Goal: Information Seeking & Learning: Check status

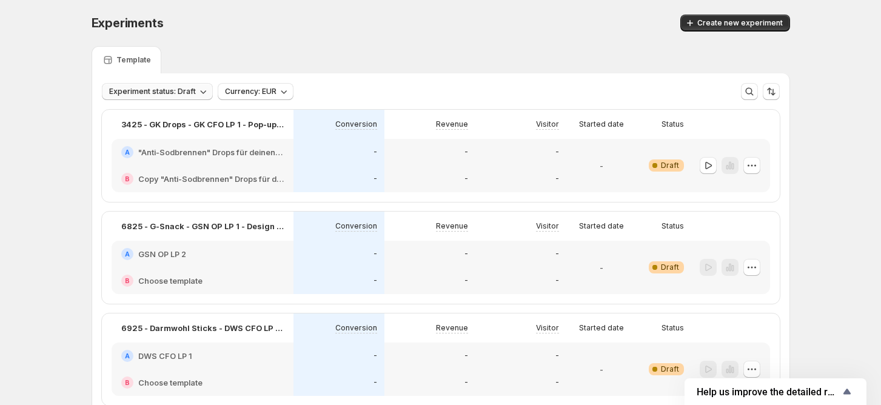
click at [179, 93] on span "Experiment status: Draft" at bounding box center [152, 92] width 87 height 10
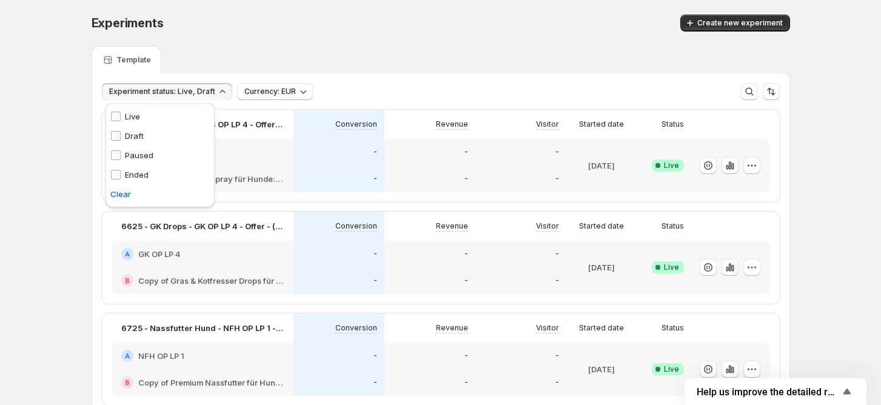
click at [119, 130] on div "Draft Draft" at bounding box center [126, 136] width 33 height 12
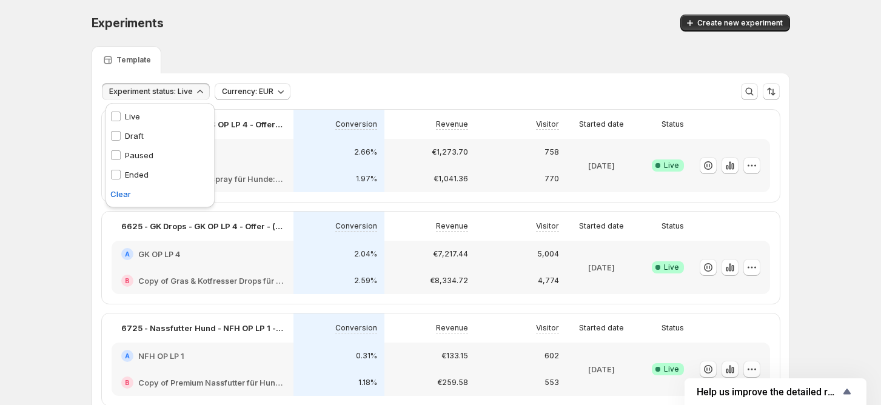
click at [471, 52] on div "Template" at bounding box center [441, 59] width 698 height 27
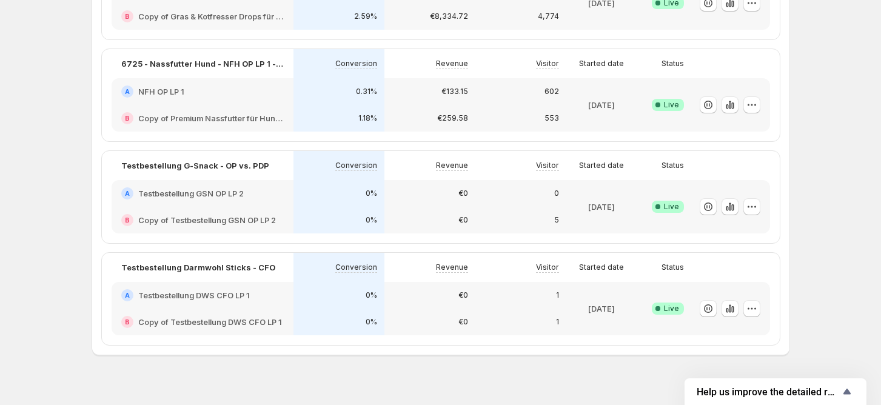
scroll to position [279, 0]
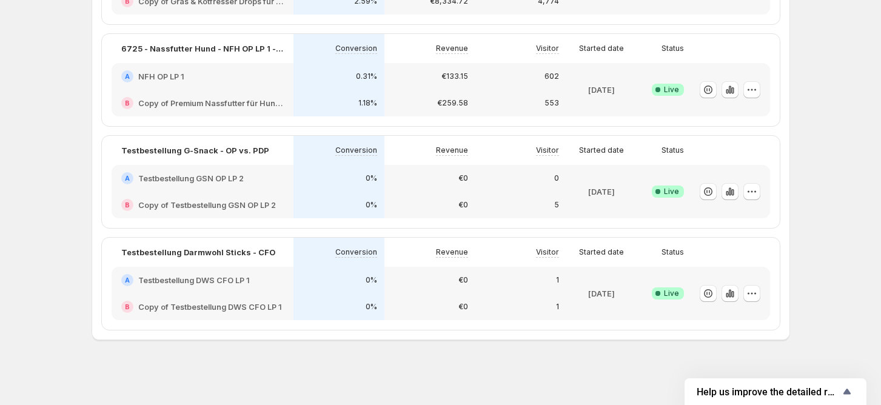
click at [201, 172] on h2 "Testbestellung GSN OP LP 2" at bounding box center [190, 178] width 105 height 12
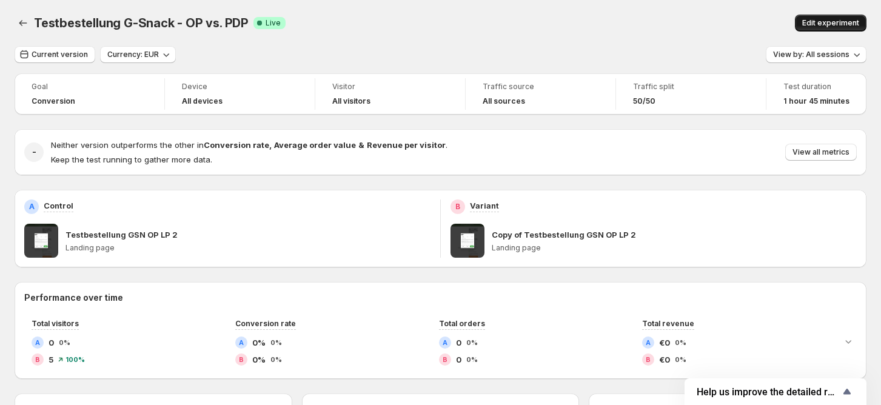
click at [820, 23] on span "Edit experiment" at bounding box center [830, 23] width 57 height 10
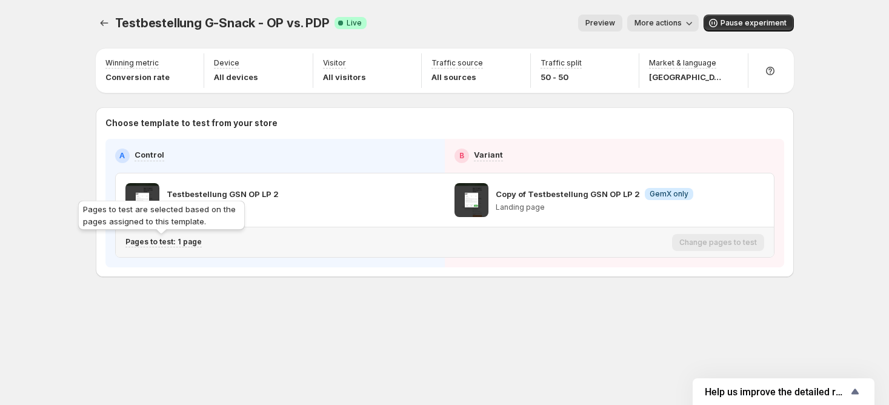
click at [184, 242] on p "Pages to test: 1 page" at bounding box center [163, 242] width 76 height 10
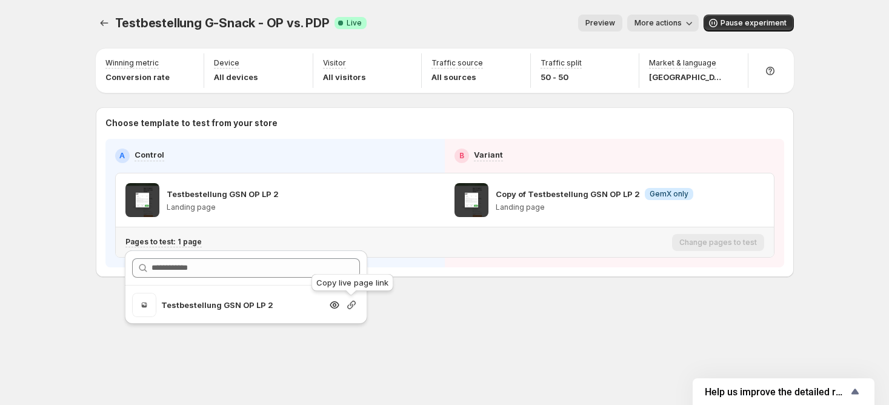
click at [354, 306] on icon "button" at bounding box center [352, 305] width 12 height 12
click at [420, 323] on div "Testbestellung G-Snack - OP vs. PDP. This page is ready Testbestellung G-Snack …" at bounding box center [444, 171] width 727 height 343
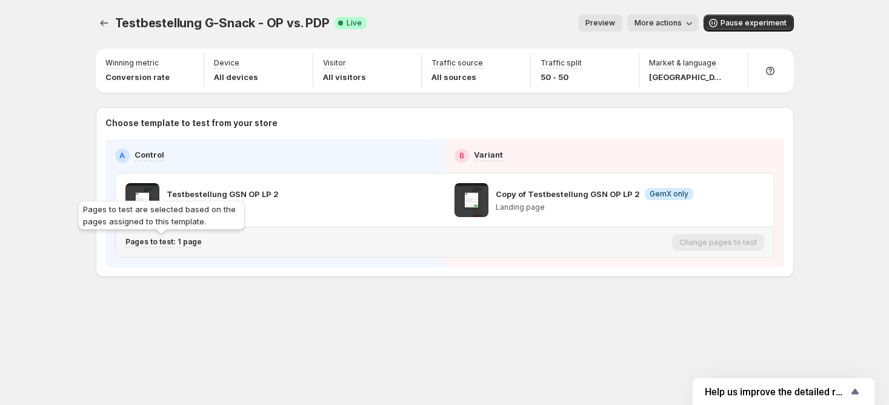
click at [187, 240] on p "Pages to test: 1 page" at bounding box center [163, 242] width 76 height 10
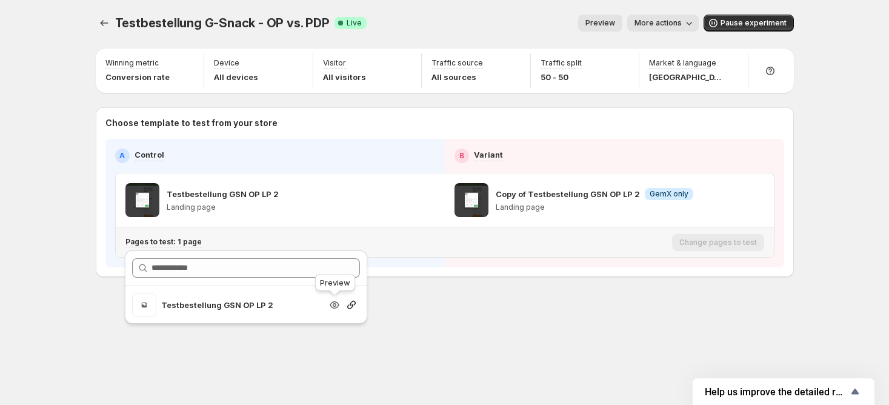
click at [332, 306] on icon "button" at bounding box center [334, 304] width 9 height 7
click at [684, 25] on button "More actions" at bounding box center [663, 23] width 72 height 17
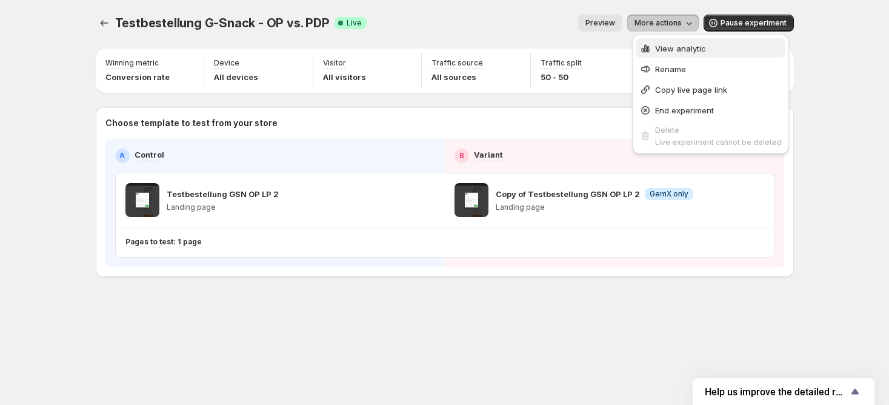
click at [647, 40] on button "View analytic" at bounding box center [711, 47] width 150 height 19
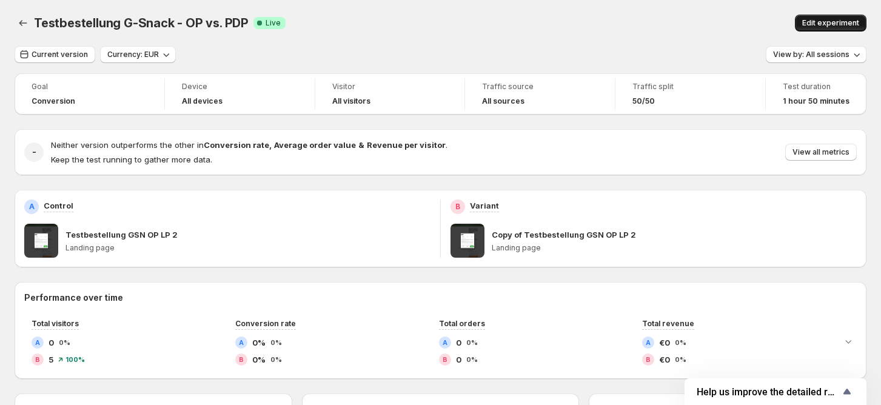
drag, startPoint x: 825, startPoint y: 25, endPoint x: 813, endPoint y: 27, distance: 12.2
click at [825, 25] on span "Edit experiment" at bounding box center [830, 23] width 57 height 10
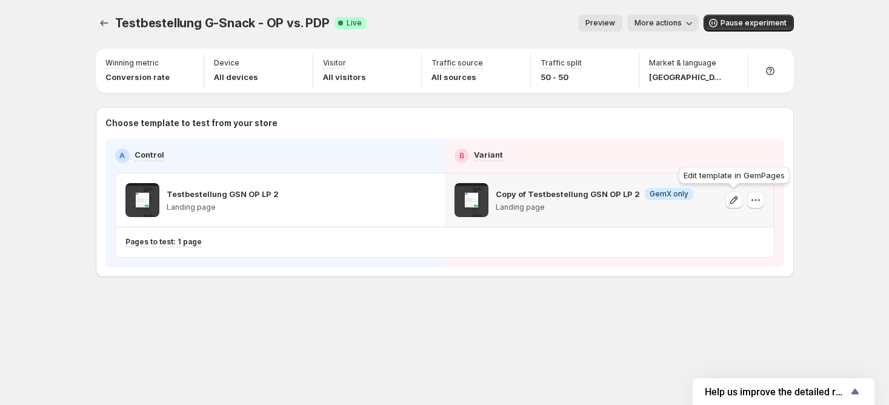
click at [734, 199] on icon "button" at bounding box center [734, 200] width 12 height 12
click at [656, 30] on button "More actions" at bounding box center [663, 23] width 72 height 17
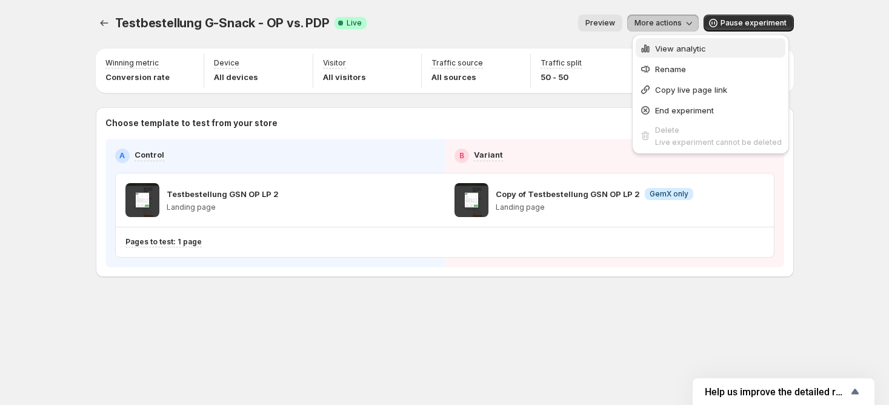
click at [655, 50] on span "View analytic" at bounding box center [680, 49] width 51 height 10
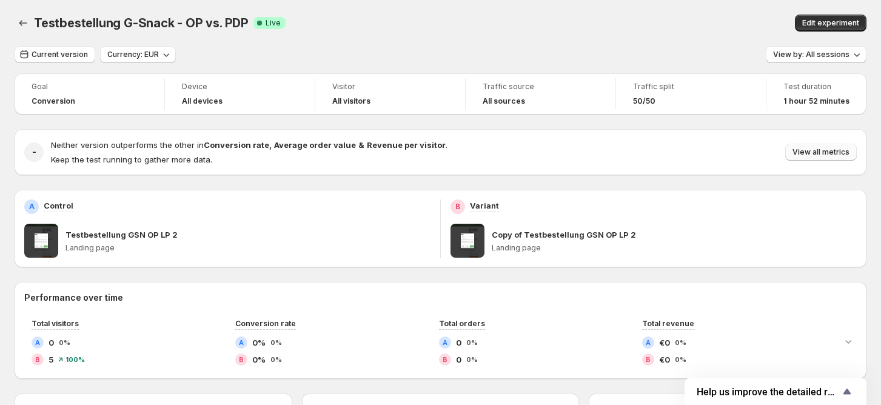
click at [802, 150] on span "View all metrics" at bounding box center [820, 152] width 57 height 10
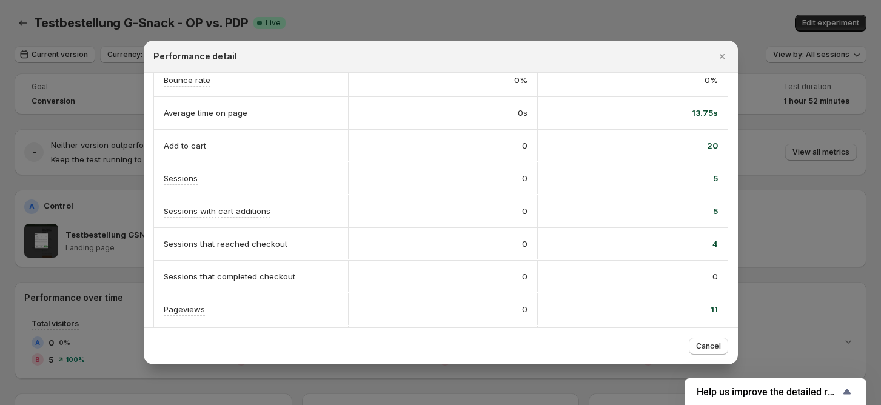
scroll to position [286, 0]
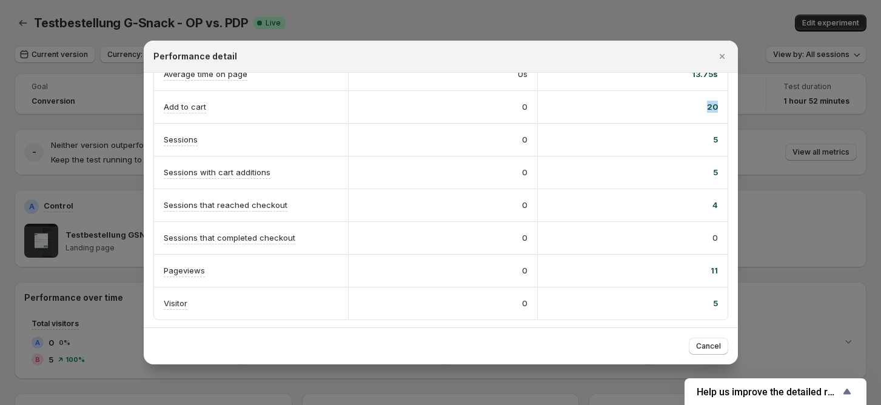
drag, startPoint x: 667, startPoint y: 113, endPoint x: 710, endPoint y: 118, distance: 43.3
click at [710, 118] on div "20" at bounding box center [633, 107] width 190 height 32
drag, startPoint x: 681, startPoint y: 139, endPoint x: 709, endPoint y: 138, distance: 27.9
click at [710, 138] on div "5" at bounding box center [633, 140] width 190 height 32
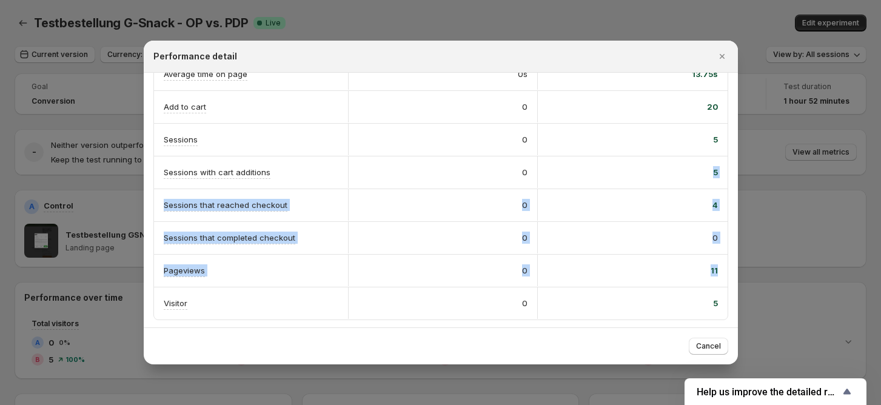
drag, startPoint x: 654, startPoint y: 176, endPoint x: 712, endPoint y: 270, distance: 110.7
click at [712, 270] on div "A Control B Variant Conversion rate Info Goal 0% 0% Orders 0 0 Revenue €0 €0 Av…" at bounding box center [440, 58] width 575 height 524
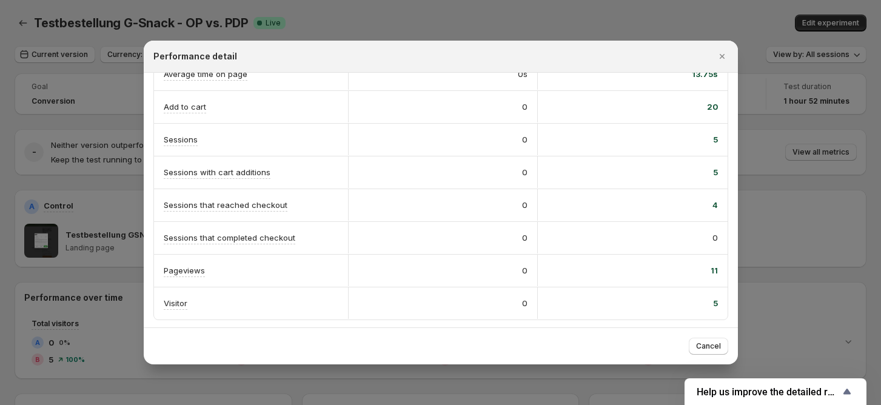
click at [787, 254] on div at bounding box center [440, 202] width 881 height 405
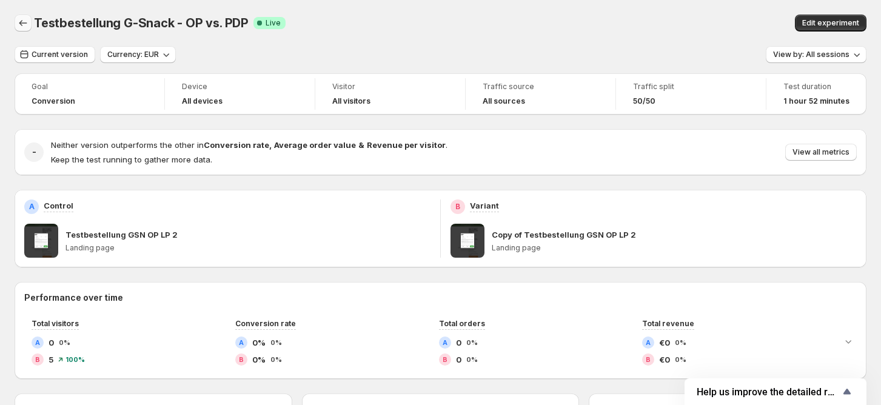
click at [25, 25] on icon "Back" at bounding box center [23, 23] width 12 height 12
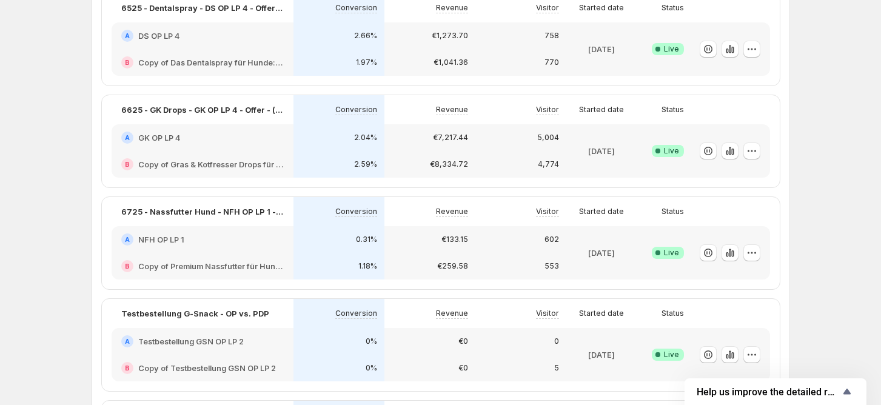
scroll to position [279, 0]
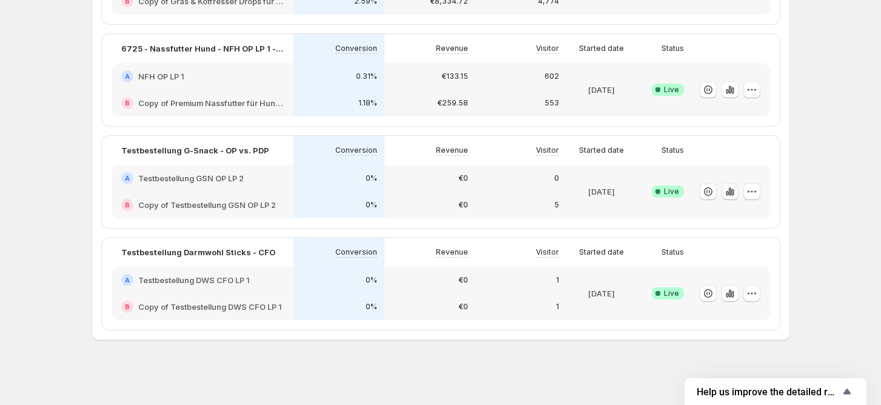
click at [738, 192] on button "button" at bounding box center [729, 191] width 17 height 17
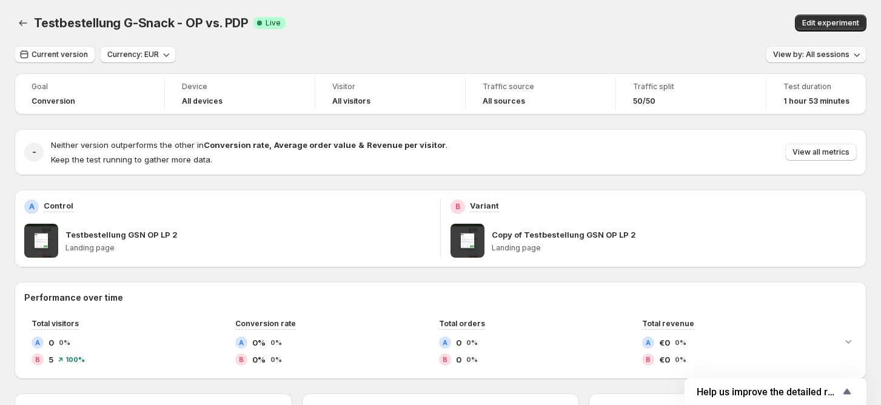
click at [815, 57] on span "View by: All sessions" at bounding box center [811, 55] width 76 height 10
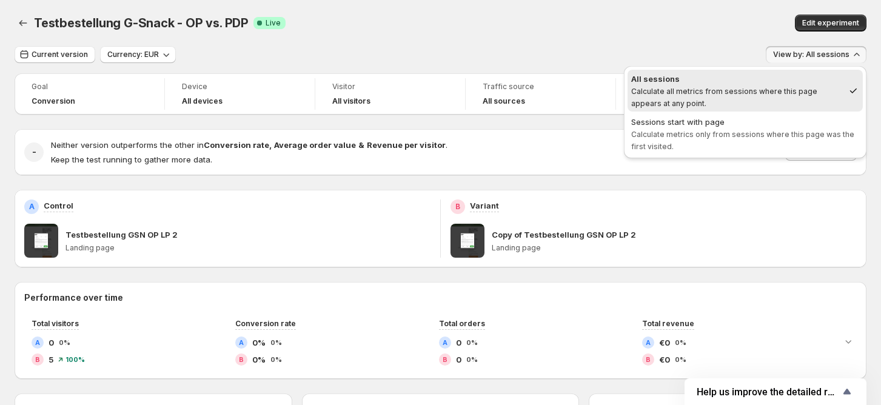
click at [621, 39] on div "Testbestellung G-Snack - OP vs. PDP. This page is ready Testbestellung G-Snack …" at bounding box center [441, 23] width 852 height 46
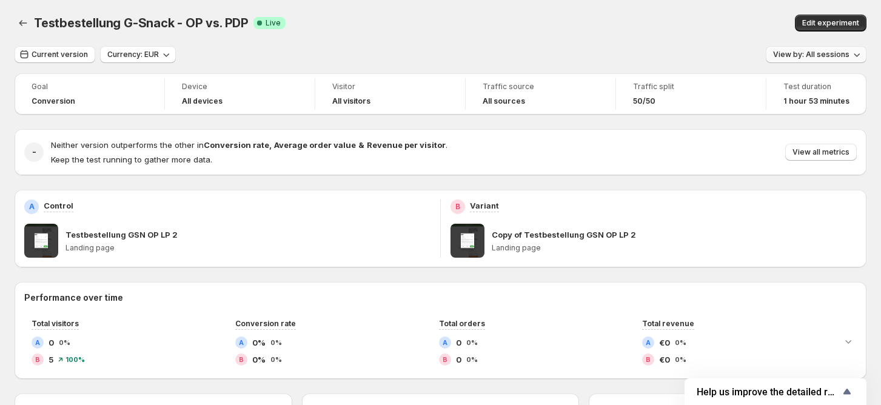
click at [786, 54] on span "View by: All sessions" at bounding box center [811, 55] width 76 height 10
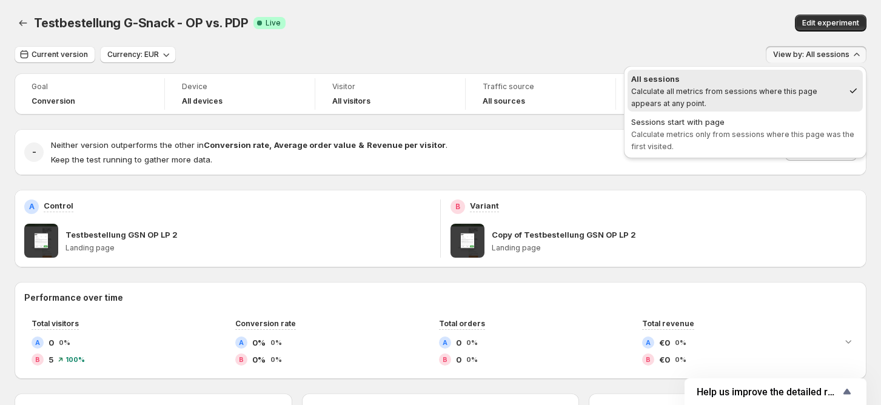
click at [744, 139] on span "Sessions start with page Calculate metrics only from sessions where this page w…" at bounding box center [745, 134] width 228 height 36
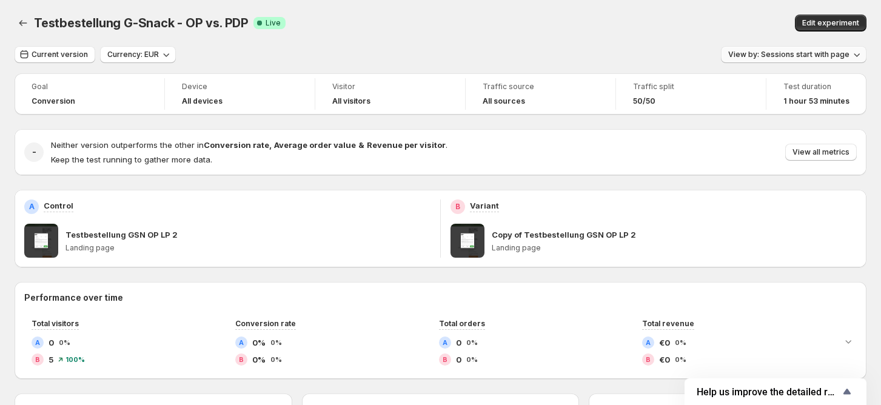
click at [805, 59] on button "View by: Sessions start with page" at bounding box center [793, 54] width 145 height 17
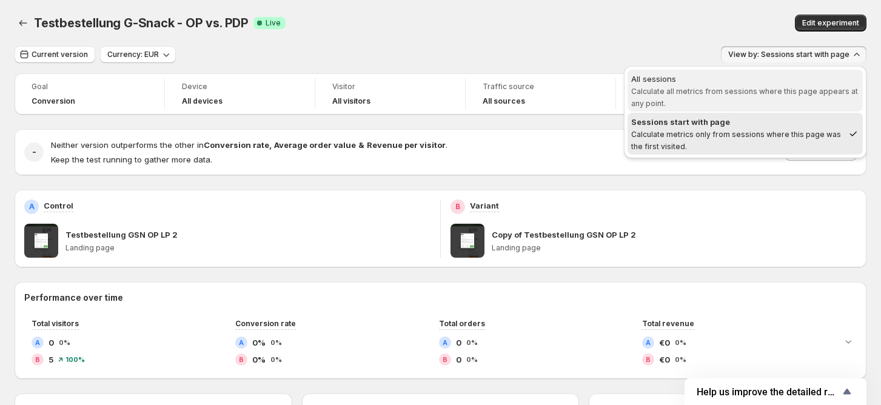
click at [794, 81] on div "All sessions" at bounding box center [745, 79] width 228 height 12
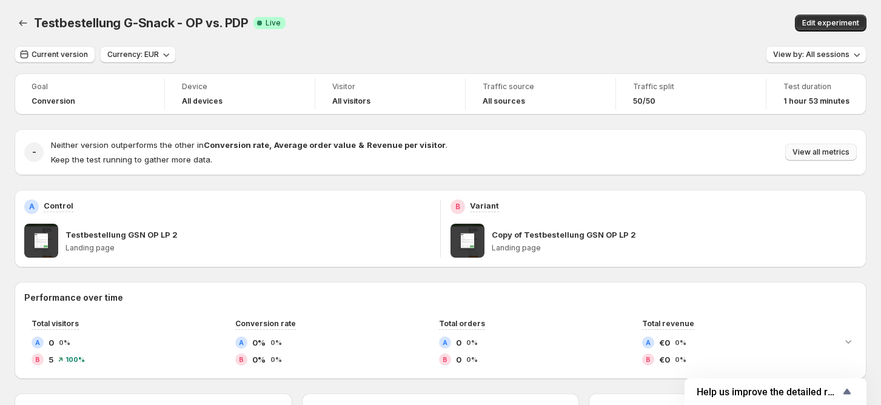
click at [835, 155] on span "View all metrics" at bounding box center [820, 152] width 57 height 10
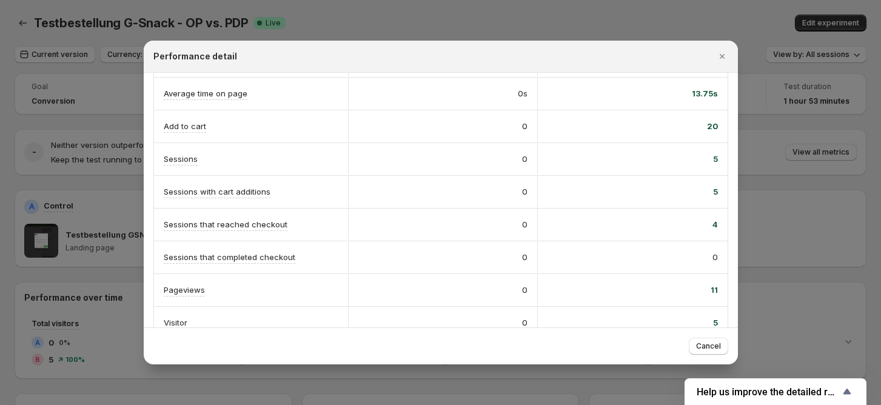
scroll to position [286, 0]
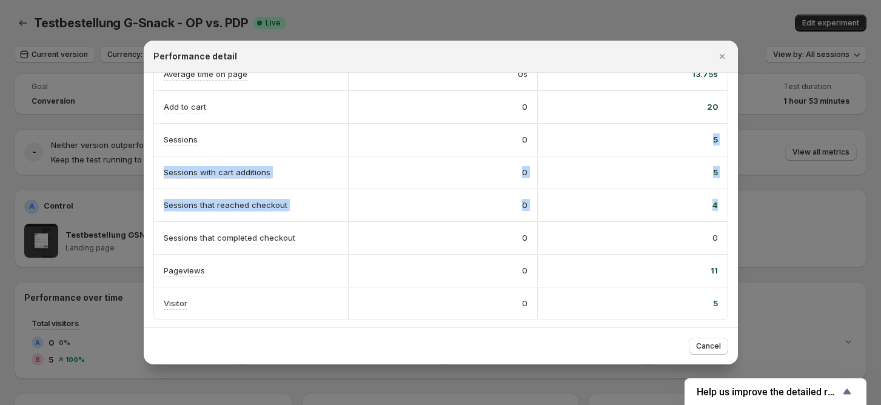
drag, startPoint x: 691, startPoint y: 137, endPoint x: 710, endPoint y: 199, distance: 64.8
click at [710, 199] on div "A Control B Variant Conversion rate Info Goal 0% 0% Orders 0 0 Revenue €0 €0 Av…" at bounding box center [440, 58] width 575 height 524
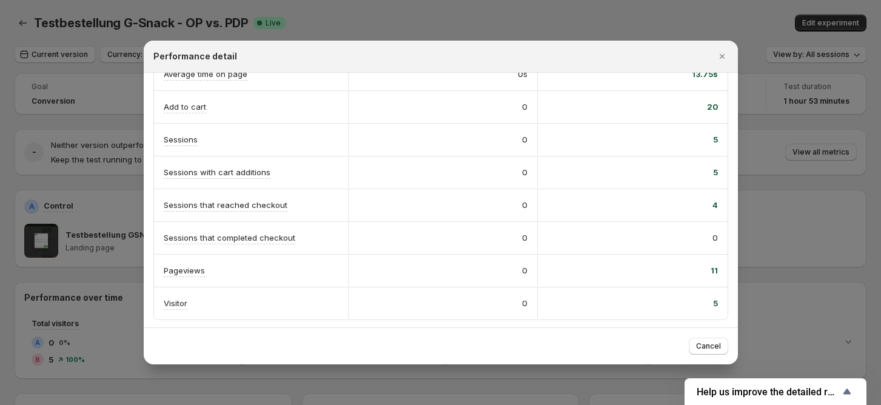
click at [768, 199] on div at bounding box center [440, 202] width 881 height 405
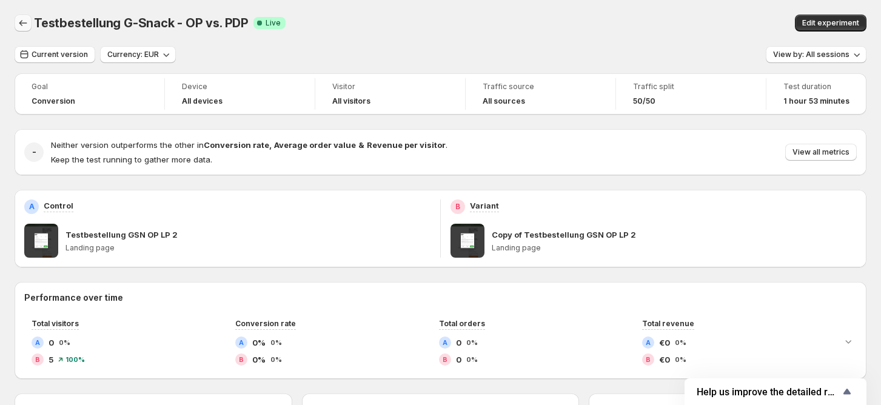
click at [27, 25] on icon "Back" at bounding box center [23, 23] width 12 height 12
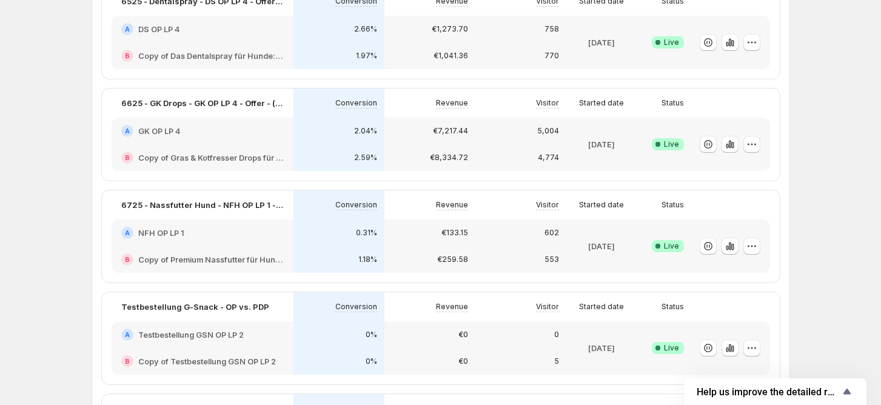
scroll to position [279, 0]
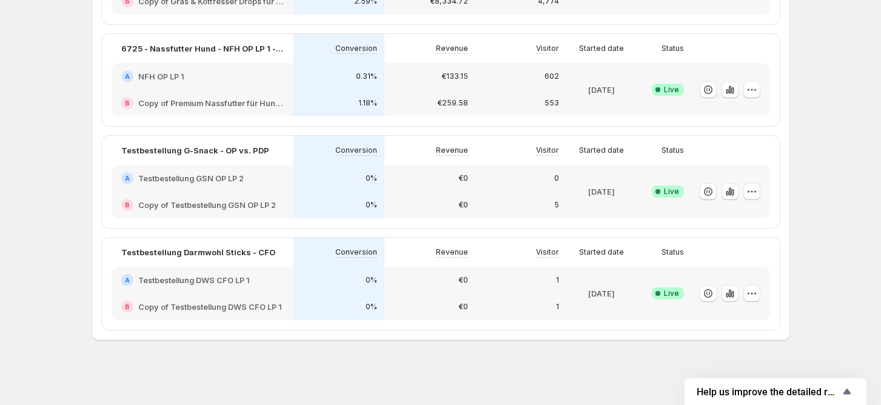
click at [267, 268] on div "A Testbestellung DWS CFO LP 1" at bounding box center [203, 280] width 182 height 27
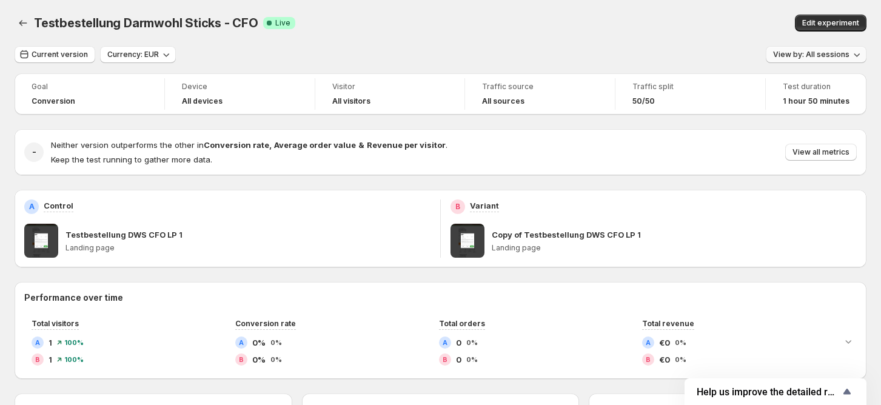
click at [804, 54] on span "View by: All sessions" at bounding box center [811, 55] width 76 height 10
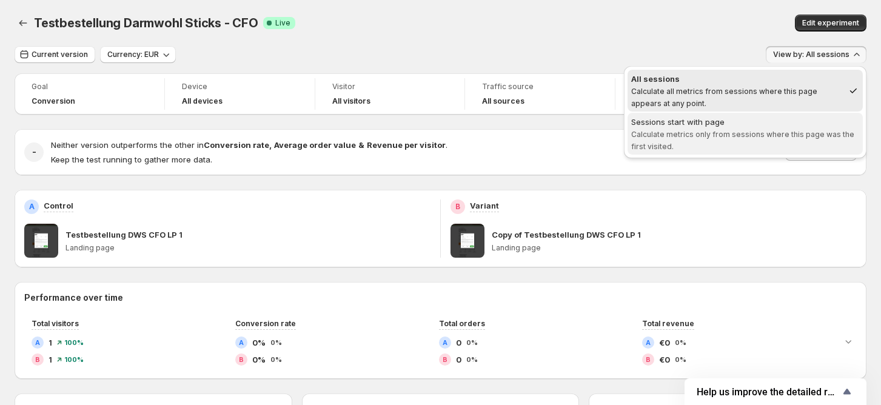
click at [752, 116] on div "Sessions start with page" at bounding box center [745, 122] width 228 height 12
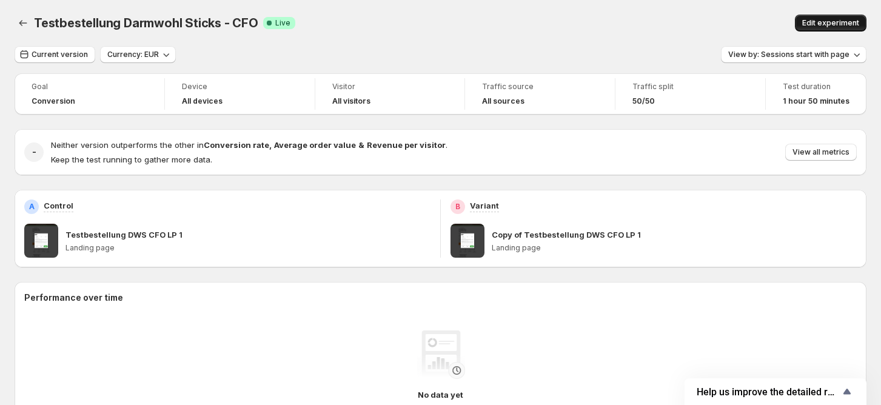
click at [824, 24] on span "Edit experiment" at bounding box center [830, 23] width 57 height 10
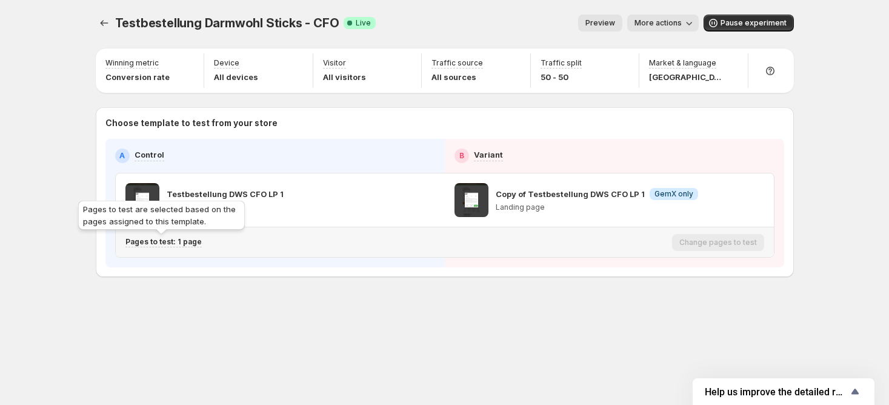
click at [190, 245] on p "Pages to test: 1 page" at bounding box center [163, 242] width 76 height 10
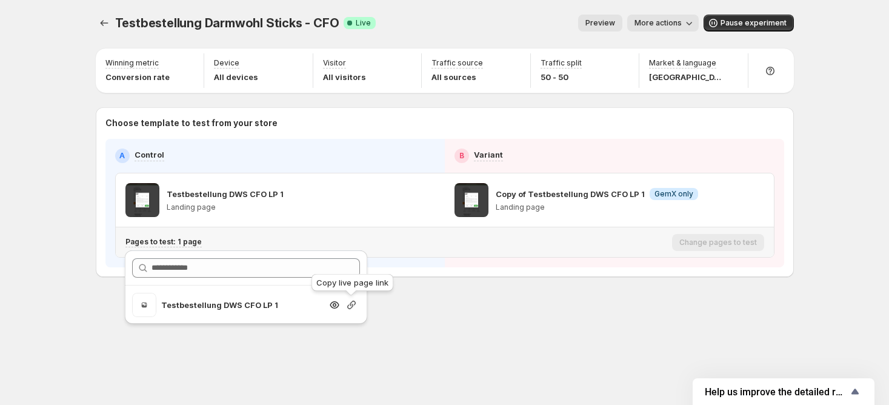
click at [348, 301] on icon "button" at bounding box center [352, 305] width 12 height 12
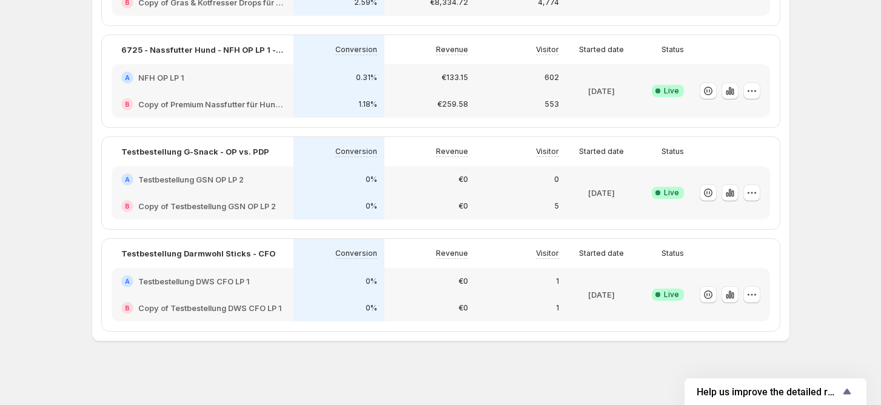
scroll to position [279, 0]
click at [734, 295] on icon "button" at bounding box center [730, 293] width 12 height 12
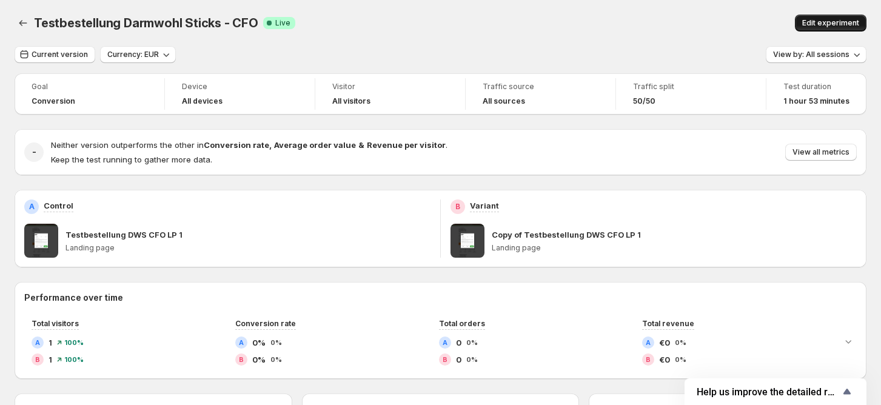
click at [823, 25] on span "Edit experiment" at bounding box center [830, 23] width 57 height 10
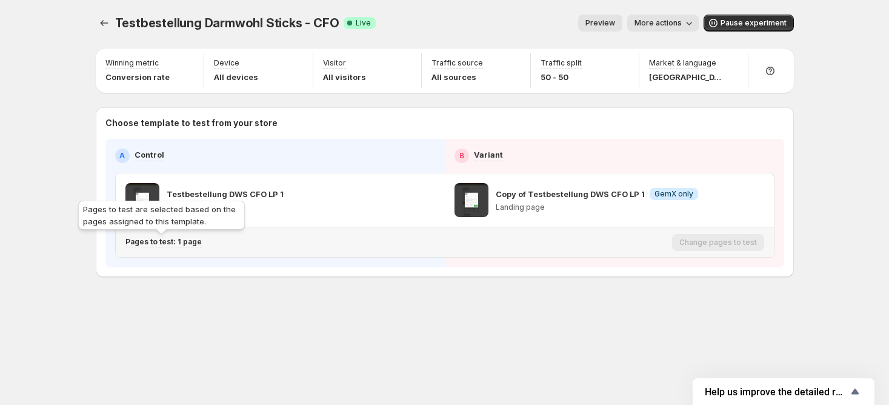
click at [191, 242] on p "Pages to test: 1 page" at bounding box center [163, 242] width 76 height 10
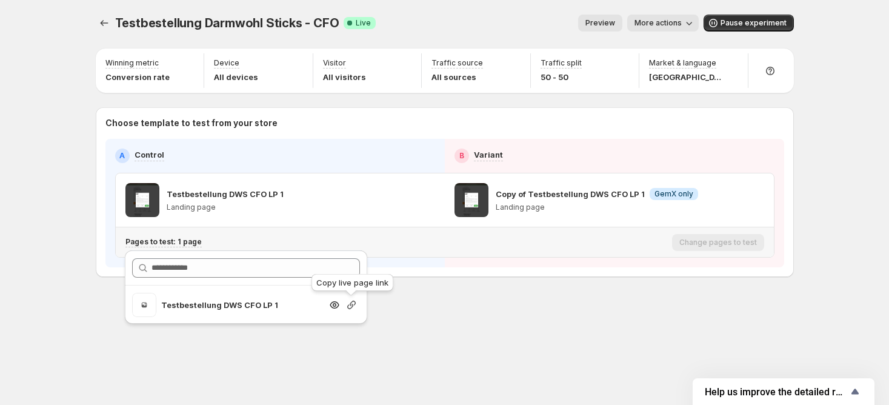
click at [347, 306] on icon "button" at bounding box center [351, 305] width 8 height 8
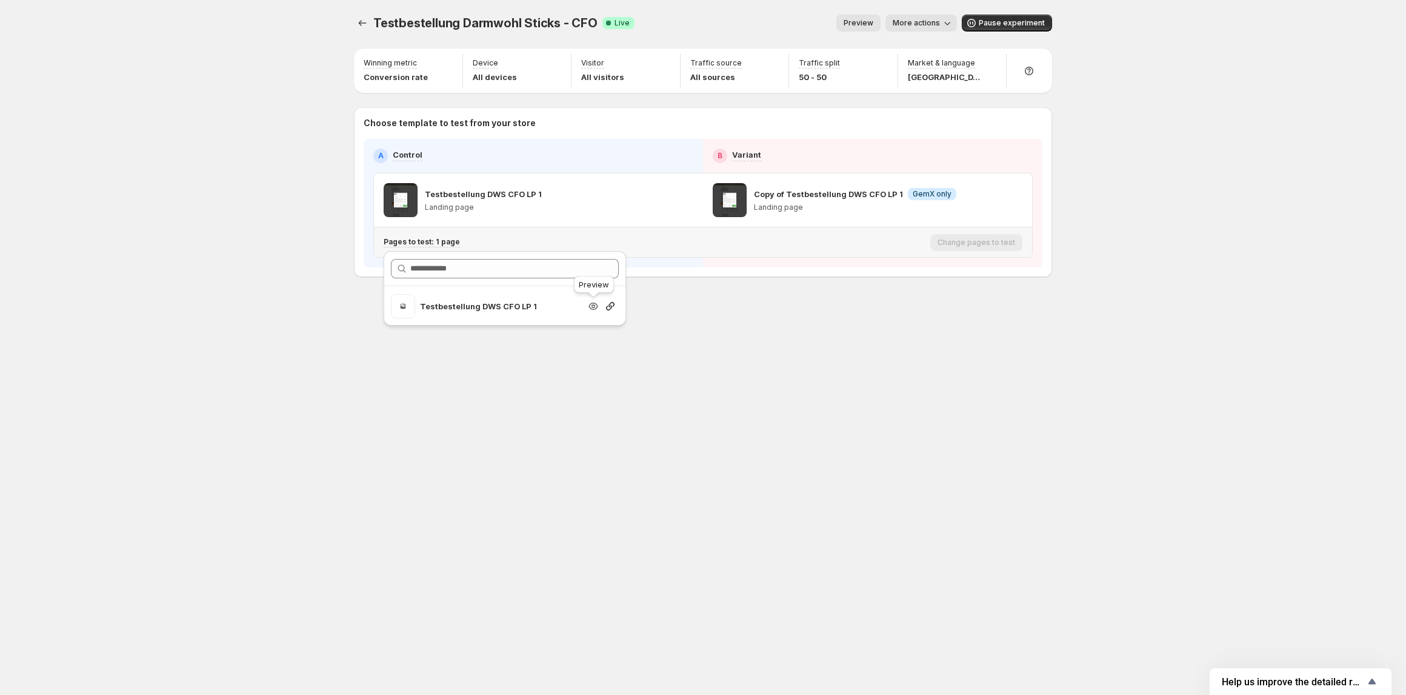
click at [597, 309] on icon "button" at bounding box center [593, 306] width 12 height 12
click at [246, 132] on div "Testbestellung Darmwohl Sticks - CFO. This page is ready Testbestellung Darmwoh…" at bounding box center [703, 347] width 1406 height 695
click at [352, 22] on div "Testbestellung Darmwohl Sticks - CFO. This page is ready Testbestellung Darmwoh…" at bounding box center [702, 171] width 727 height 343
click at [362, 15] on button "Experiments" at bounding box center [362, 23] width 17 height 17
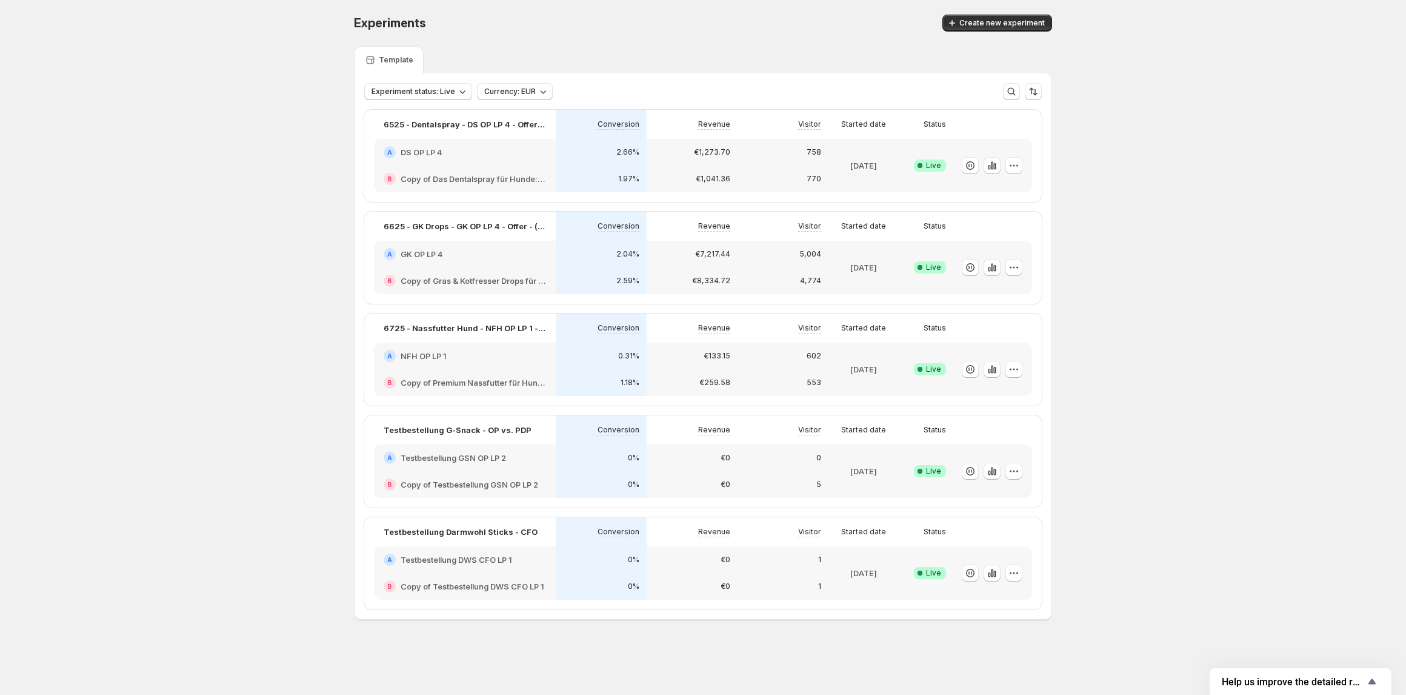
click at [689, 404] on div "€0" at bounding box center [692, 457] width 91 height 27
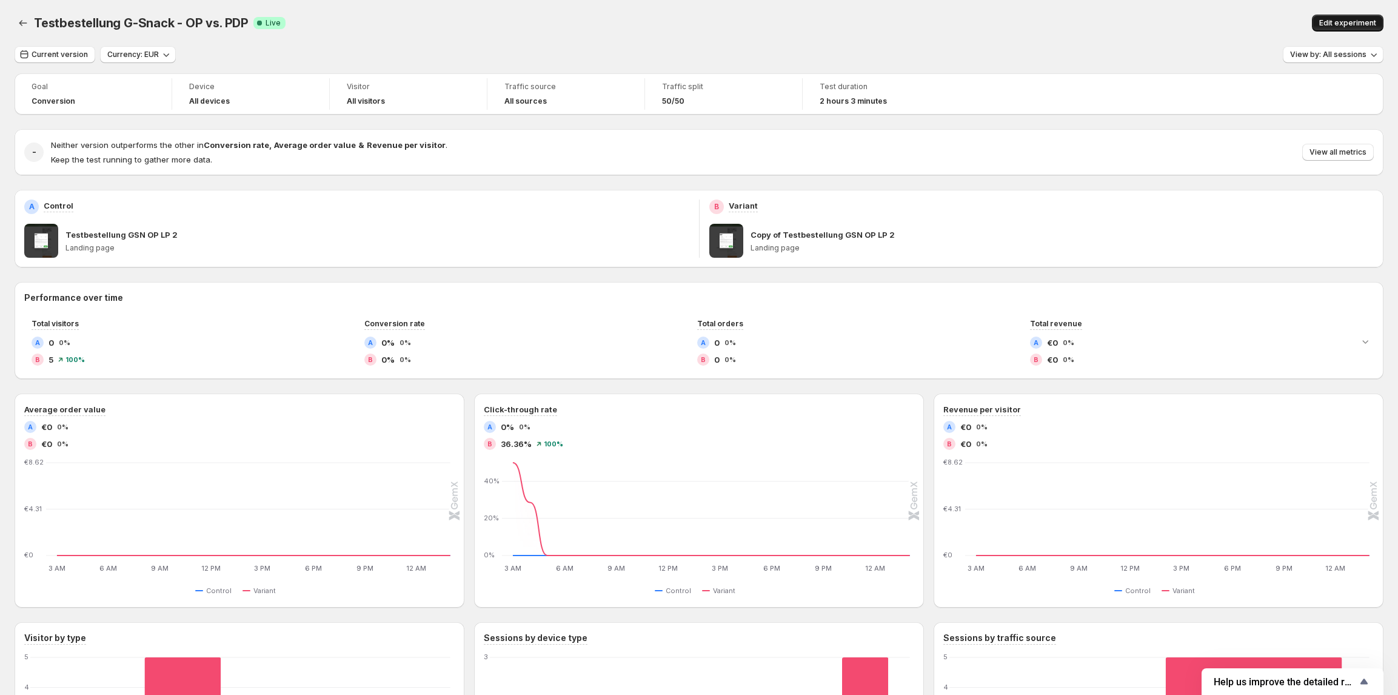
click at [880, 23] on span "Edit experiment" at bounding box center [1347, 23] width 57 height 10
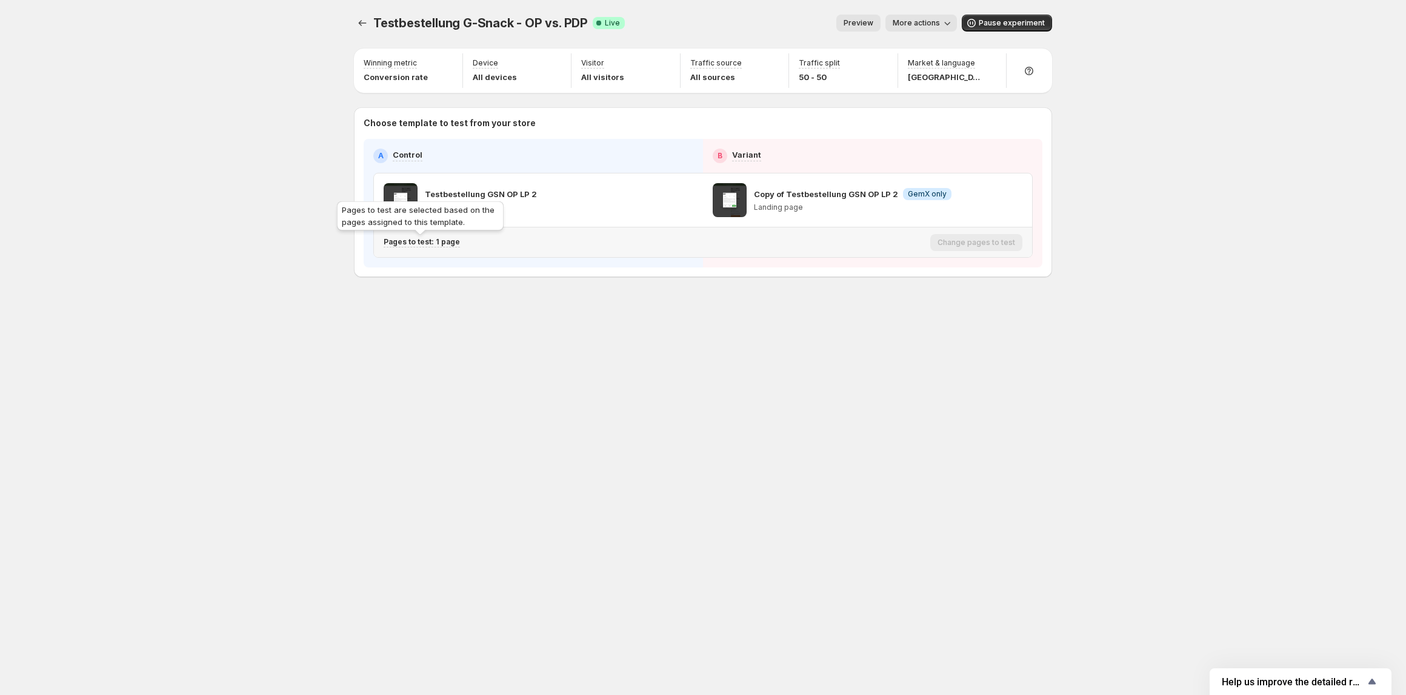
click at [437, 242] on p "Pages to test: 1 page" at bounding box center [422, 242] width 76 height 10
click at [612, 302] on icon "button" at bounding box center [610, 306] width 8 height 8
click at [595, 306] on icon "button" at bounding box center [593, 306] width 12 height 12
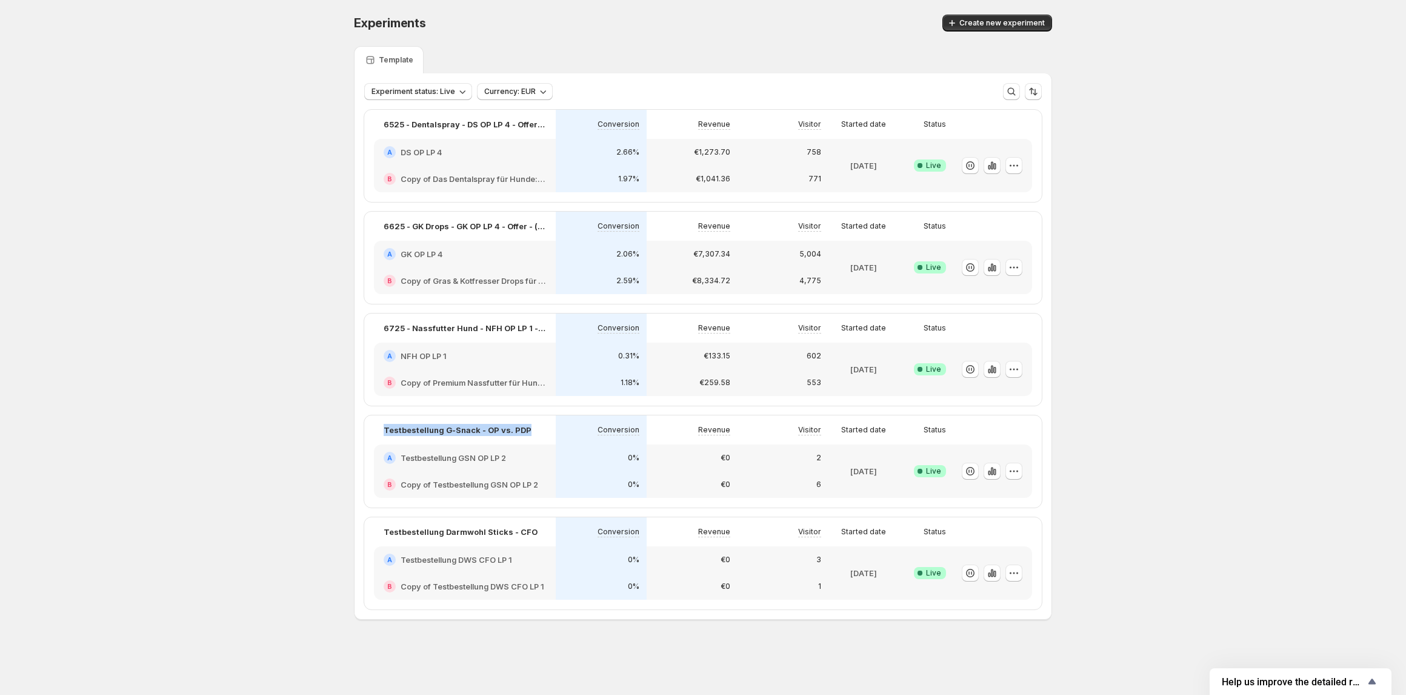
copy p "Testbestellung G-Snack - OP vs. PDP"
drag, startPoint x: 372, startPoint y: 432, endPoint x: 527, endPoint y: 432, distance: 155.2
click at [527, 432] on div "Testbestellung G-Snack - OP vs. PDP Conversion Revenue Visitor Started date Sta…" at bounding box center [703, 461] width 678 height 92
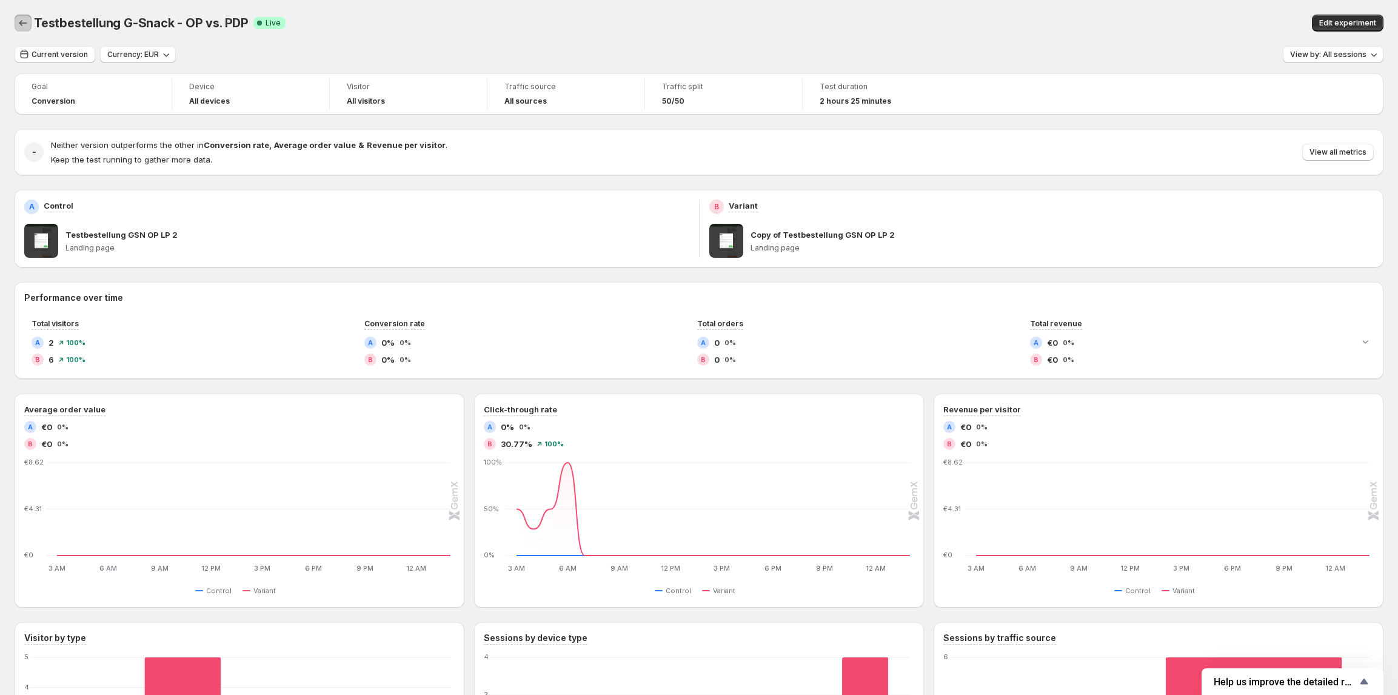
drag, startPoint x: 20, startPoint y: 23, endPoint x: 27, endPoint y: 22, distance: 7.3
click at [19, 23] on icon "Back" at bounding box center [23, 23] width 8 height 6
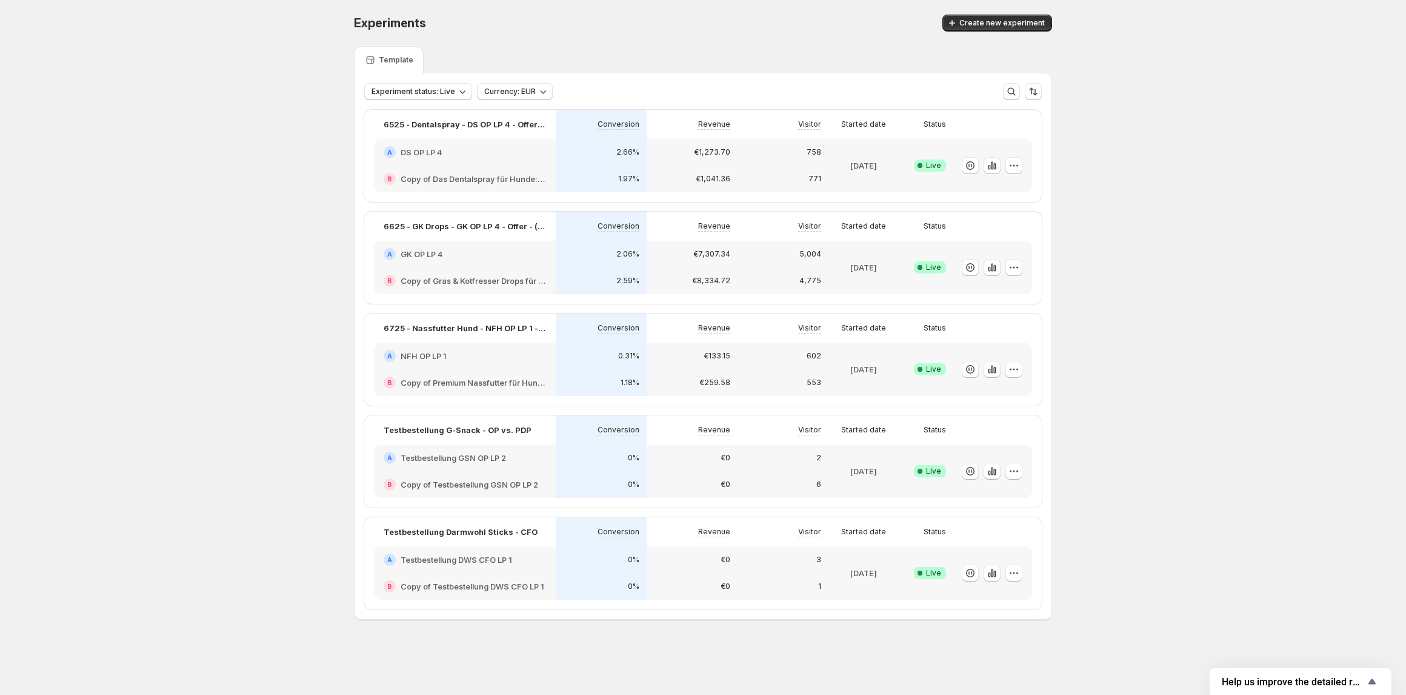
click at [486, 555] on h2 "Testbestellung DWS CFO LP 1" at bounding box center [457, 559] width 112 height 12
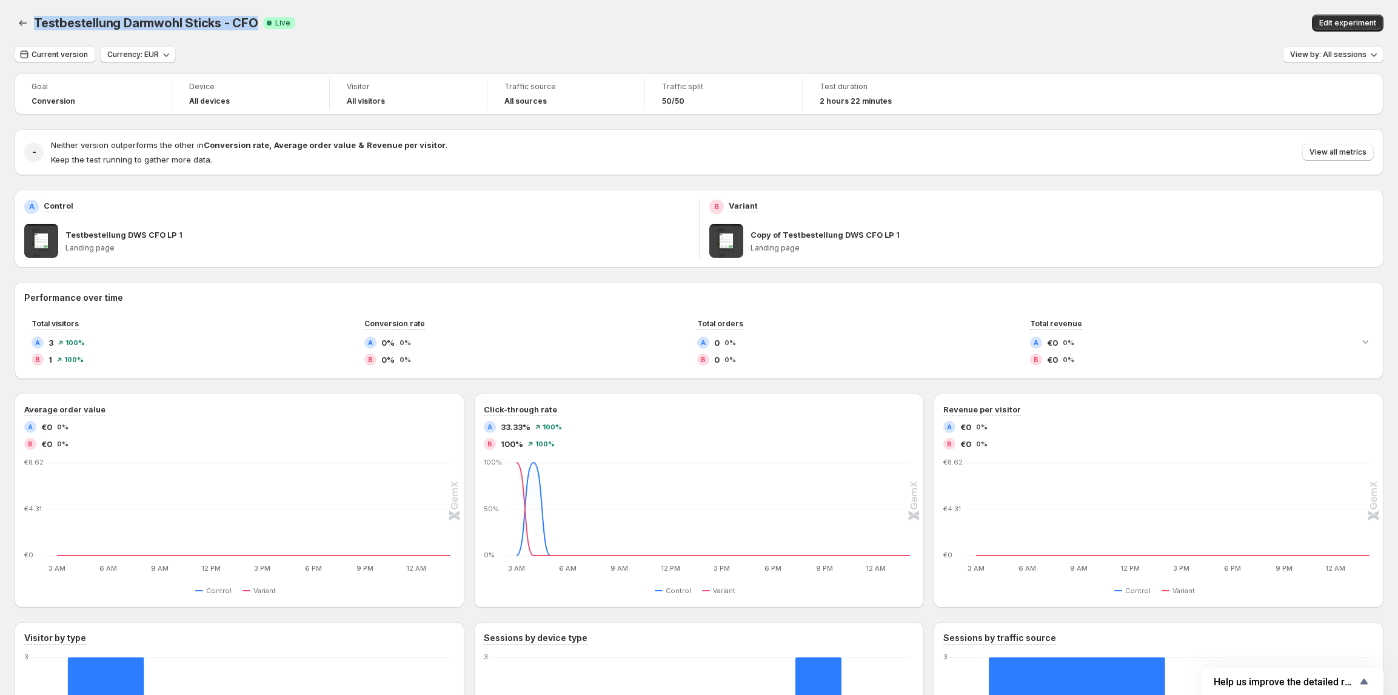
drag, startPoint x: 34, startPoint y: 27, endPoint x: 252, endPoint y: 38, distance: 218.5
click at [252, 38] on div "Testbestellung Darmwohl Sticks - CFO. This page is ready Testbestellung Darmwoh…" at bounding box center [699, 23] width 1369 height 46
copy span "Testbestellung Darmwohl Sticks - CFO"
click at [22, 22] on icon "Back" at bounding box center [23, 23] width 12 height 12
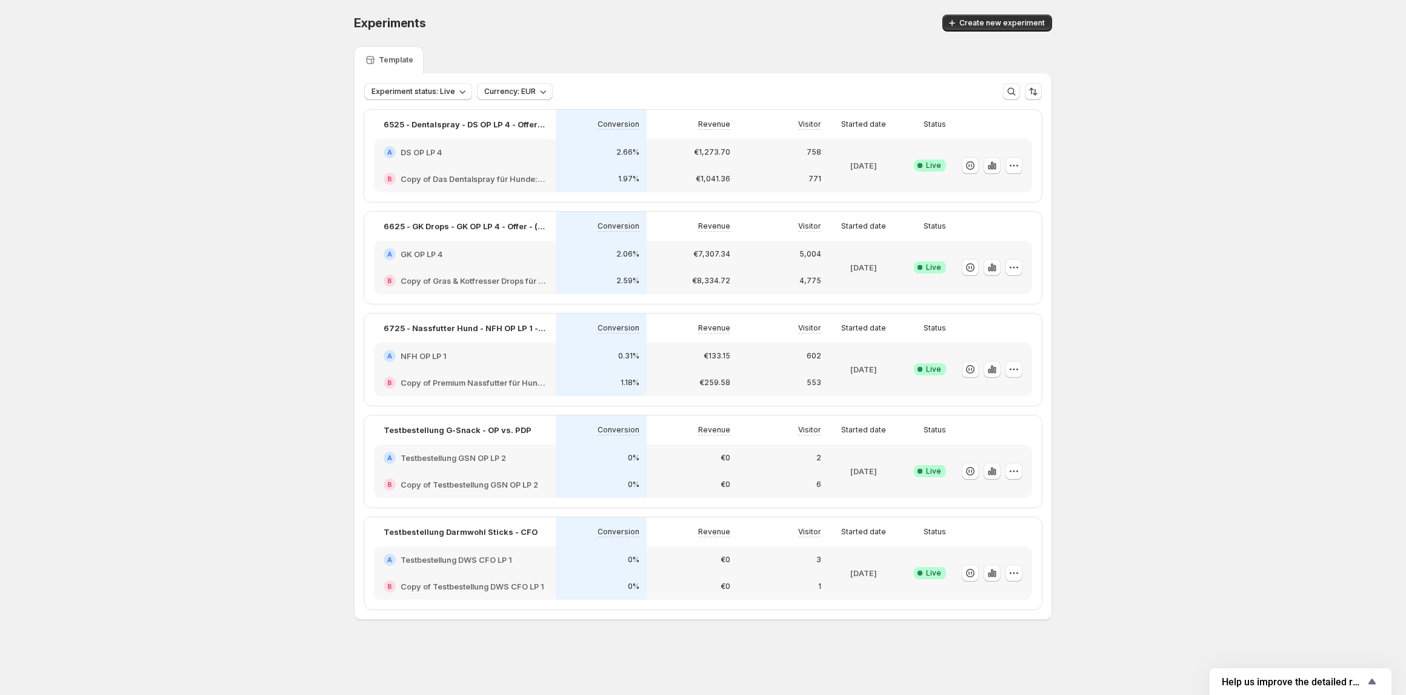
click at [481, 455] on h2 "Testbestellung GSN OP LP 2" at bounding box center [453, 458] width 105 height 12
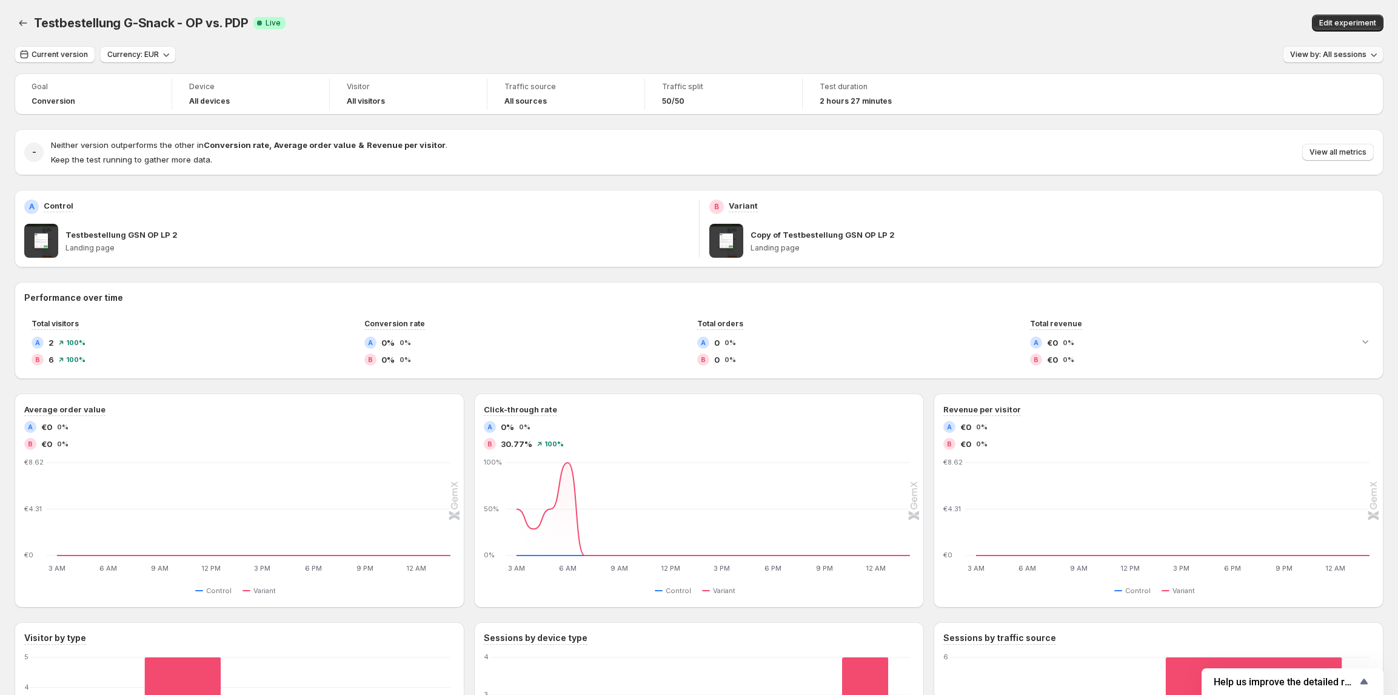
click at [1328, 58] on span "View by: All sessions" at bounding box center [1328, 55] width 76 height 10
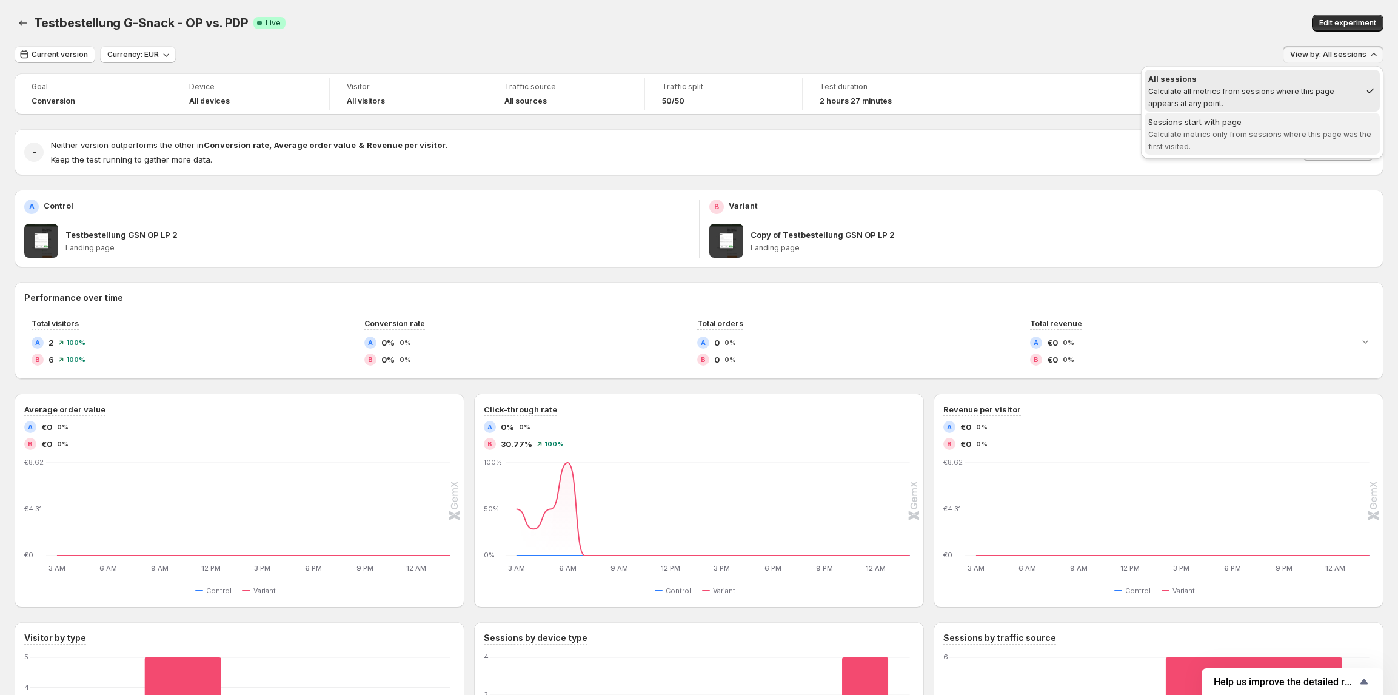
click at [1225, 135] on span "Calculate metrics only from sessions where this page was the first visited." at bounding box center [1259, 140] width 223 height 21
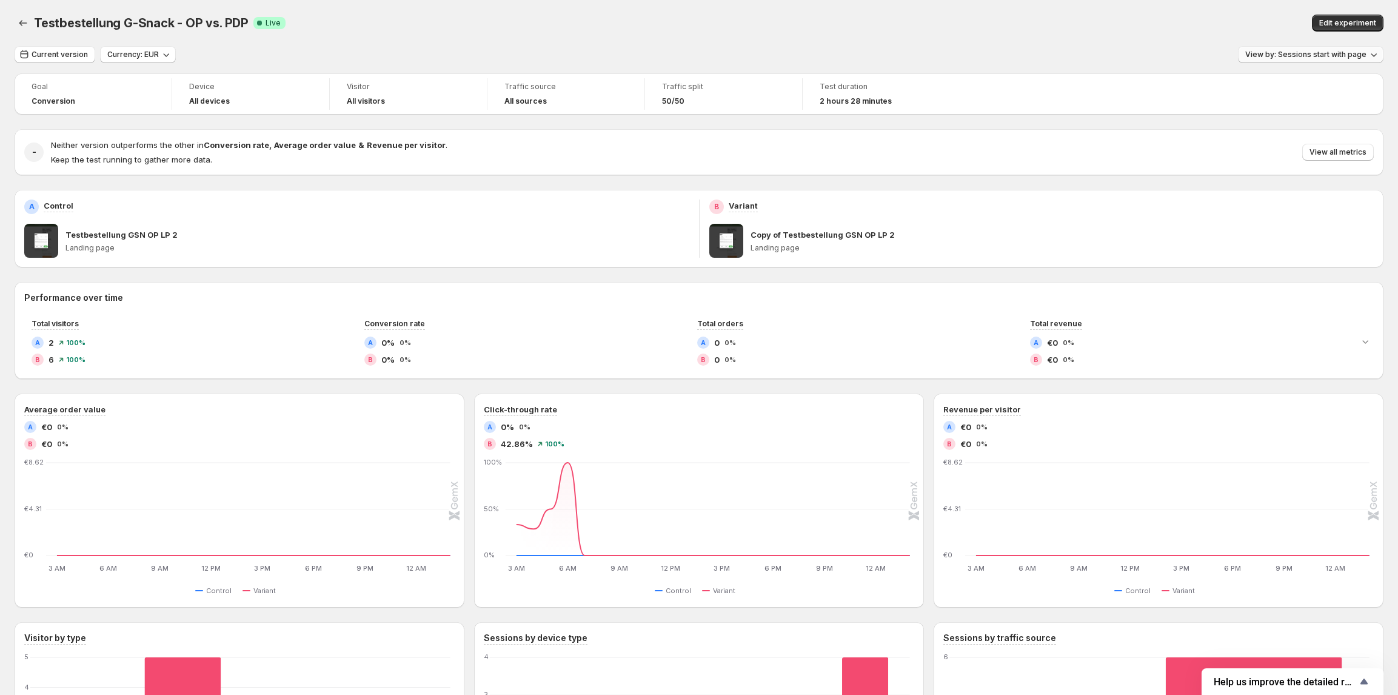
click at [1283, 54] on span "View by: Sessions start with page" at bounding box center [1305, 55] width 121 height 10
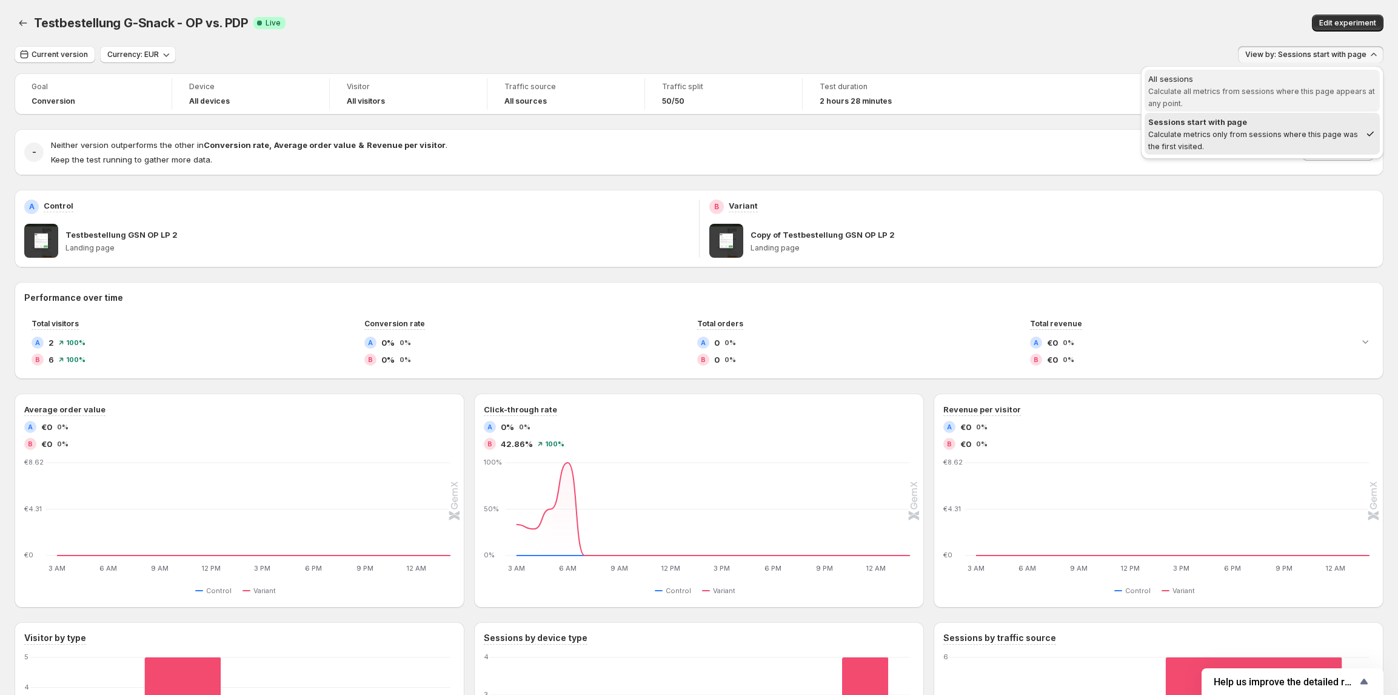
click at [1209, 98] on span "All sessions Calculate all metrics from sessions where this page appears at any…" at bounding box center [1262, 91] width 228 height 36
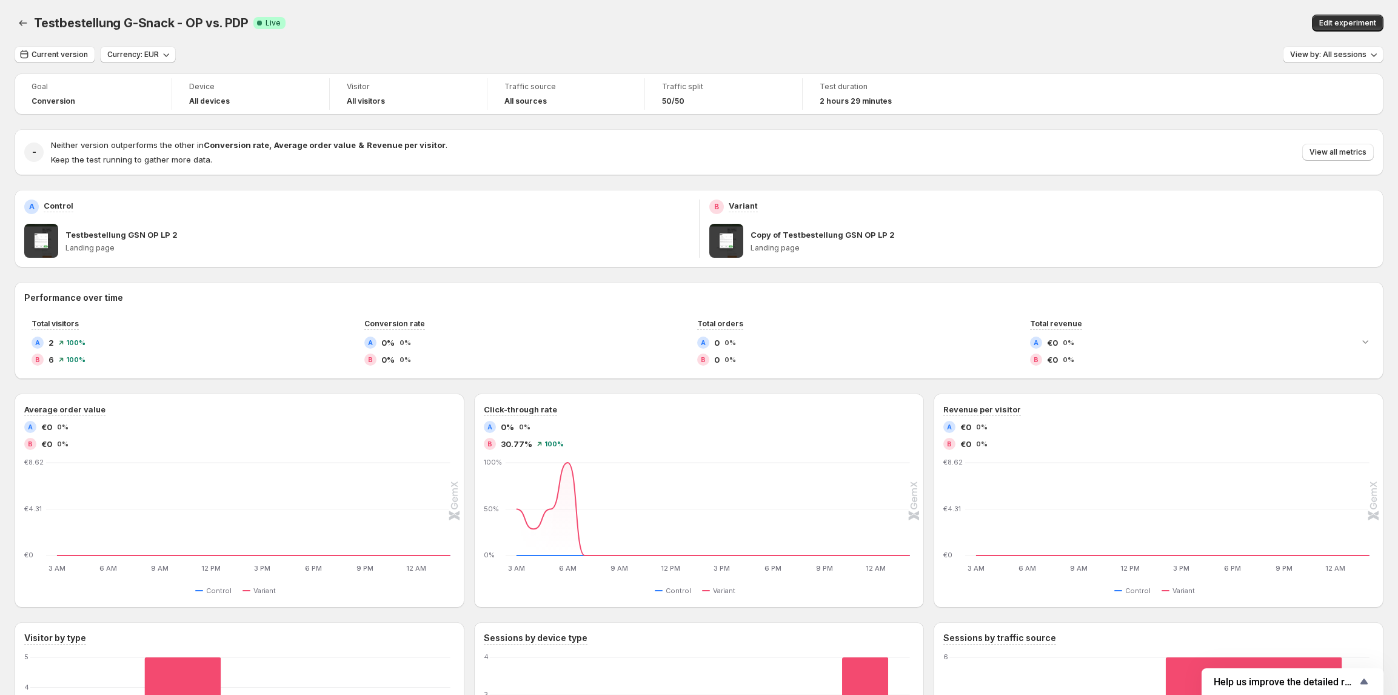
click at [32, 20] on div at bounding box center [24, 23] width 19 height 17
click at [21, 24] on icon "Back" at bounding box center [23, 23] width 12 height 12
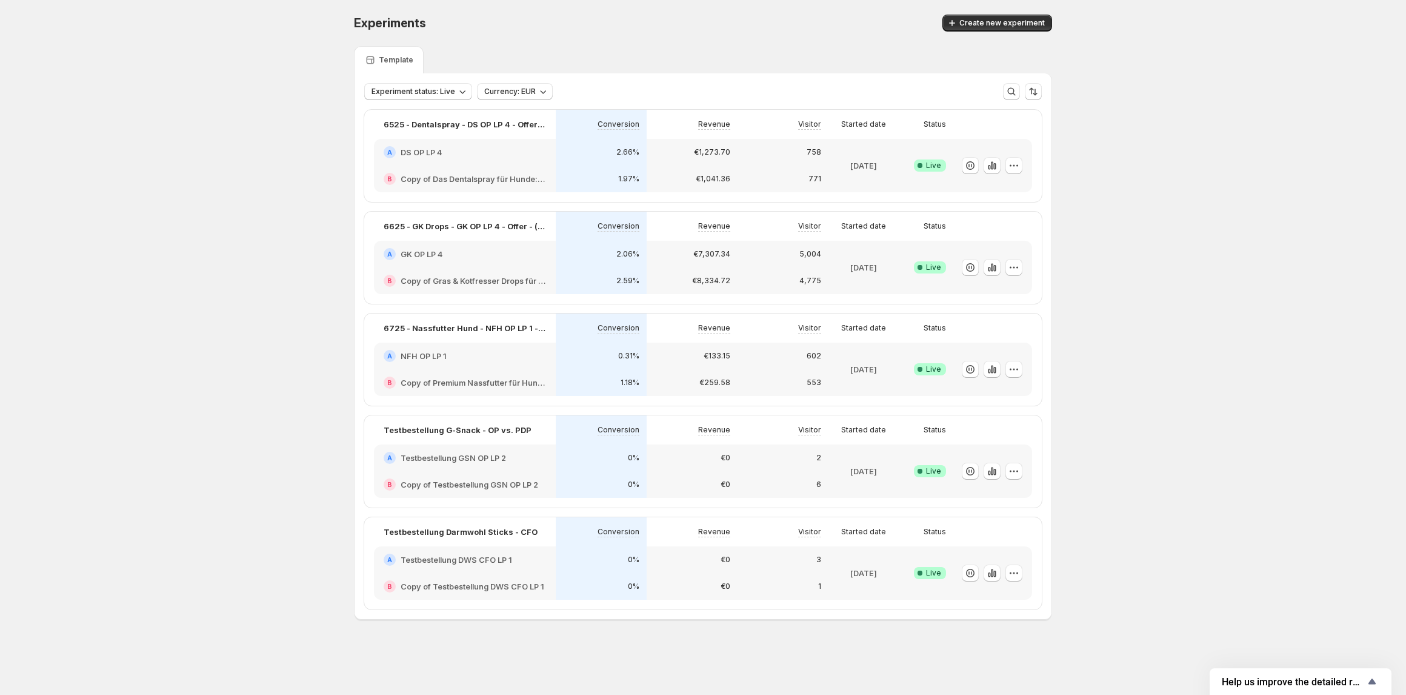
click at [524, 462] on div "A Testbestellung GSN OP LP 2" at bounding box center [465, 458] width 162 height 12
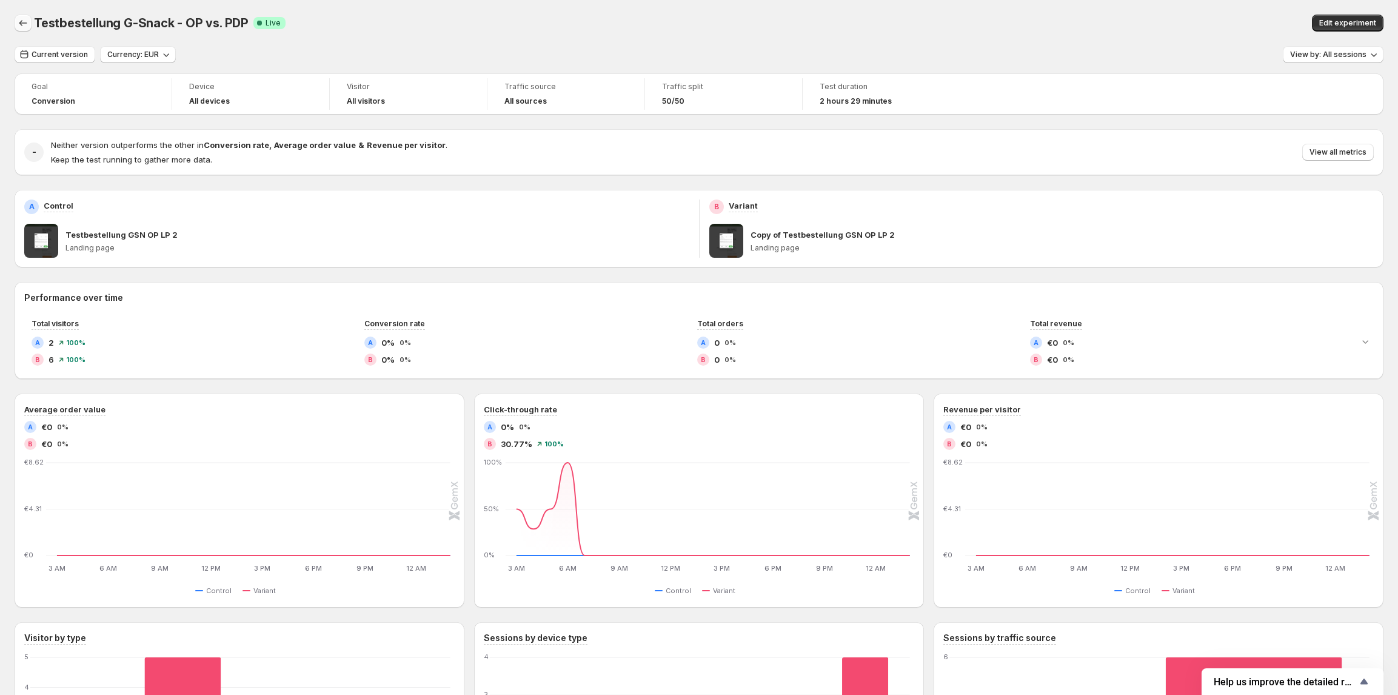
click at [22, 25] on icon "Back" at bounding box center [23, 23] width 12 height 12
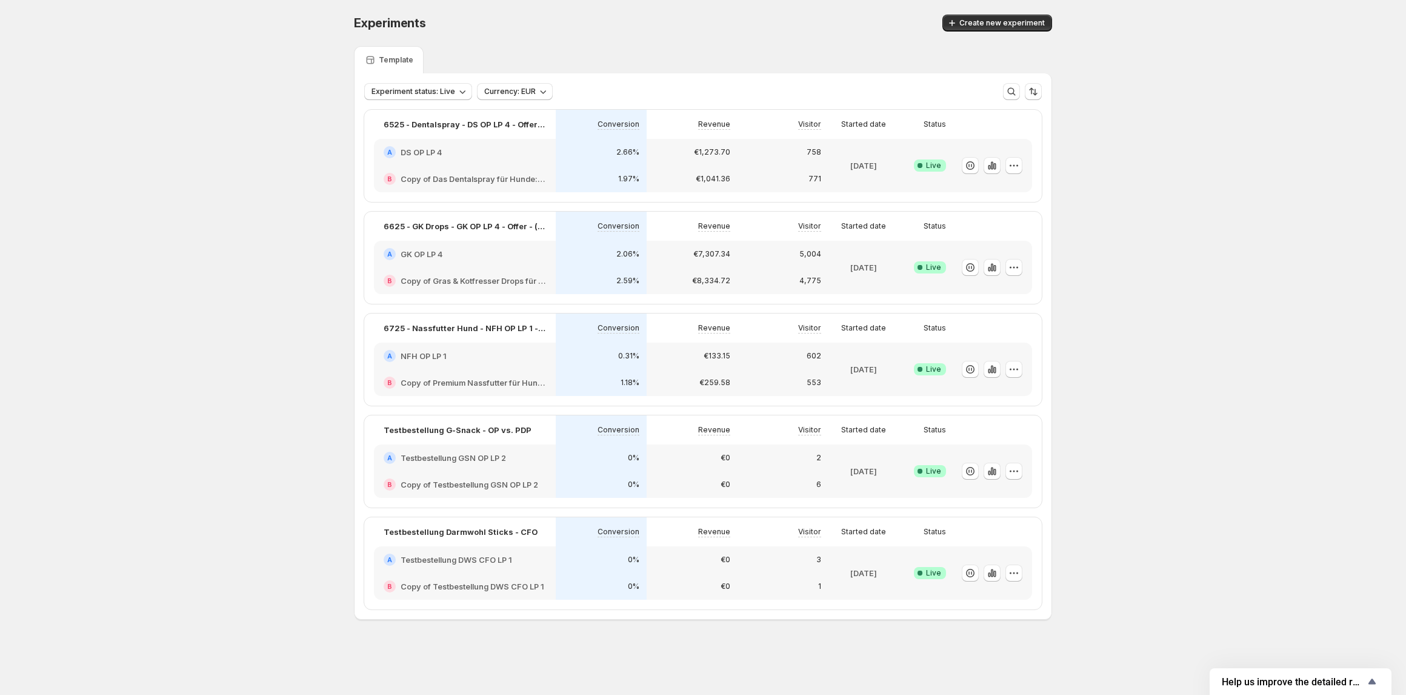
click at [486, 450] on div "A Testbestellung GSN OP LP 2" at bounding box center [465, 457] width 182 height 27
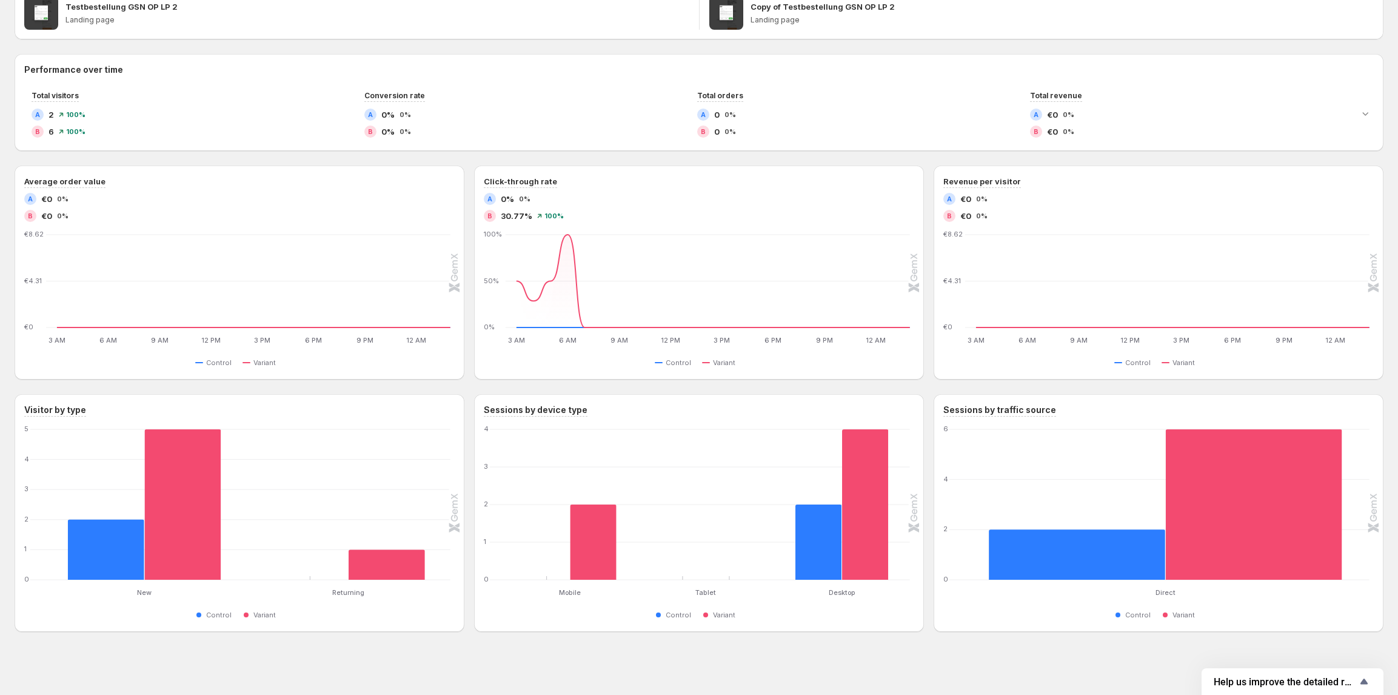
scroll to position [230, 0]
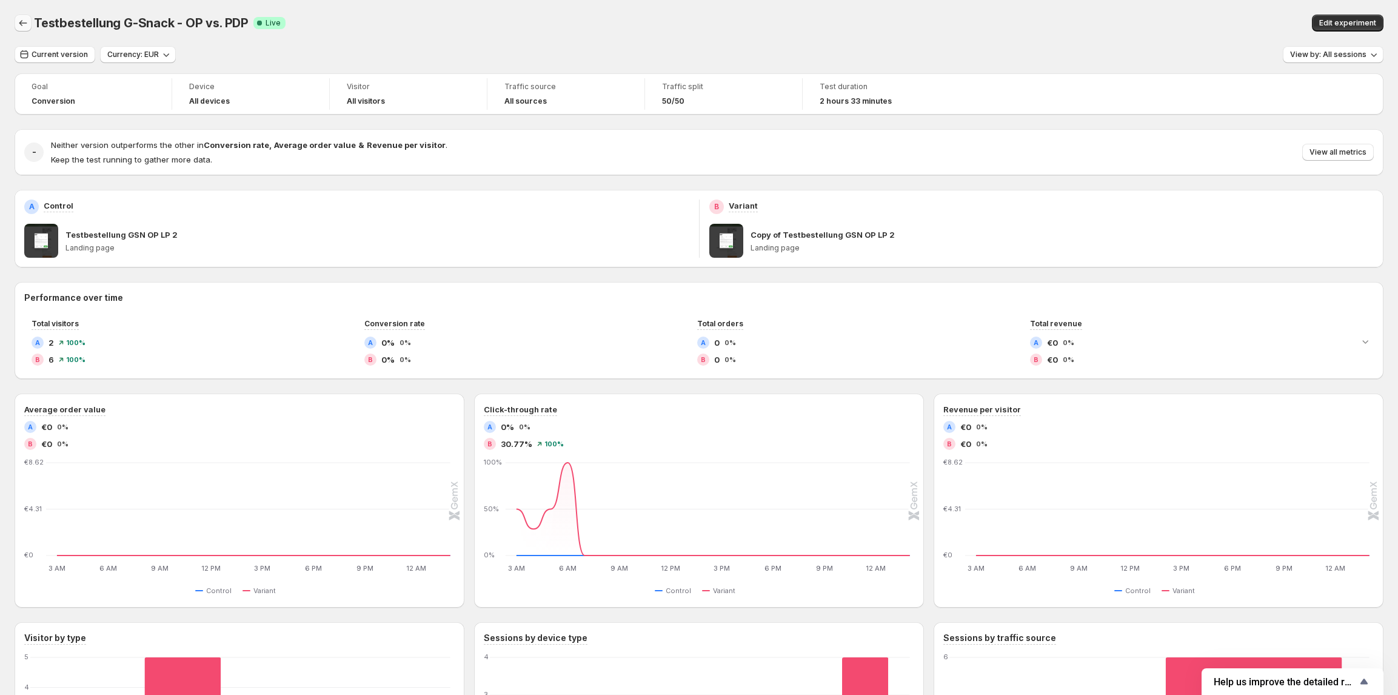
click at [30, 23] on button "Back" at bounding box center [23, 23] width 17 height 17
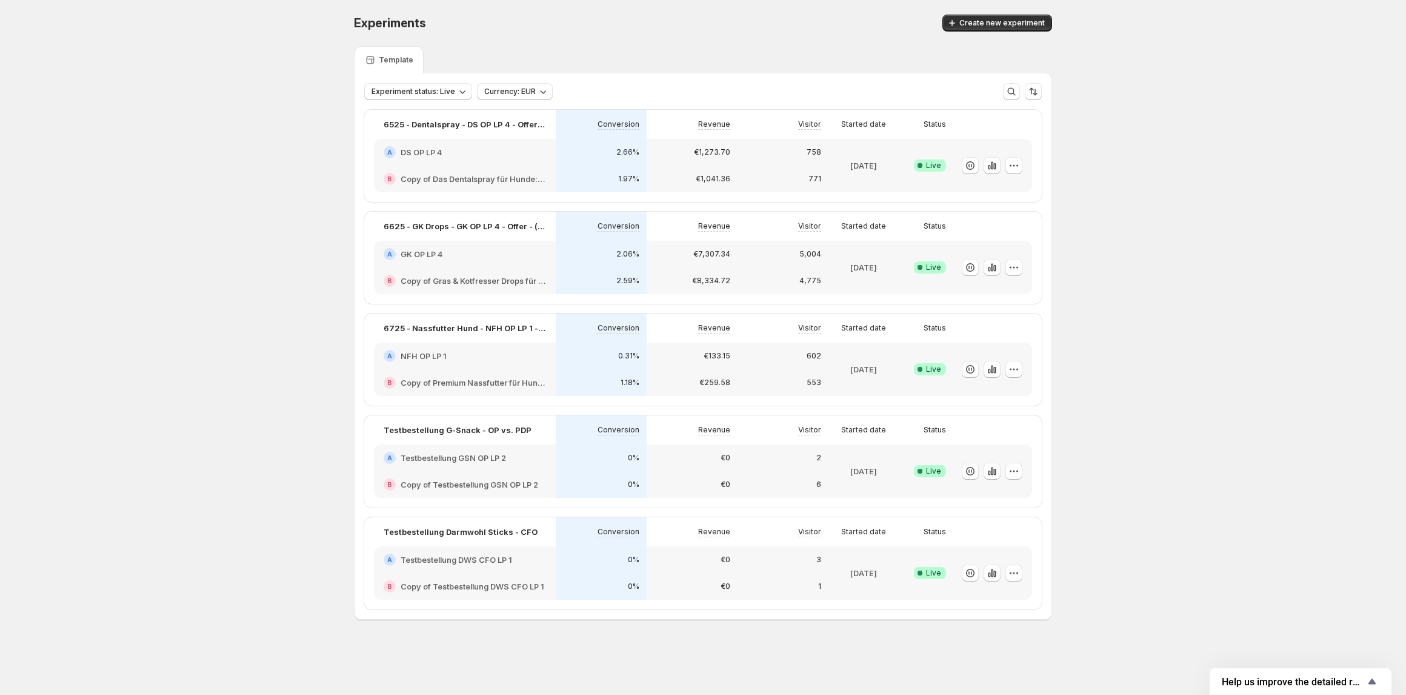
click at [479, 453] on h2 "Testbestellung GSN OP LP 2" at bounding box center [453, 458] width 105 height 12
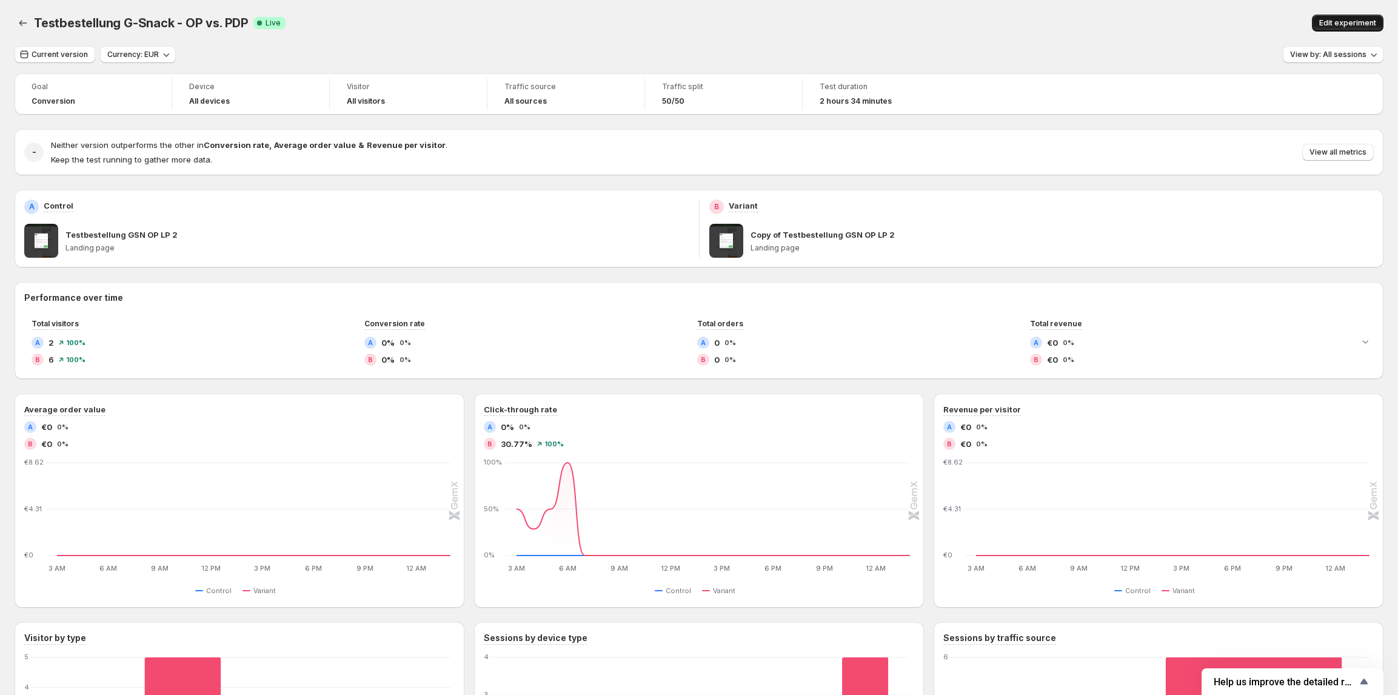
click at [1360, 19] on span "Edit experiment" at bounding box center [1347, 23] width 57 height 10
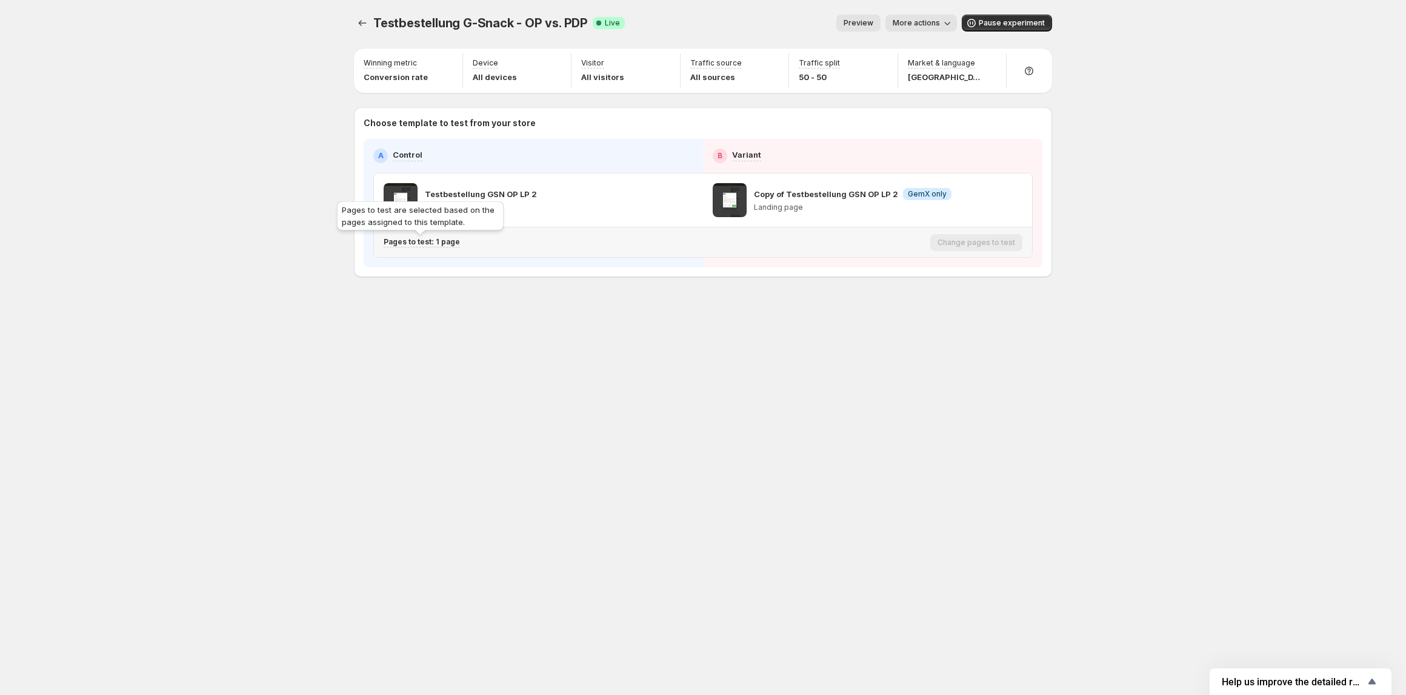
click at [439, 243] on p "Pages to test: 1 page" at bounding box center [422, 242] width 76 height 10
click at [614, 306] on icon "button" at bounding box center [610, 306] width 8 height 8
click at [304, 211] on div "Testbestellung G-Snack - OP vs. PDP. This page is ready Testbestellung G-Snack …" at bounding box center [703, 347] width 1406 height 695
click at [909, 25] on span "More actions" at bounding box center [916, 23] width 47 height 10
click at [909, 48] on icon "button" at bounding box center [904, 48] width 12 height 12
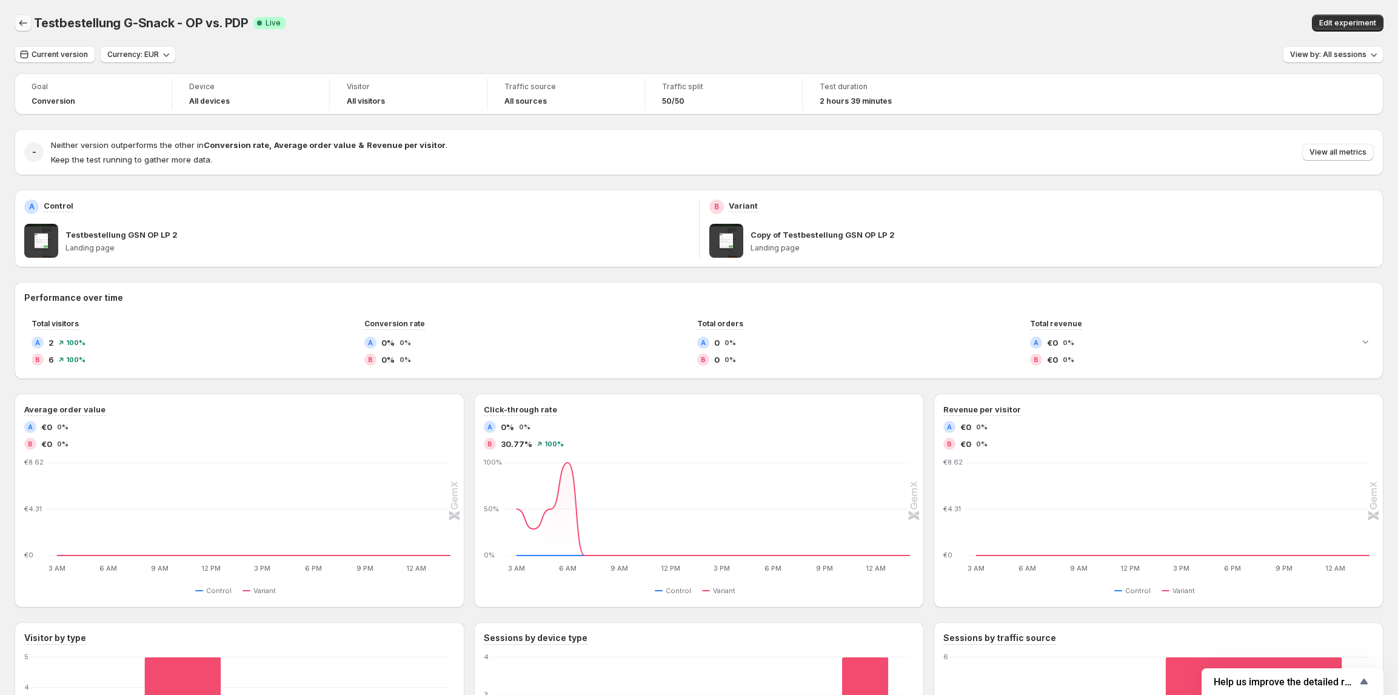
click at [18, 23] on icon "Back" at bounding box center [23, 23] width 12 height 12
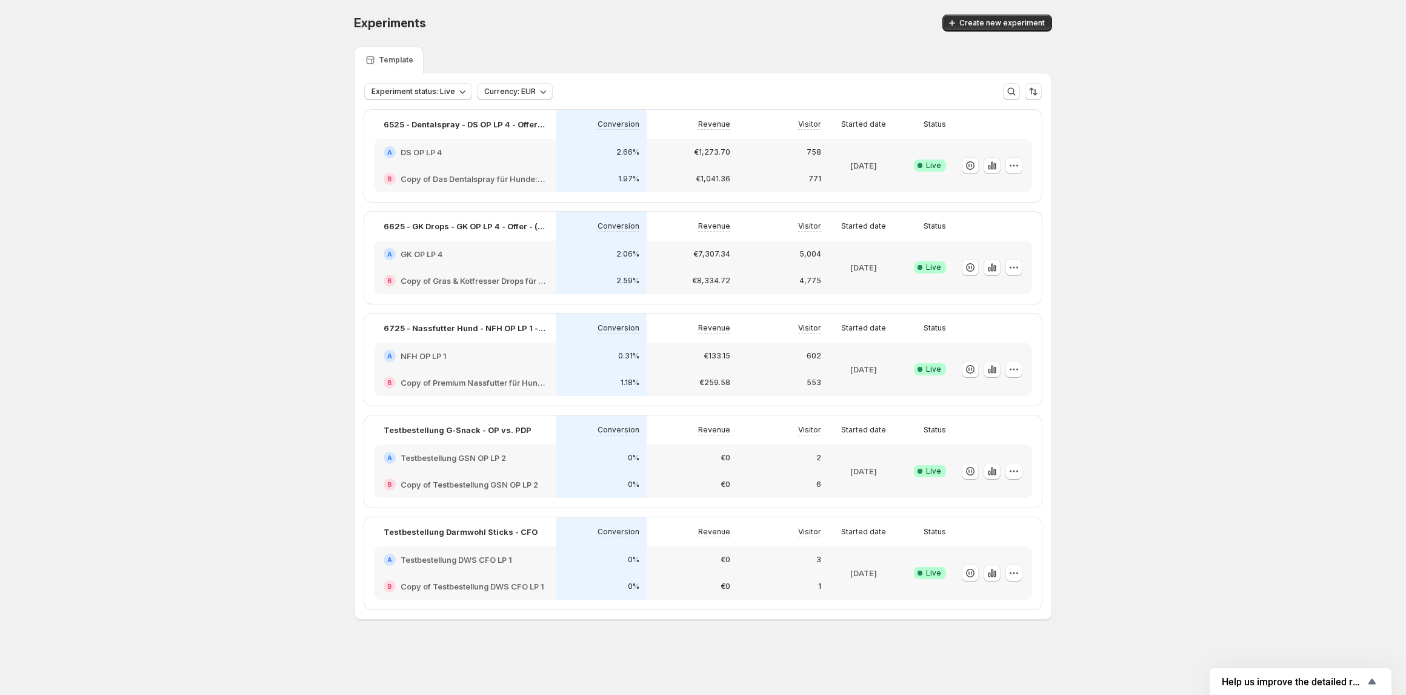
click at [818, 483] on p "6" at bounding box center [819, 485] width 5 height 10
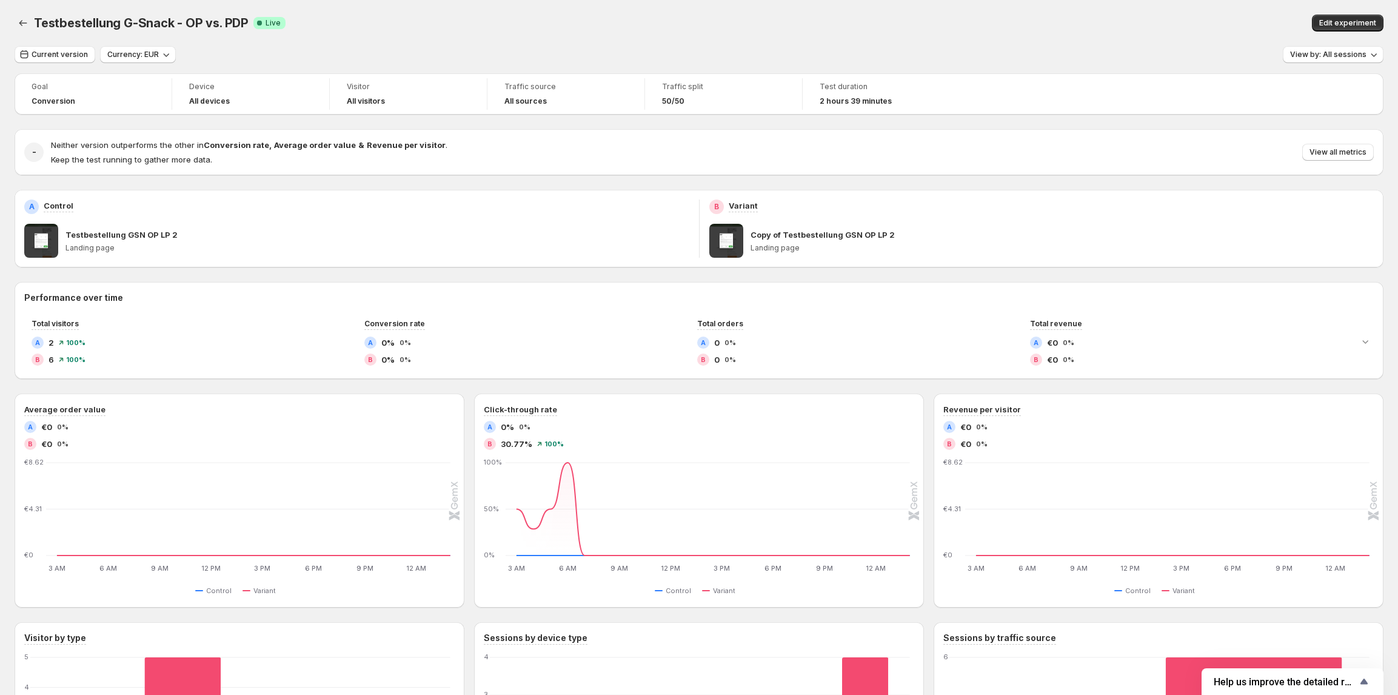
click at [12, 22] on div "Testbestellung G-Snack - OP vs. PDP. This page is ready Testbestellung G-Snack …" at bounding box center [699, 462] width 1398 height 925
click at [19, 22] on icon "Back" at bounding box center [23, 23] width 12 height 12
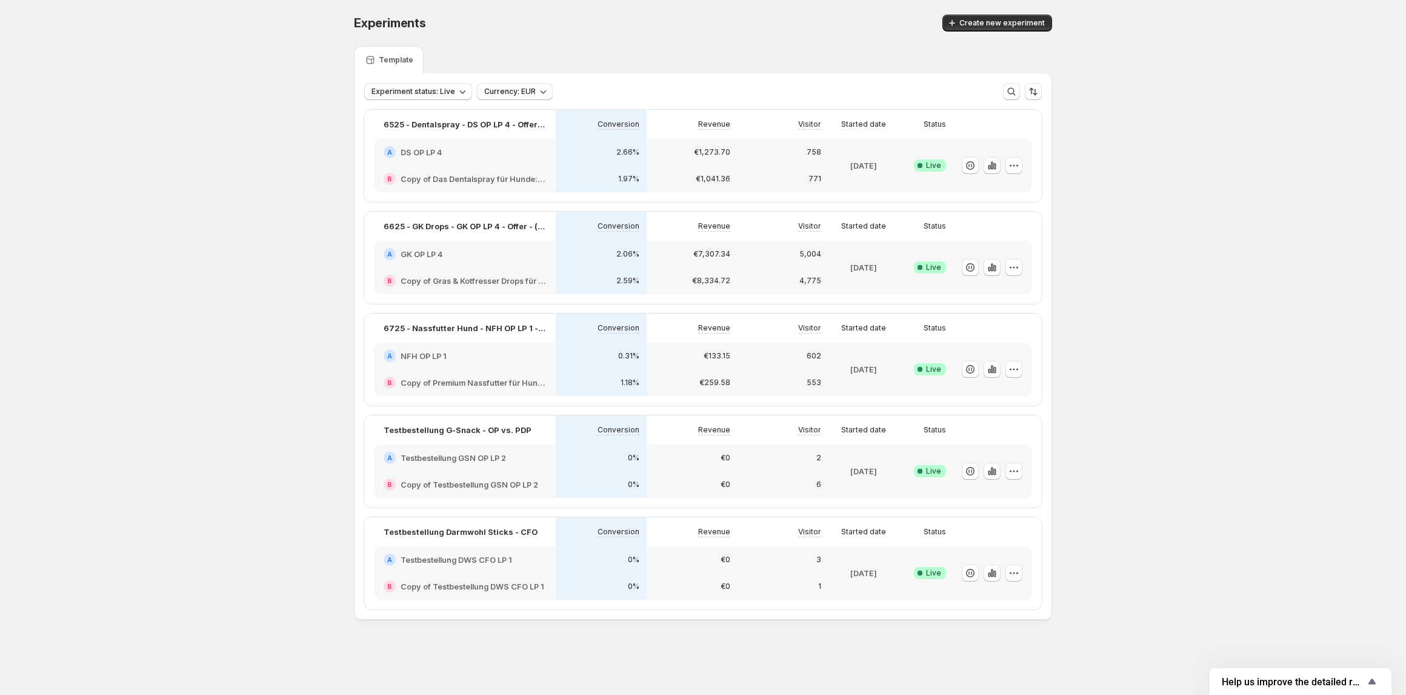
click at [713, 167] on div "€1,041.36" at bounding box center [692, 178] width 91 height 27
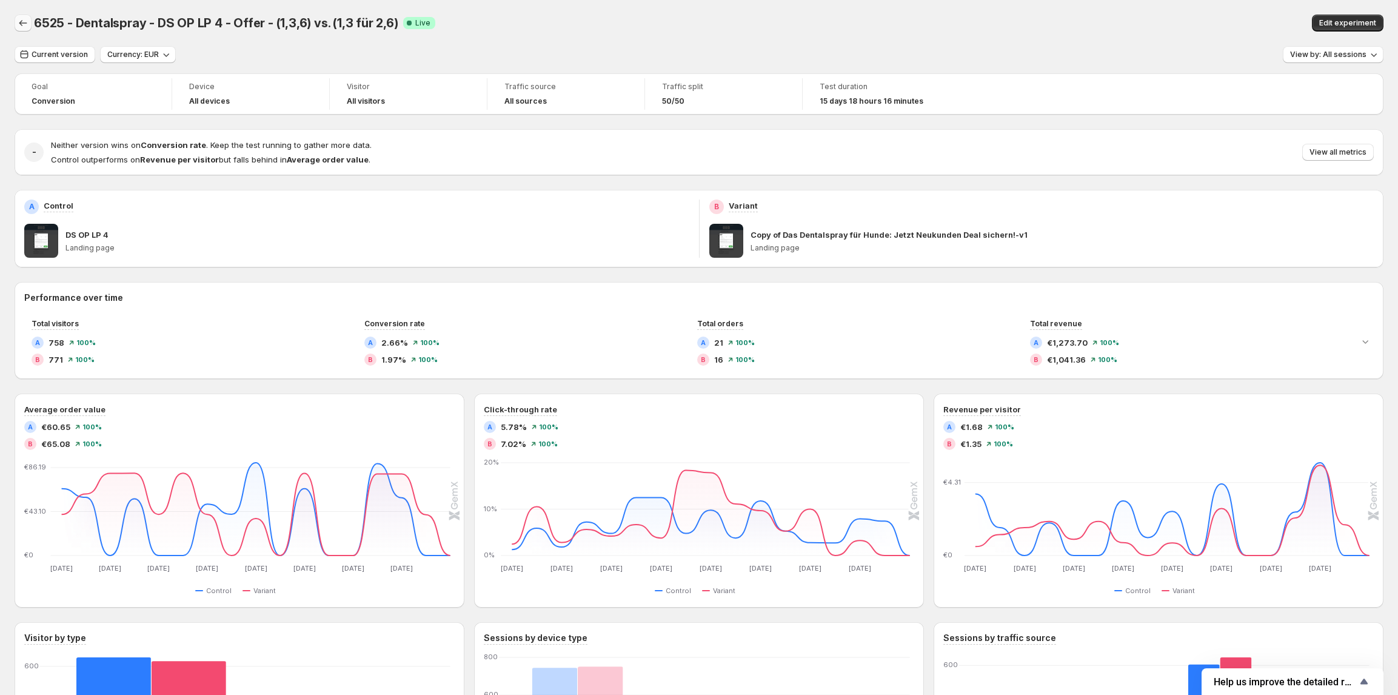
click at [23, 20] on icon "Back" at bounding box center [23, 23] width 12 height 12
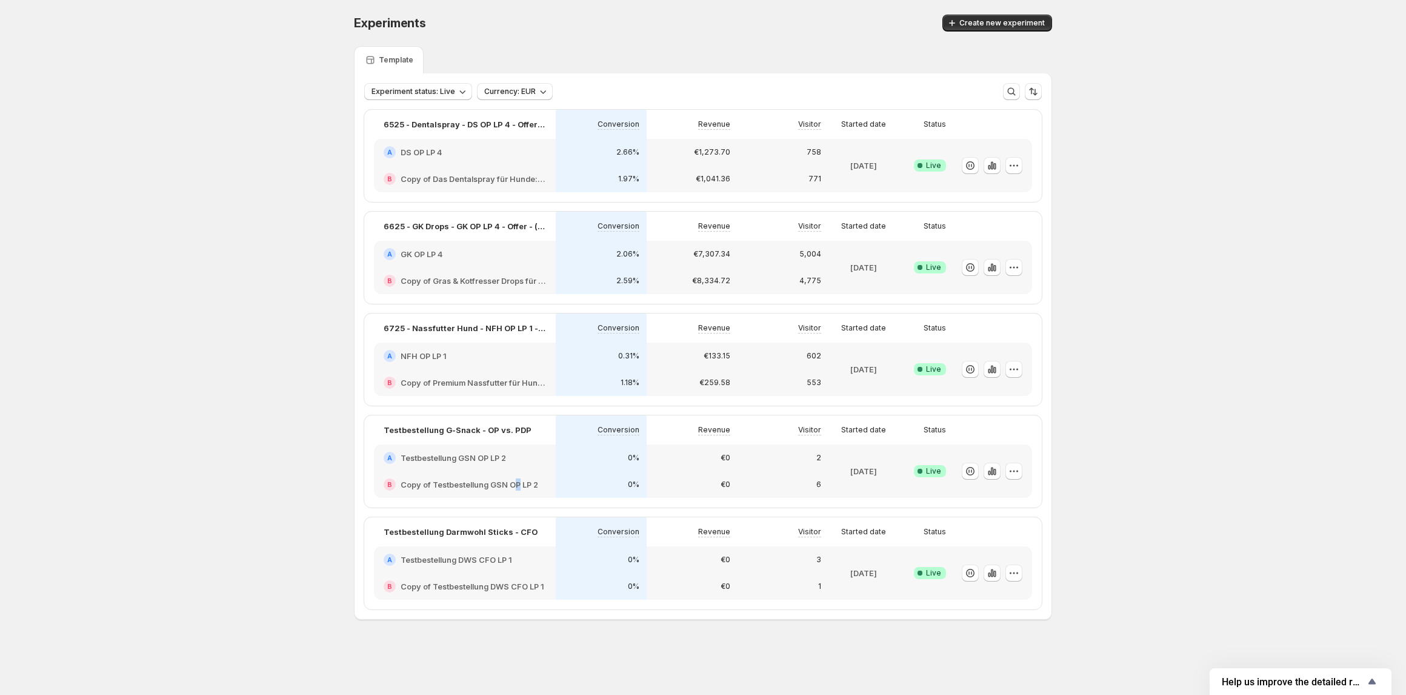
click at [518, 478] on h2 "Copy of Testbestellung GSN OP LP 2" at bounding box center [470, 484] width 138 height 12
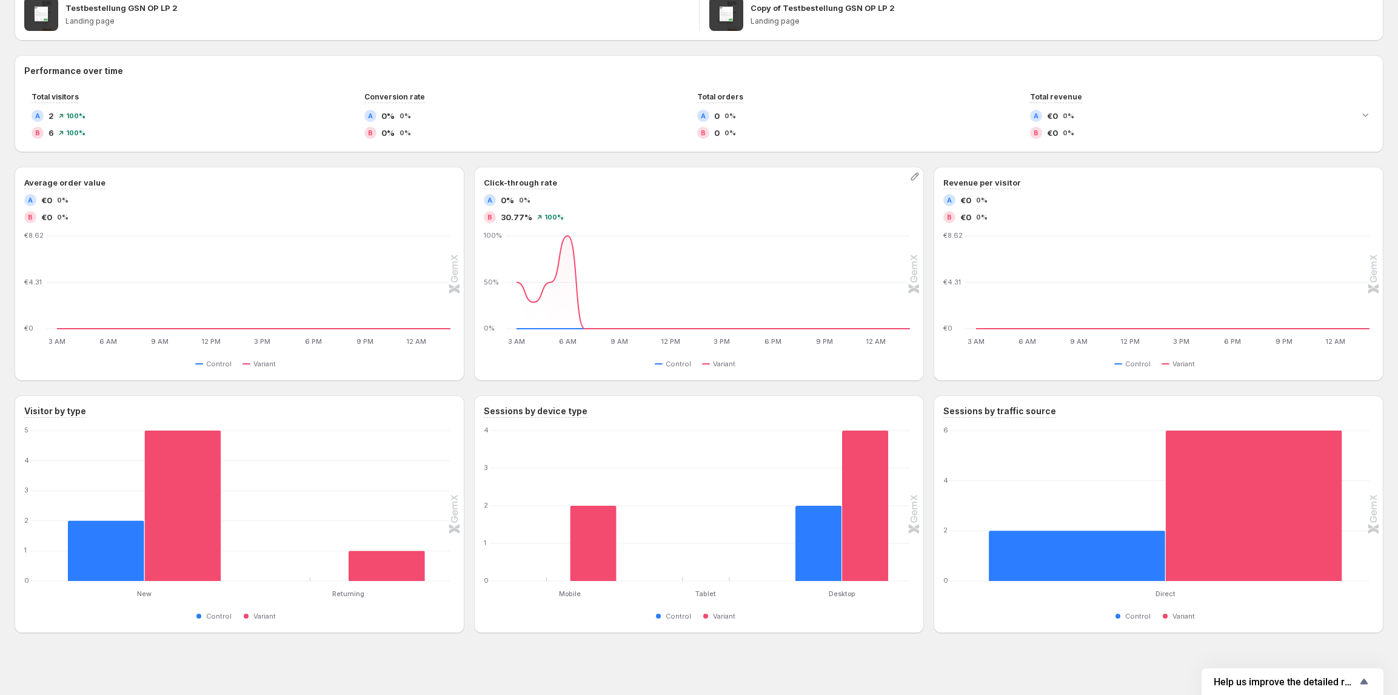
scroll to position [230, 0]
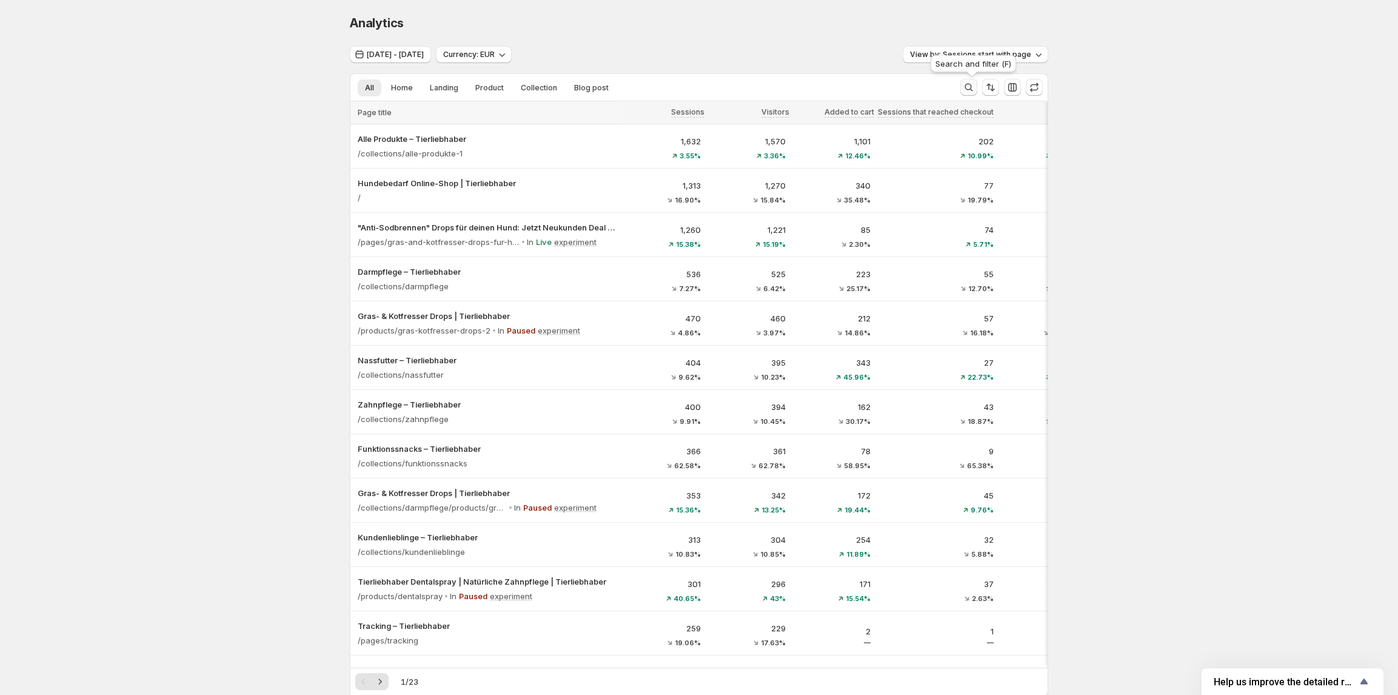
click at [973, 87] on icon "Search and filter results" at bounding box center [969, 88] width 8 height 8
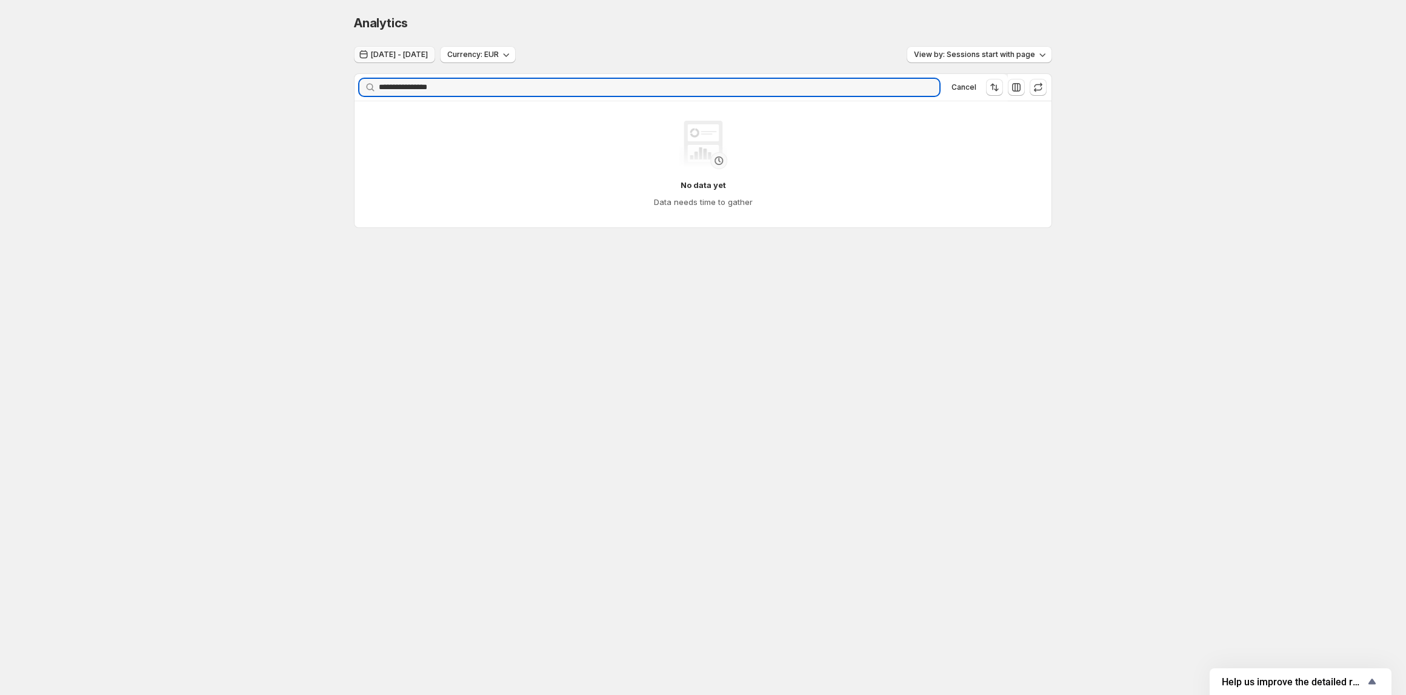
type input "**********"
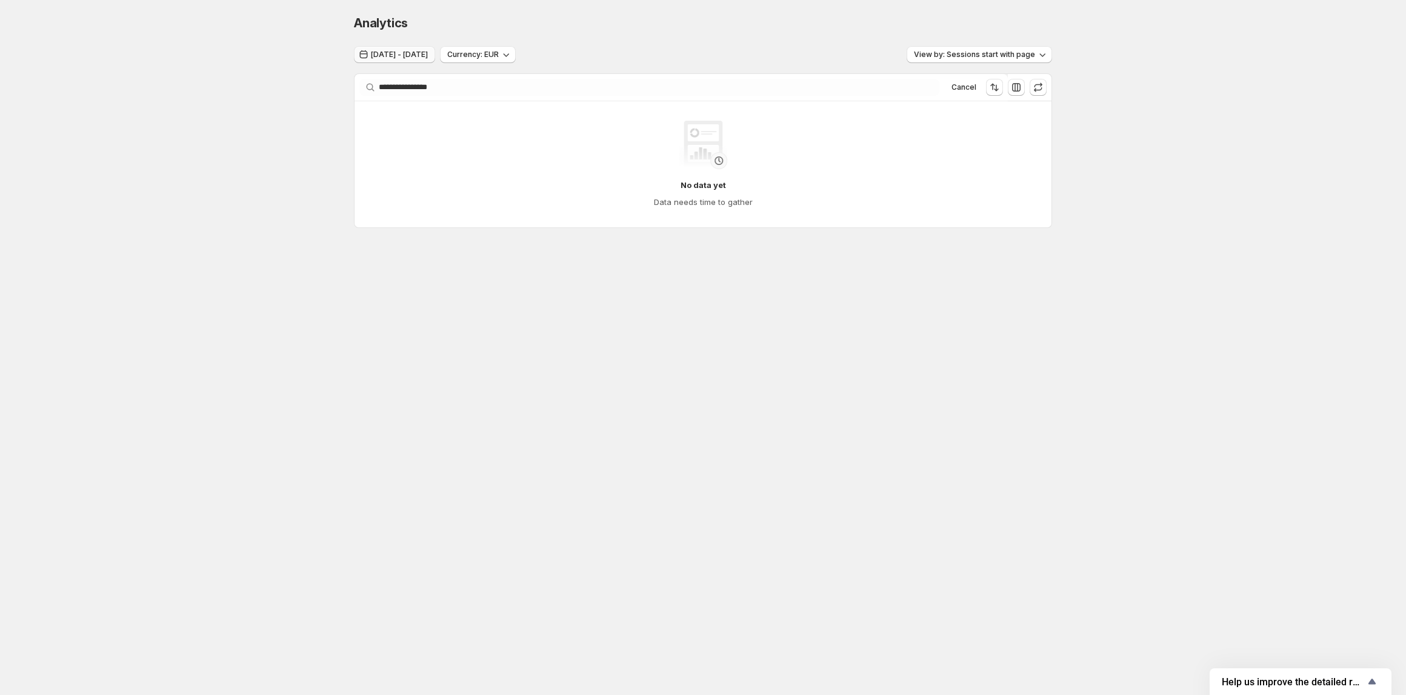
click at [419, 55] on span "Oct 11, 2025 - Oct 13, 2025" at bounding box center [399, 55] width 57 height 10
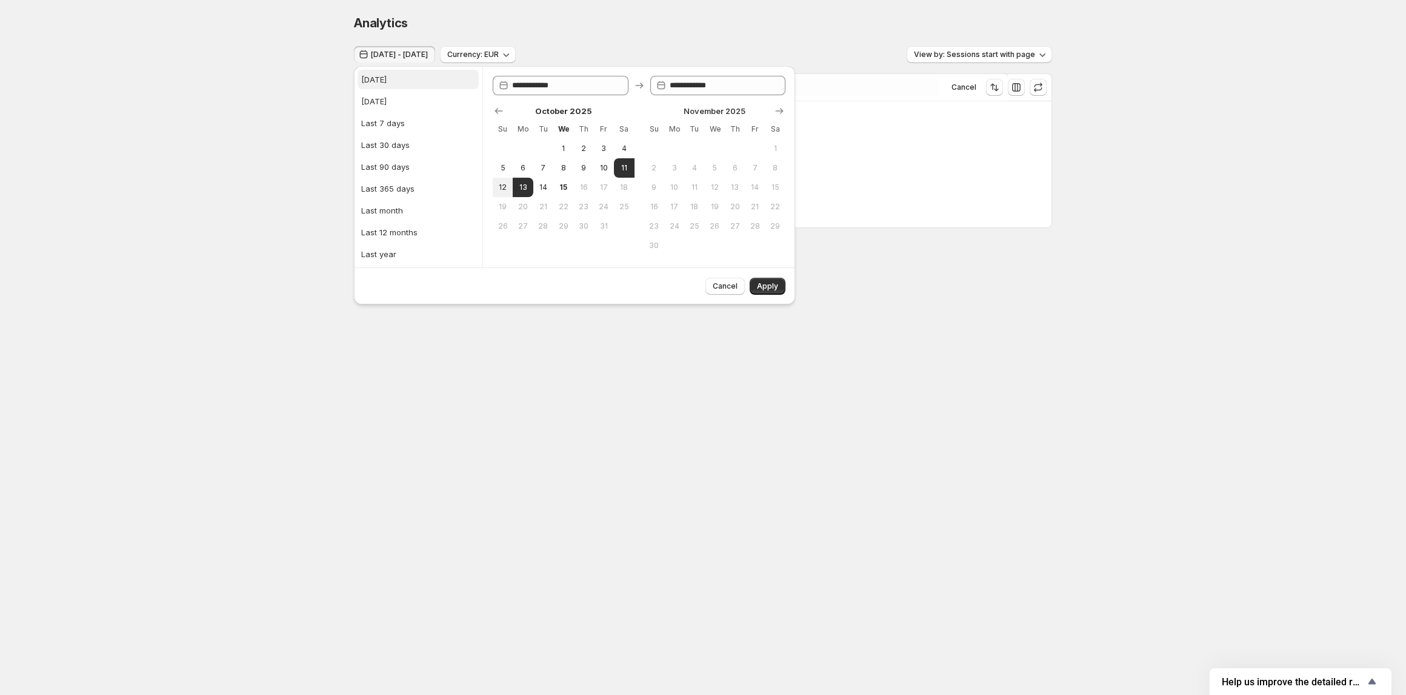
click at [391, 81] on button "Today" at bounding box center [418, 79] width 121 height 19
type input "**********"
click at [758, 285] on span "Apply" at bounding box center [767, 286] width 21 height 10
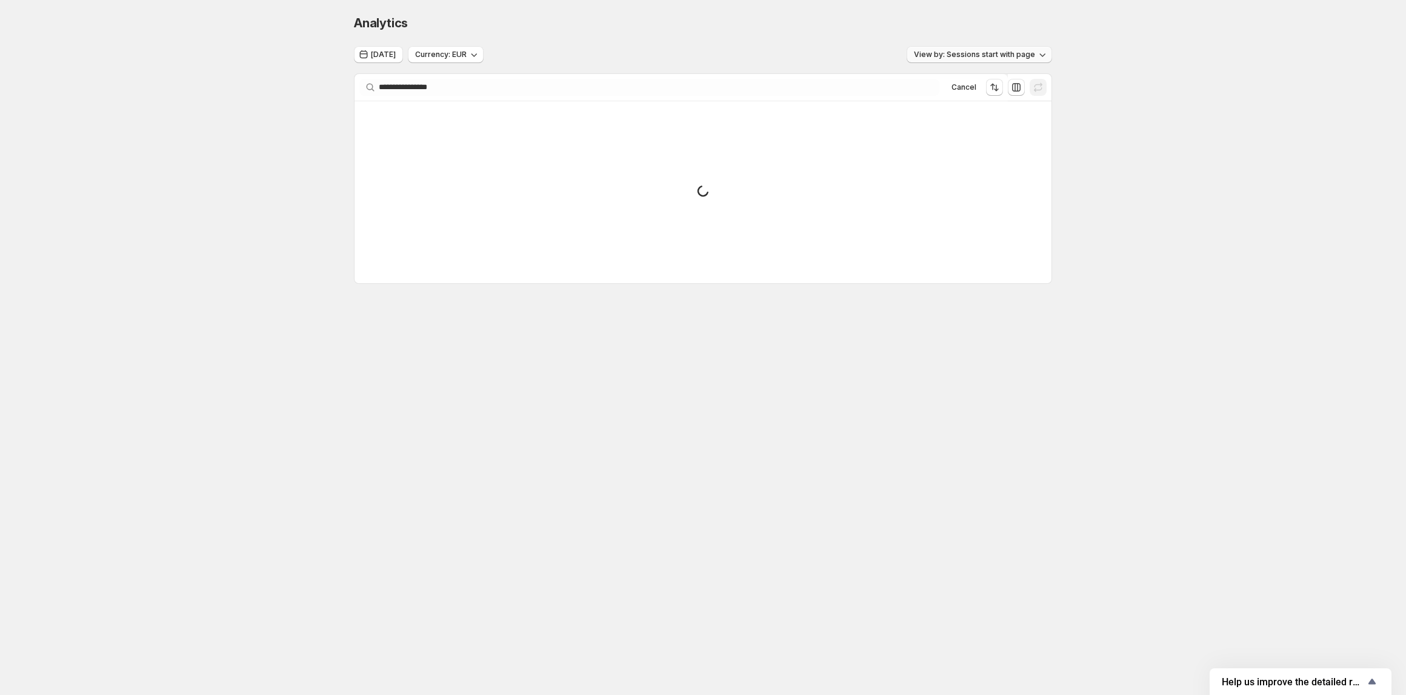
click at [948, 62] on button "View by: Sessions start with page" at bounding box center [979, 54] width 145 height 17
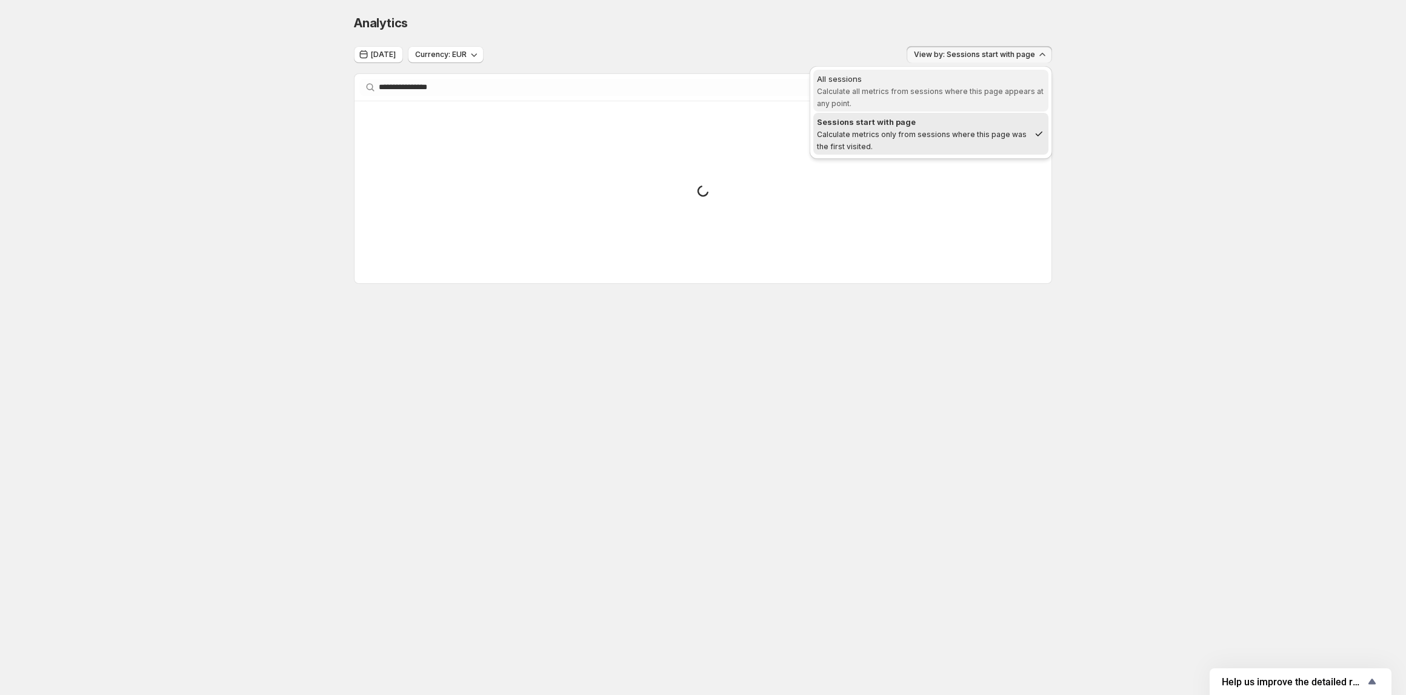
click at [938, 87] on span "Calculate all metrics from sessions where this page appears at any point." at bounding box center [930, 97] width 227 height 21
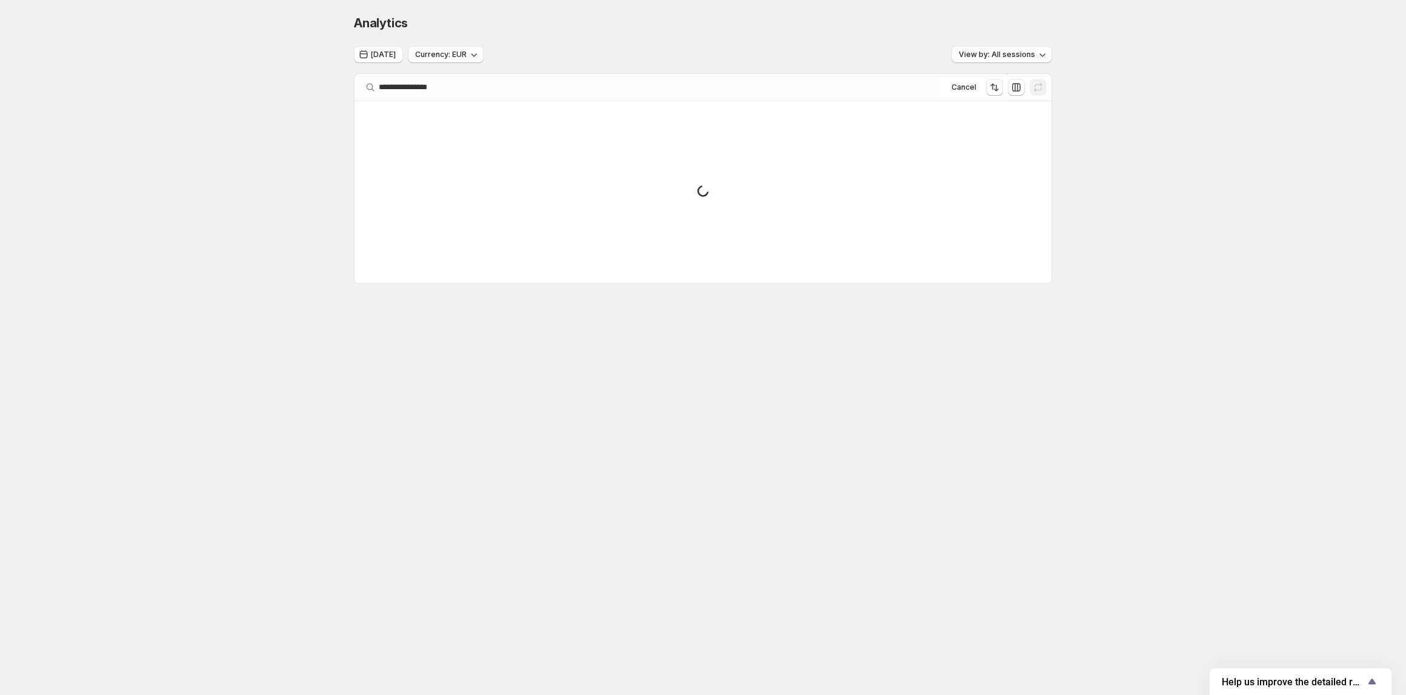
click at [1103, 86] on div "**********" at bounding box center [703, 174] width 1406 height 349
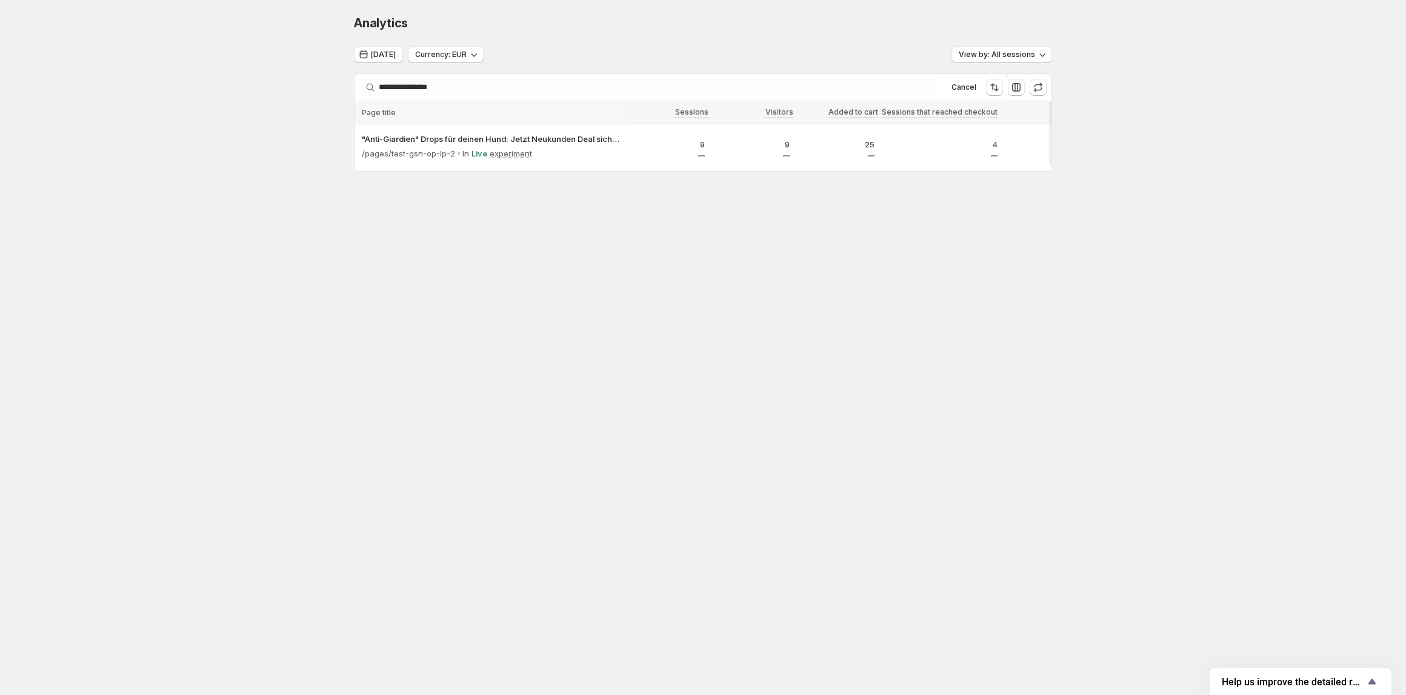
drag, startPoint x: 559, startPoint y: 169, endPoint x: 597, endPoint y: 170, distance: 38.2
click at [597, 170] on div at bounding box center [703, 169] width 697 height 3
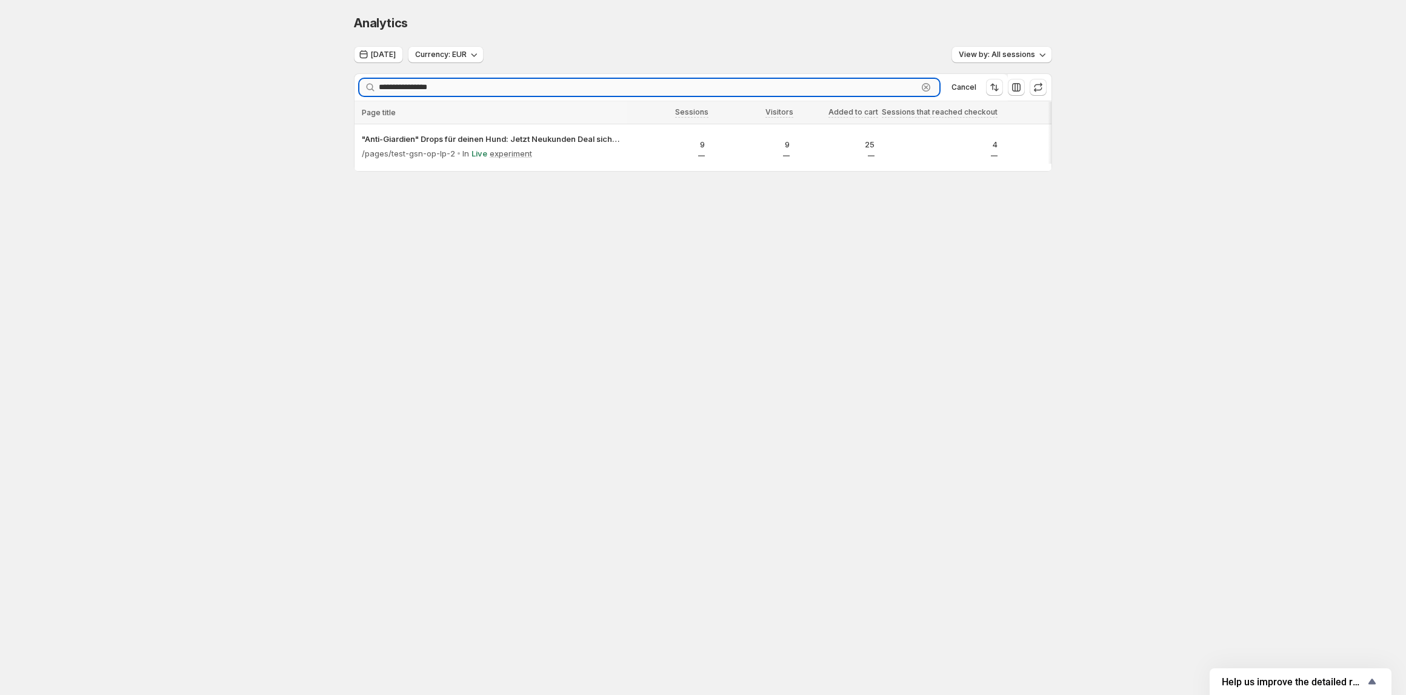
click at [480, 83] on input "**********" at bounding box center [648, 87] width 539 height 17
paste input "**********"
type input "**********"
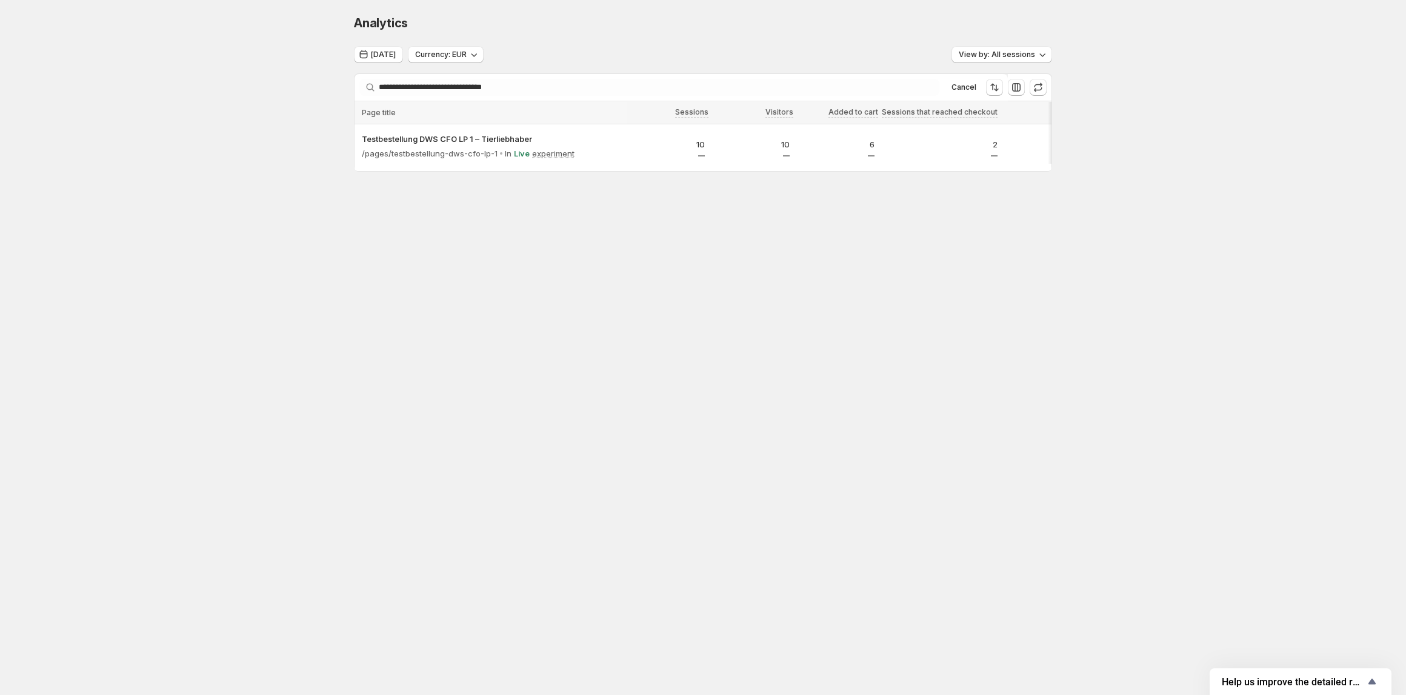
drag, startPoint x: 772, startPoint y: 170, endPoint x: 877, endPoint y: 170, distance: 104.3
click at [877, 170] on div at bounding box center [720, 169] width 722 height 1
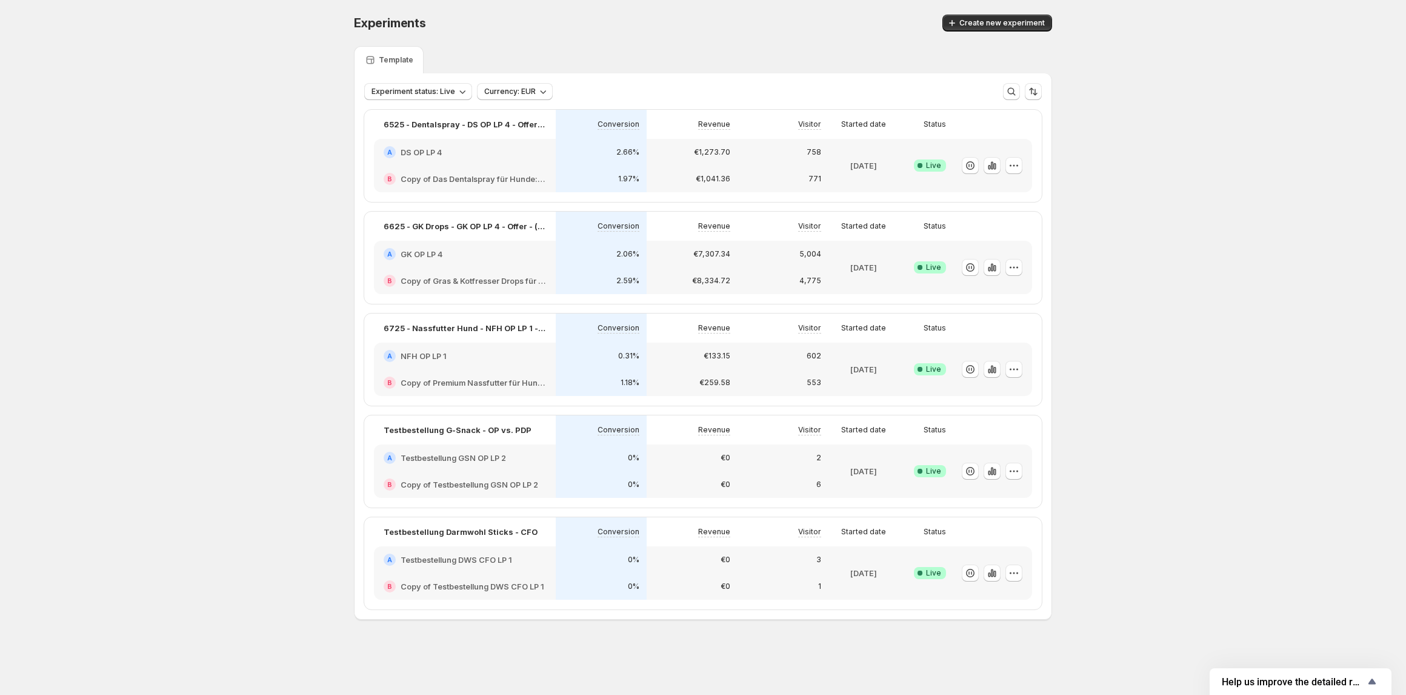
drag, startPoint x: 670, startPoint y: 449, endPoint x: 461, endPoint y: 432, distance: 209.2
drag, startPoint x: 461, startPoint y: 432, endPoint x: 393, endPoint y: 435, distance: 68.0
click at [393, 435] on p "Testbestellung G-Snack - OP vs. PDP" at bounding box center [458, 430] width 148 height 12
click at [483, 466] on div "A Testbestellung GSN OP LP 2" at bounding box center [465, 457] width 182 height 27
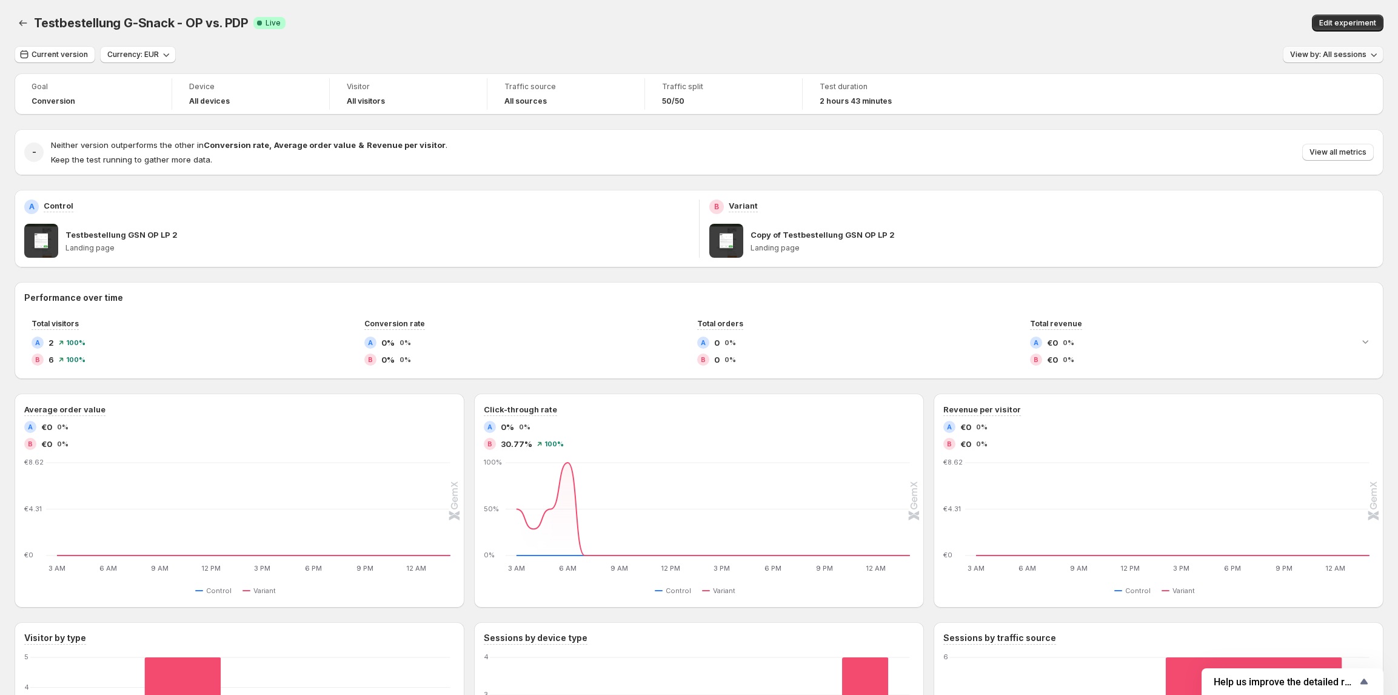
click at [1327, 52] on span "View by: All sessions" at bounding box center [1328, 55] width 76 height 10
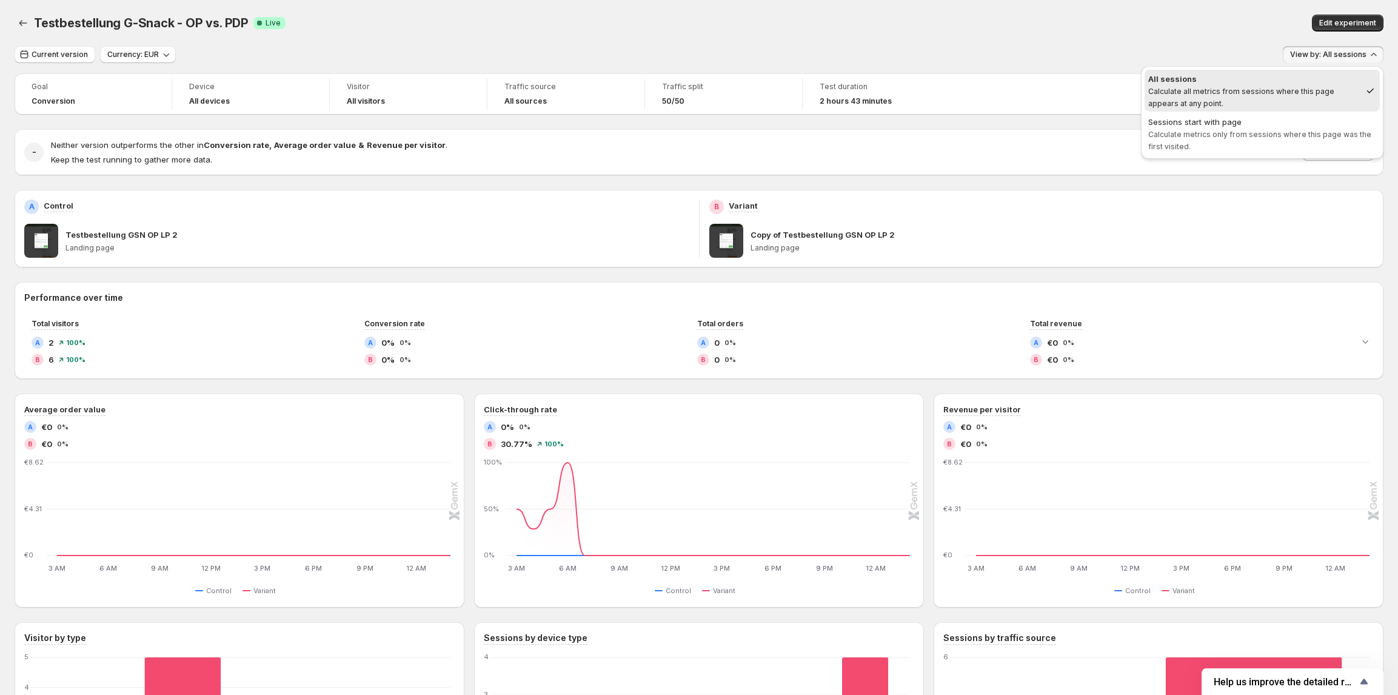
click at [1298, 83] on div "All sessions" at bounding box center [1254, 79] width 212 height 12
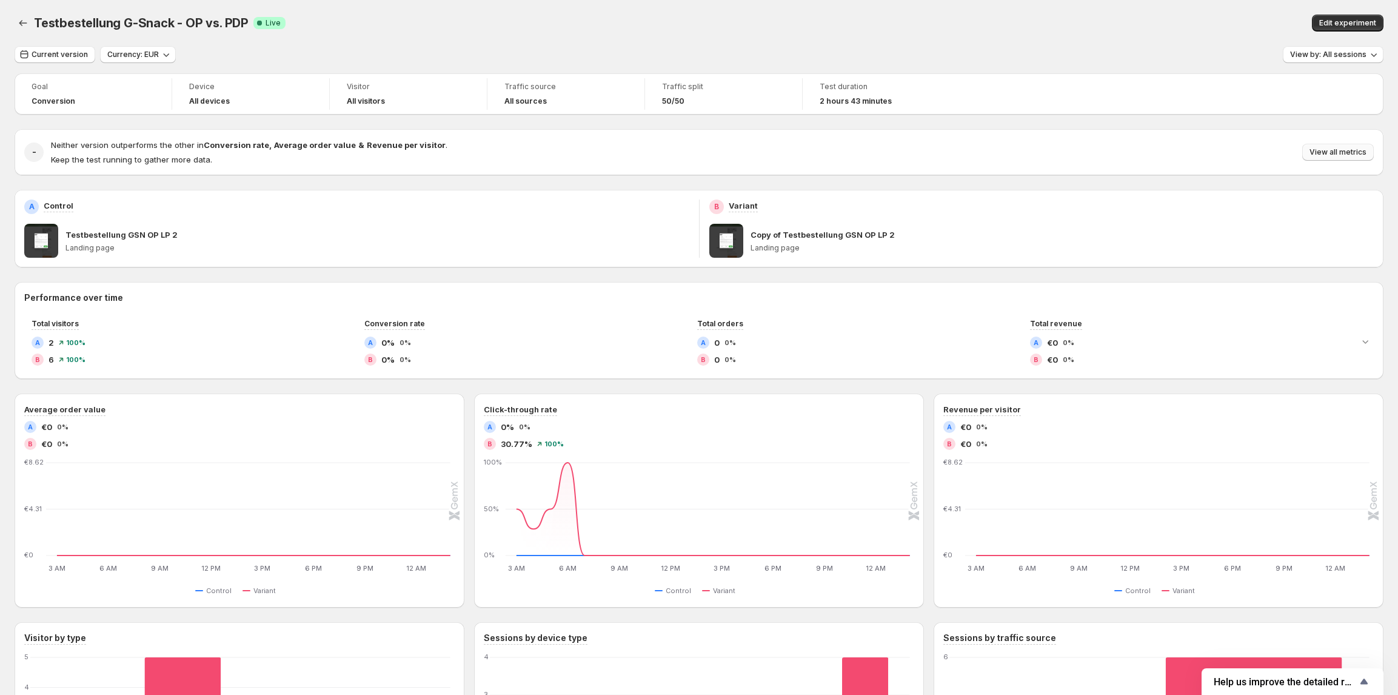
click at [1331, 148] on span "View all metrics" at bounding box center [1337, 152] width 57 height 10
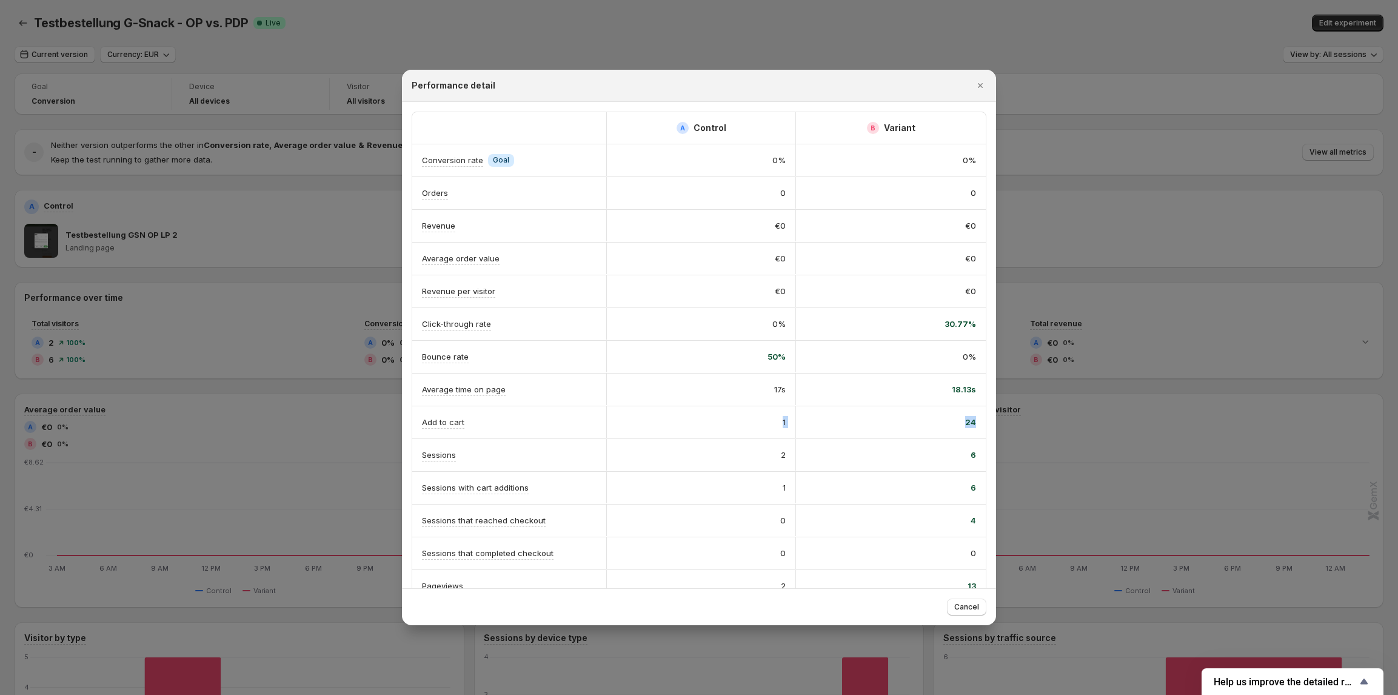
drag, startPoint x: 755, startPoint y: 421, endPoint x: 980, endPoint y: 423, distance: 224.3
click at [980, 423] on div "A Control B Variant Conversion rate Info Goal 0% 0% Orders 0 0 Revenue €0 €0 Av…" at bounding box center [699, 373] width 594 height 543
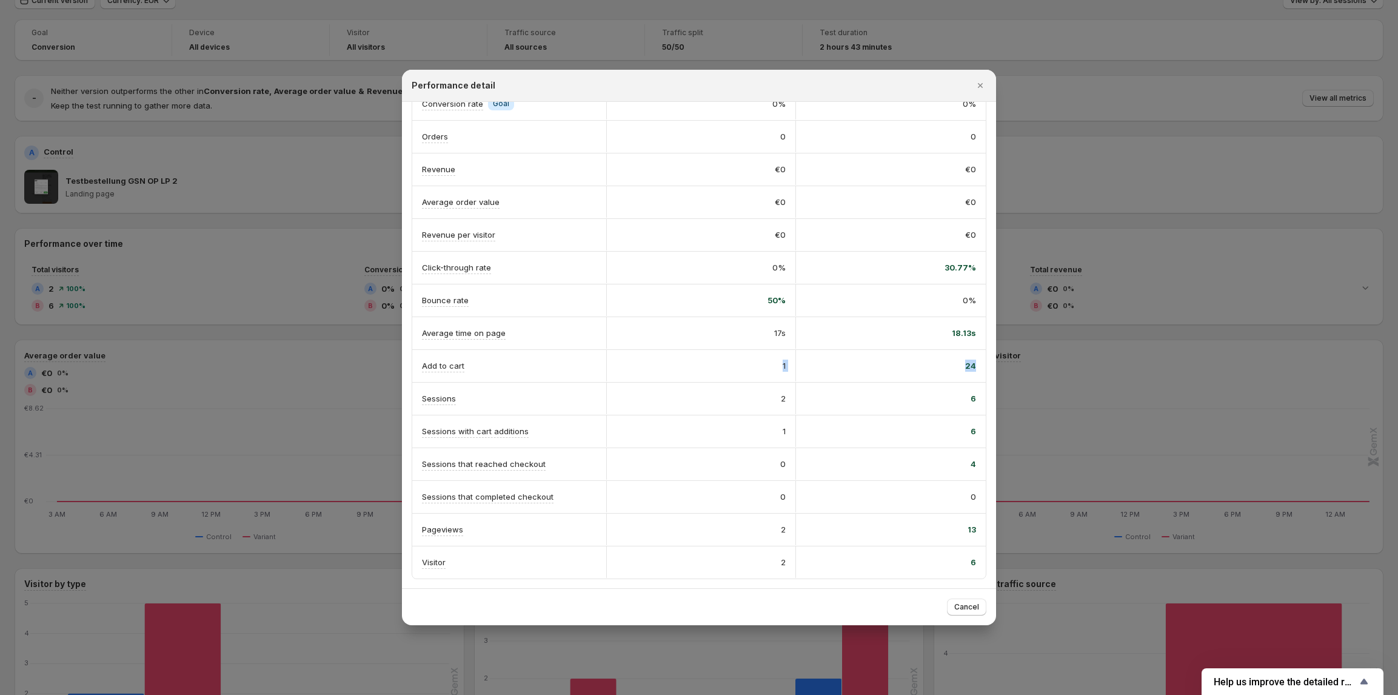
scroll to position [81, 0]
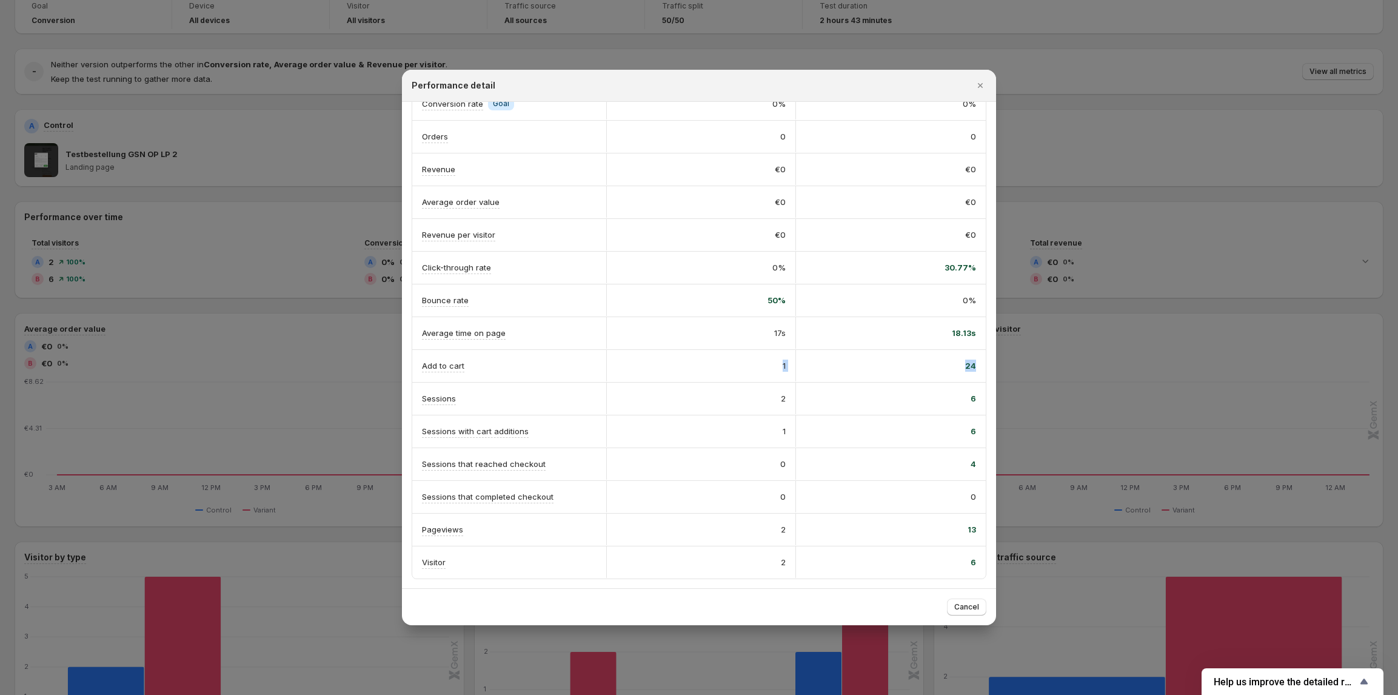
click at [760, 372] on div "1" at bounding box center [701, 366] width 190 height 32
drag, startPoint x: 775, startPoint y: 365, endPoint x: 678, endPoint y: 473, distance: 145.5
click at [784, 366] on div "1" at bounding box center [701, 366] width 190 height 32
click at [760, 401] on div "2" at bounding box center [701, 398] width 169 height 12
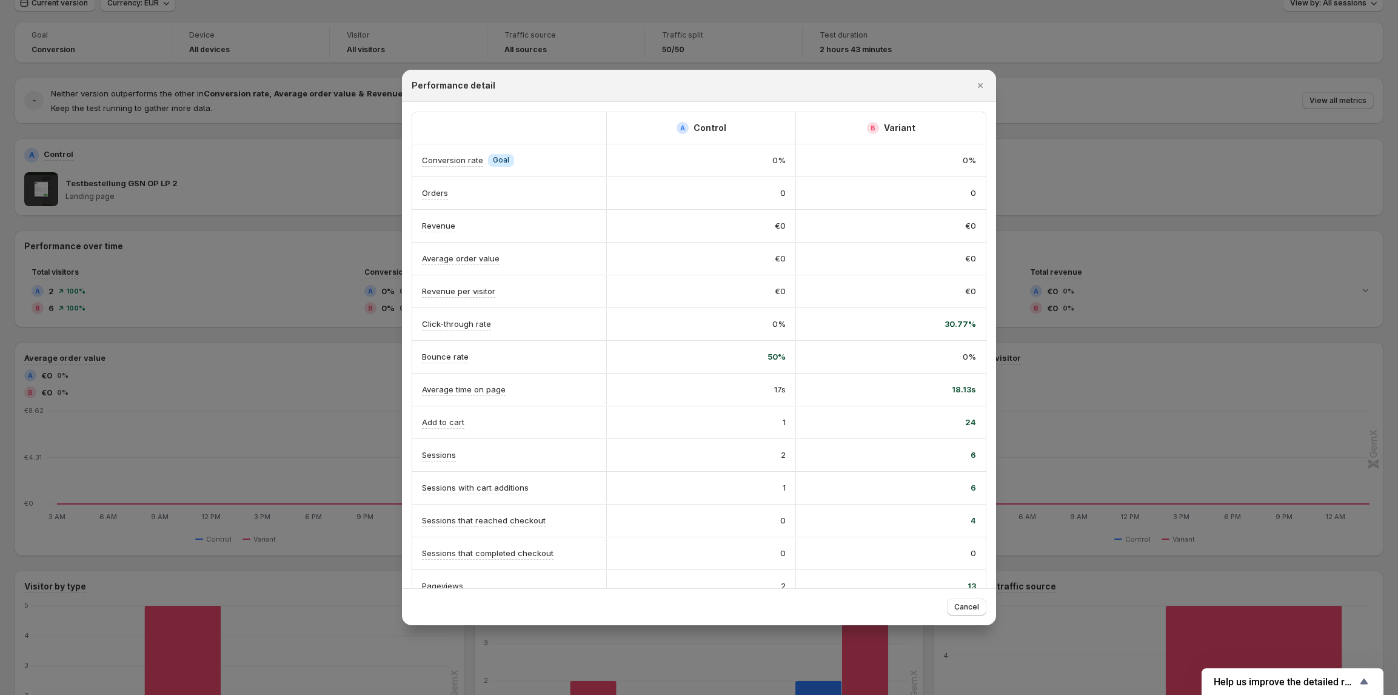
scroll to position [0, 0]
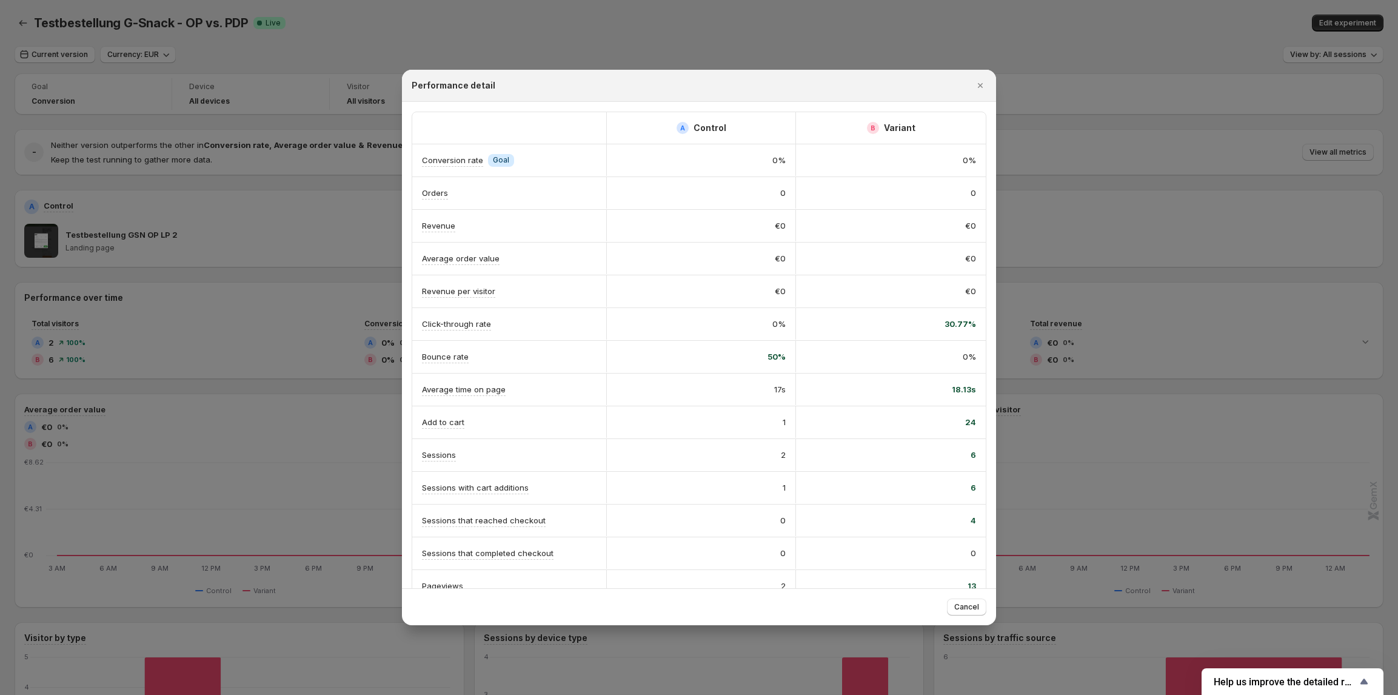
click at [264, 200] on div at bounding box center [699, 347] width 1398 height 695
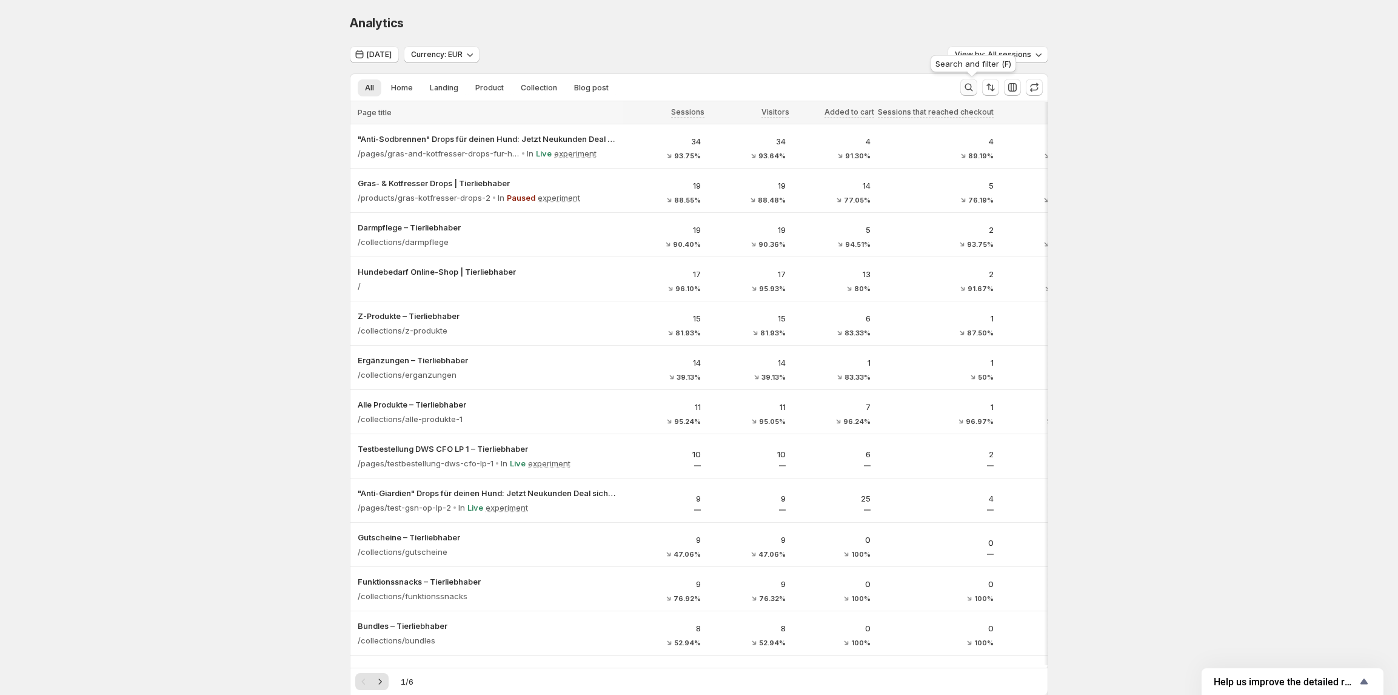
click at [975, 86] on icon "Search and filter results" at bounding box center [969, 87] width 12 height 12
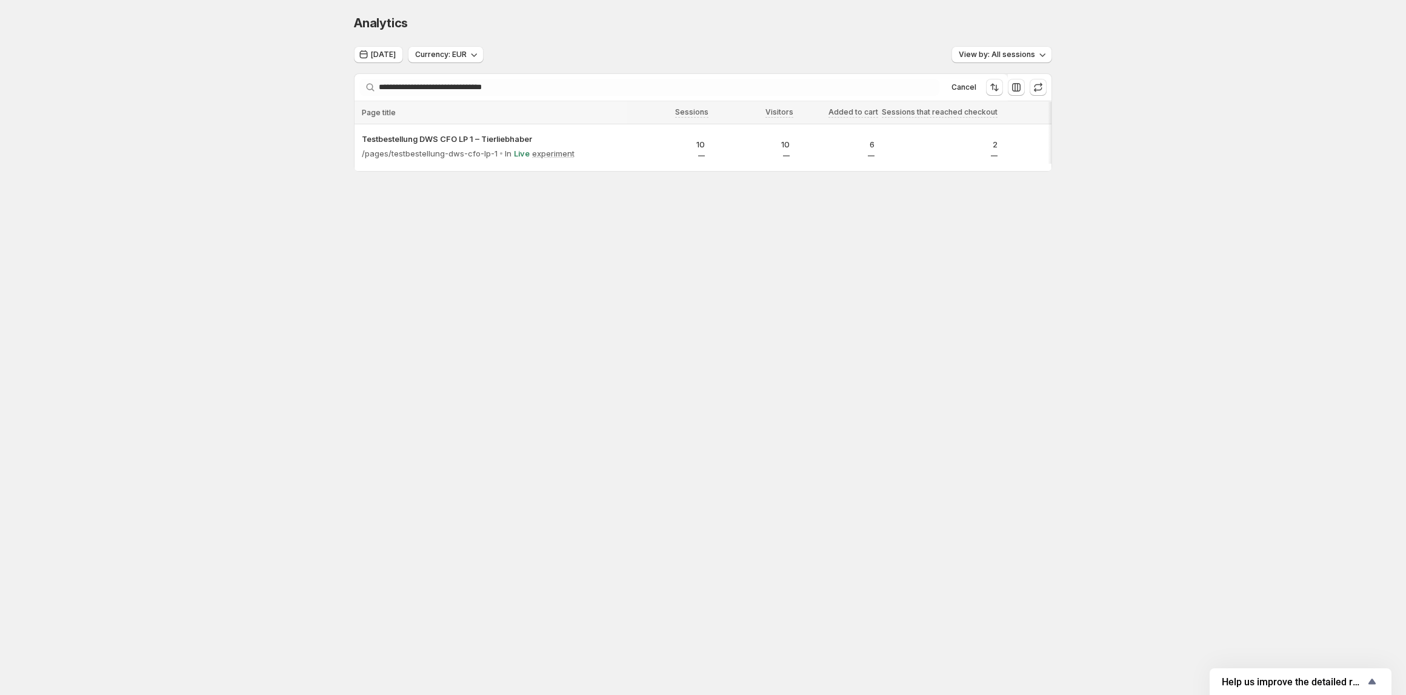
drag, startPoint x: 726, startPoint y: 169, endPoint x: 752, endPoint y: 182, distance: 30.1
click at [762, 170] on div at bounding box center [703, 169] width 697 height 3
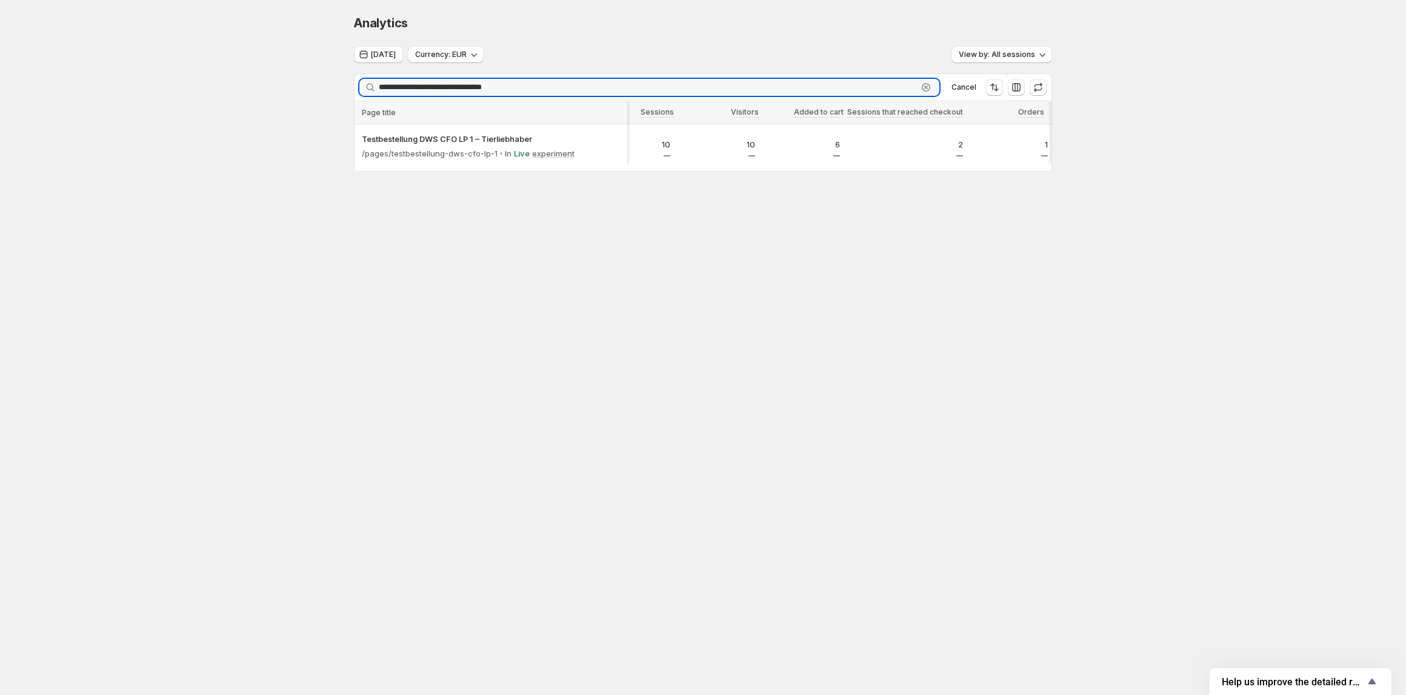
drag, startPoint x: 527, startPoint y: 86, endPoint x: 342, endPoint y: 86, distance: 184.9
click at [342, 86] on div "**********" at bounding box center [702, 118] width 727 height 237
paste input "text"
type input "**********"
click at [497, 228] on div "**********" at bounding box center [702, 118] width 727 height 237
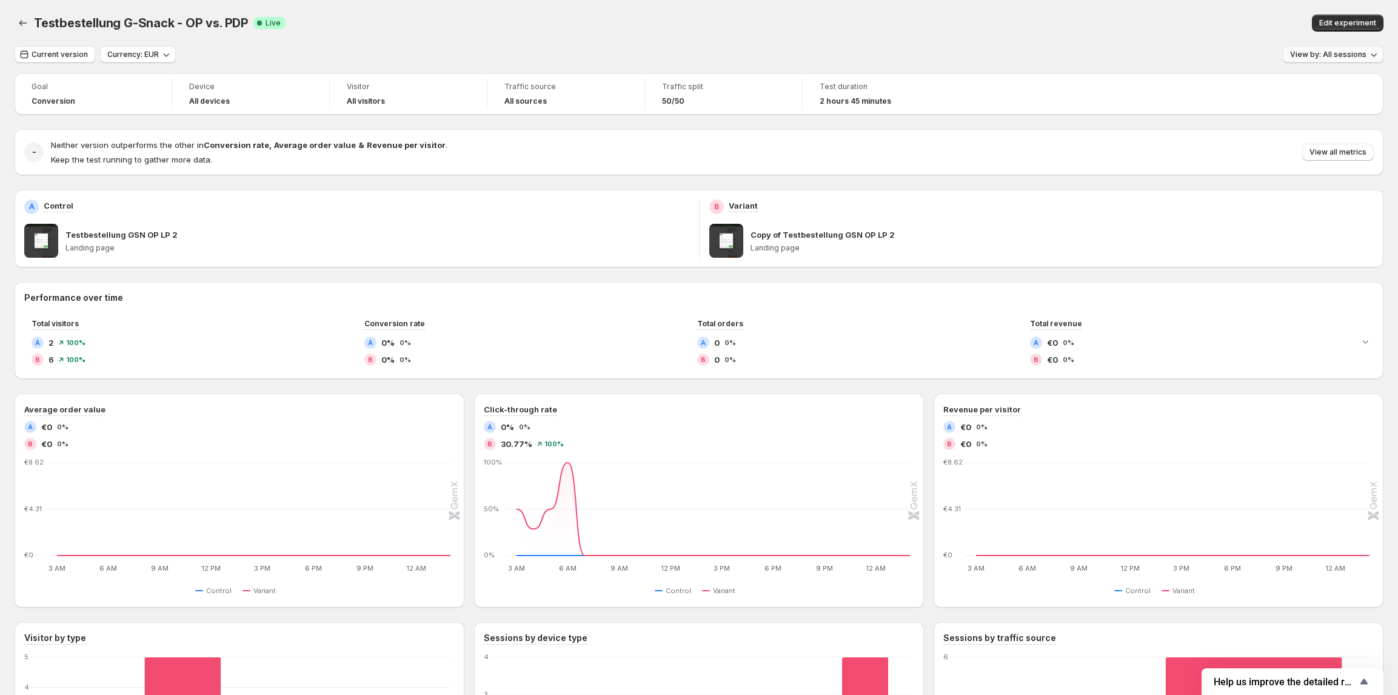
click at [1329, 55] on span "View by: All sessions" at bounding box center [1328, 55] width 76 height 10
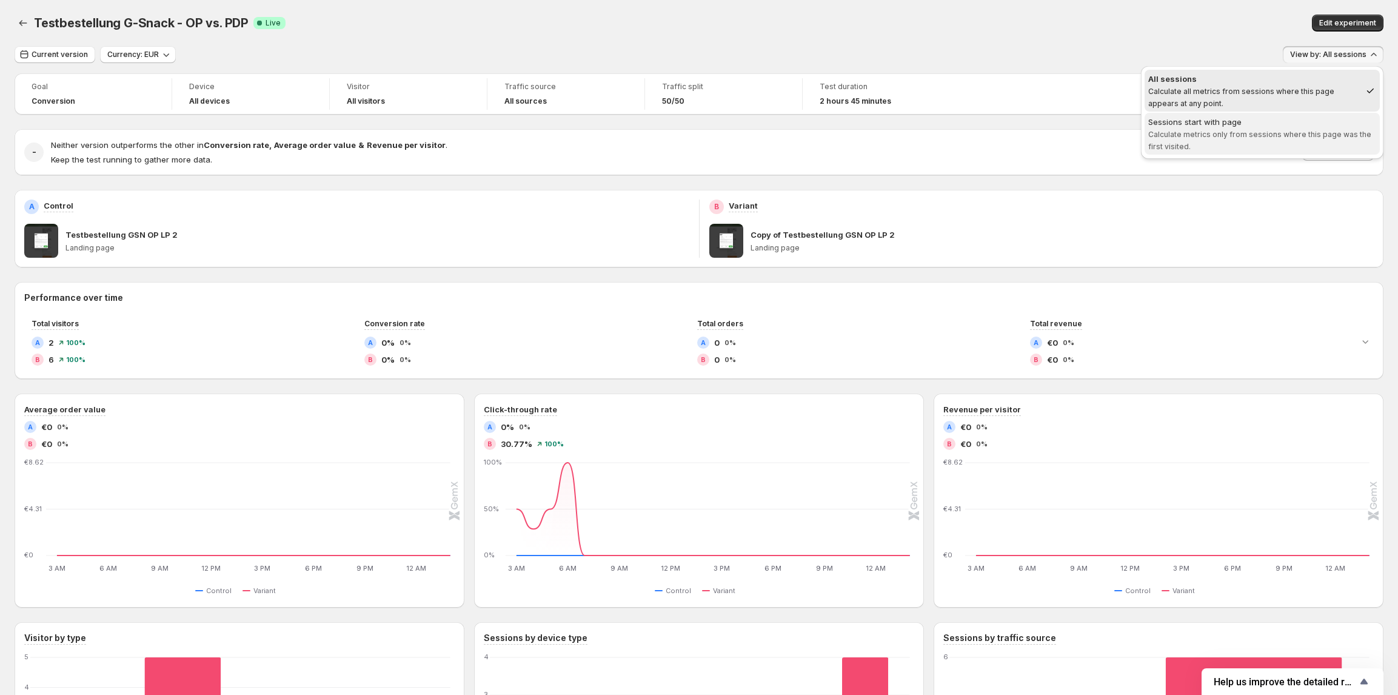
click at [1189, 141] on span "Sessions start with page Calculate metrics only from sessions where this page w…" at bounding box center [1262, 134] width 228 height 36
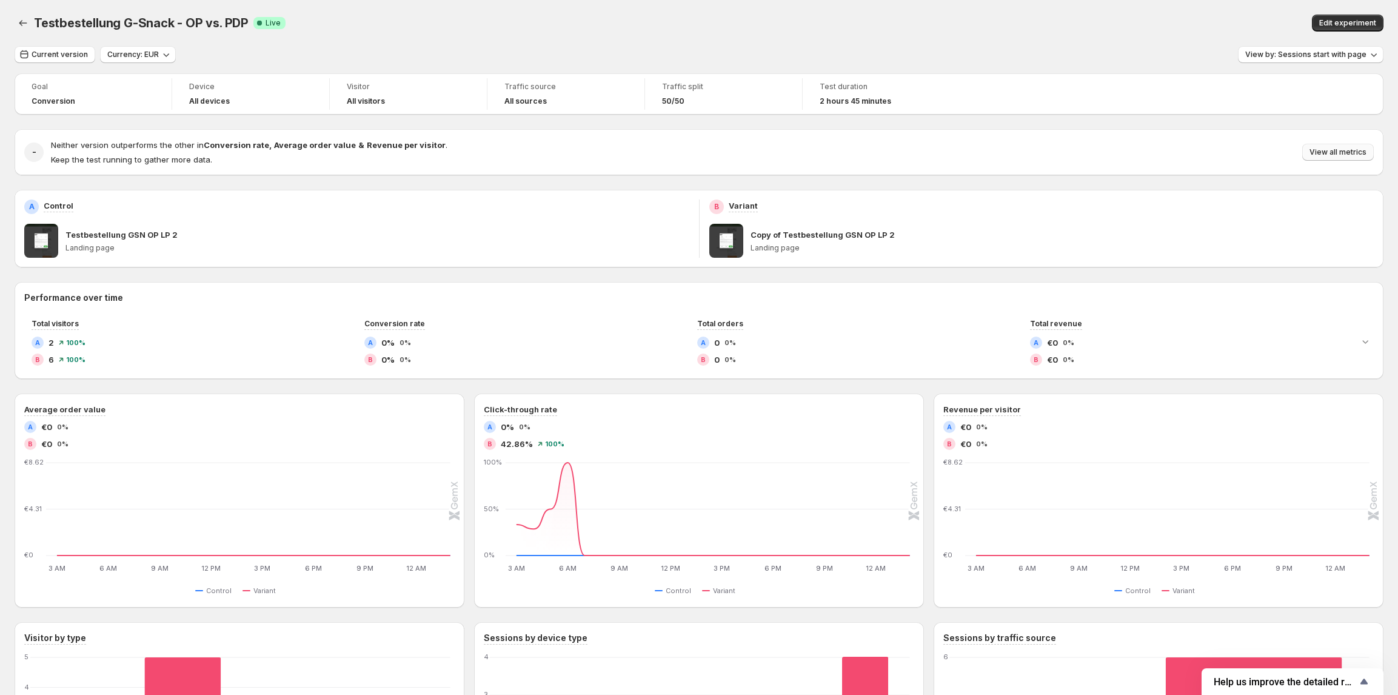
click at [1324, 150] on span "View all metrics" at bounding box center [1337, 152] width 57 height 10
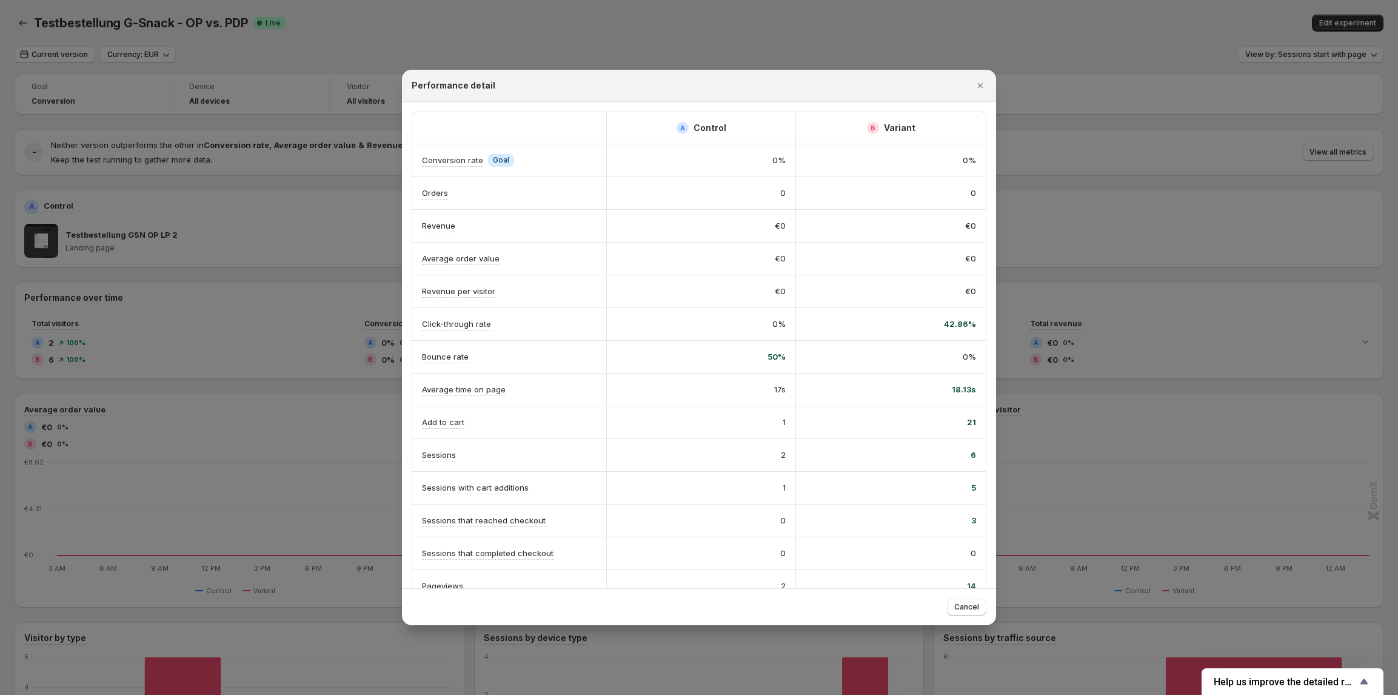
drag, startPoint x: 767, startPoint y: 423, endPoint x: 775, endPoint y: 423, distance: 7.9
click at [775, 423] on div "1" at bounding box center [701, 422] width 169 height 12
drag, startPoint x: 767, startPoint y: 428, endPoint x: 971, endPoint y: 428, distance: 203.7
click at [971, 428] on div "Add to cart 1 21" at bounding box center [698, 422] width 573 height 32
click at [980, 73] on div "Performance detail" at bounding box center [699, 86] width 594 height 32
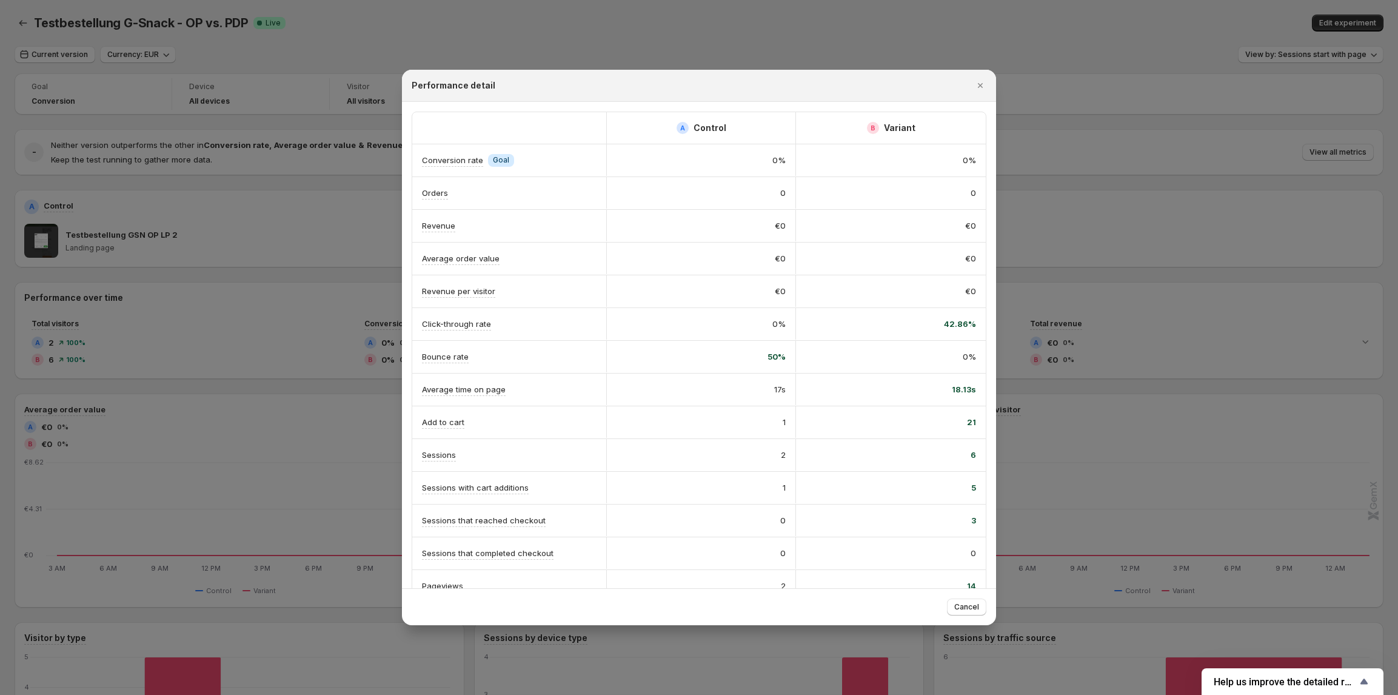
drag, startPoint x: 980, startPoint y: 90, endPoint x: 1153, endPoint y: 64, distance: 174.7
click at [980, 89] on icon "Close" at bounding box center [980, 85] width 12 height 12
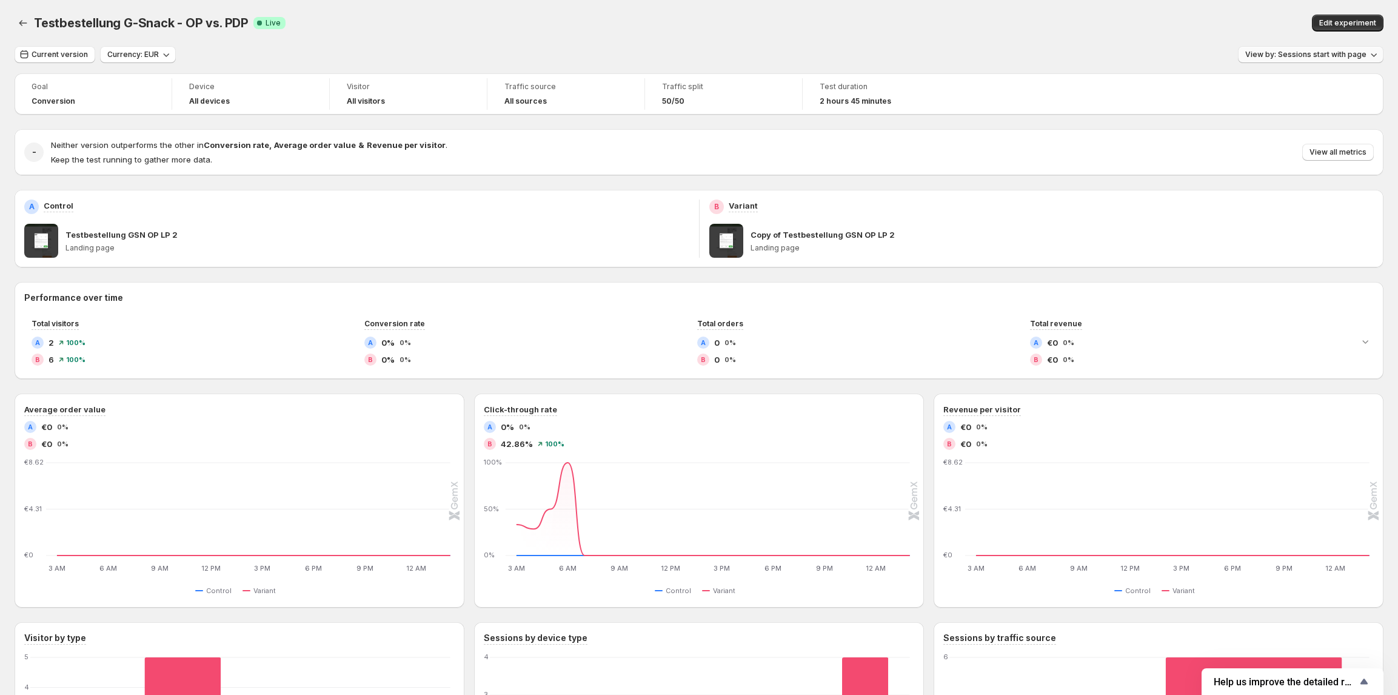
click at [1301, 48] on button "View by: Sessions start with page" at bounding box center [1310, 54] width 145 height 17
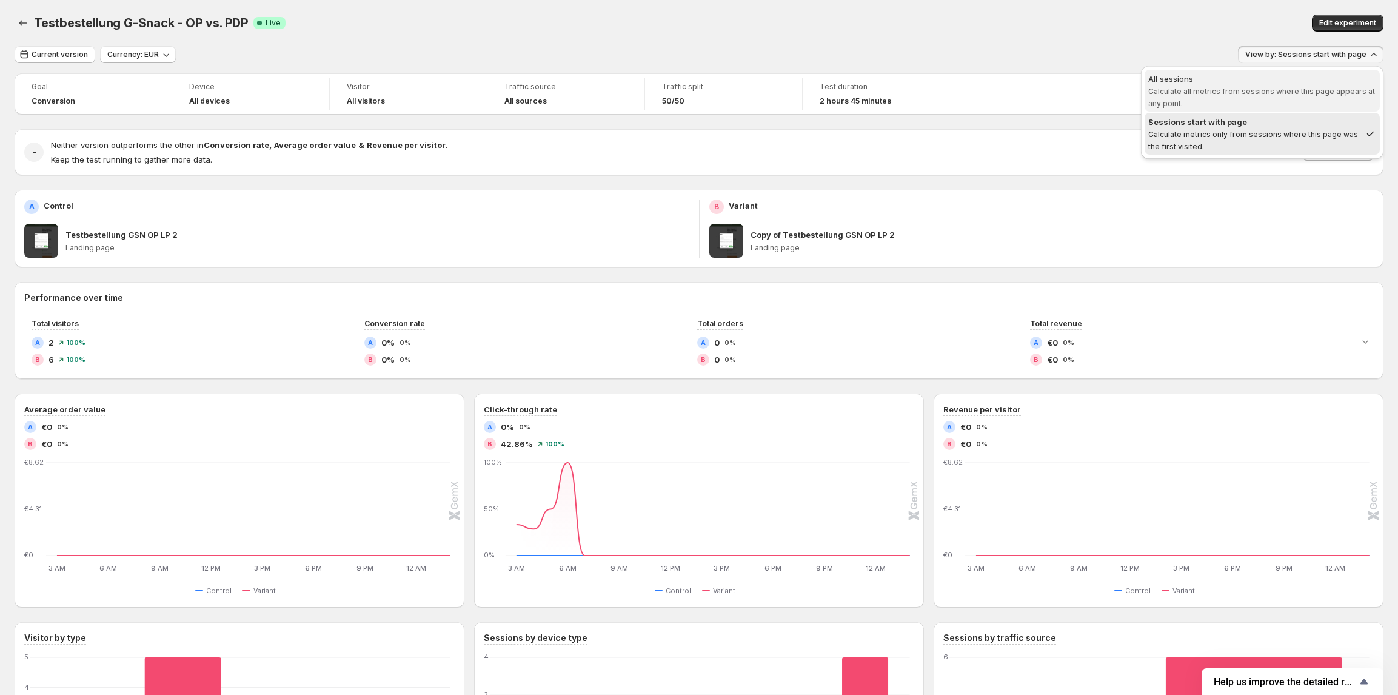
click at [1250, 93] on span "Calculate all metrics from sessions where this page appears at any point." at bounding box center [1261, 97] width 227 height 21
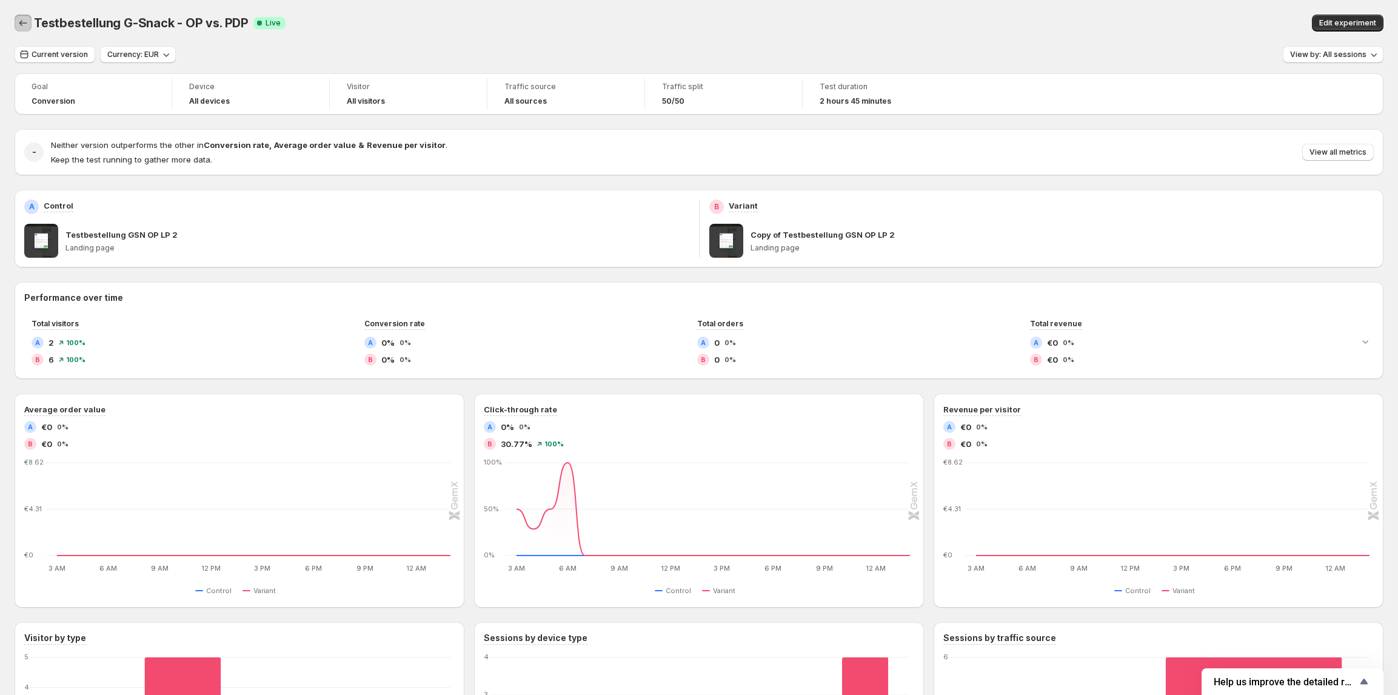
click at [27, 16] on button "Back" at bounding box center [23, 23] width 17 height 17
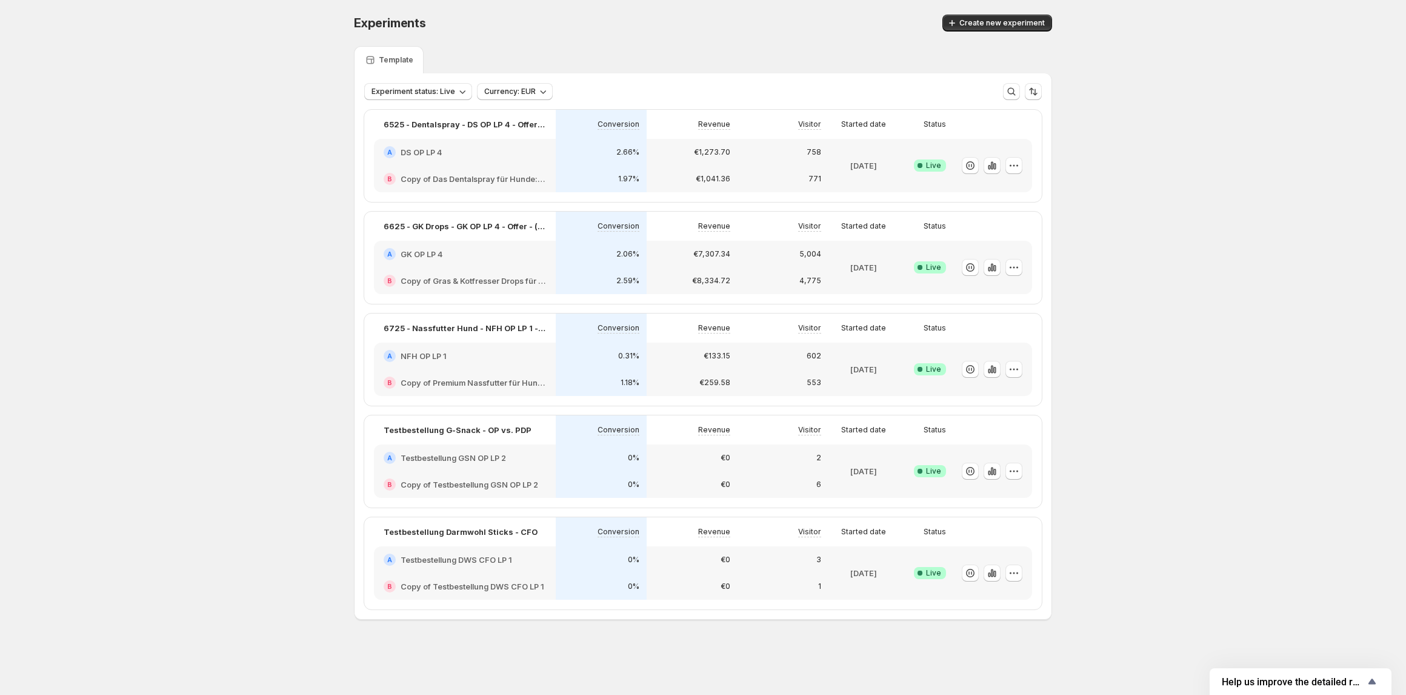
click at [731, 555] on div "€0" at bounding box center [692, 559] width 91 height 27
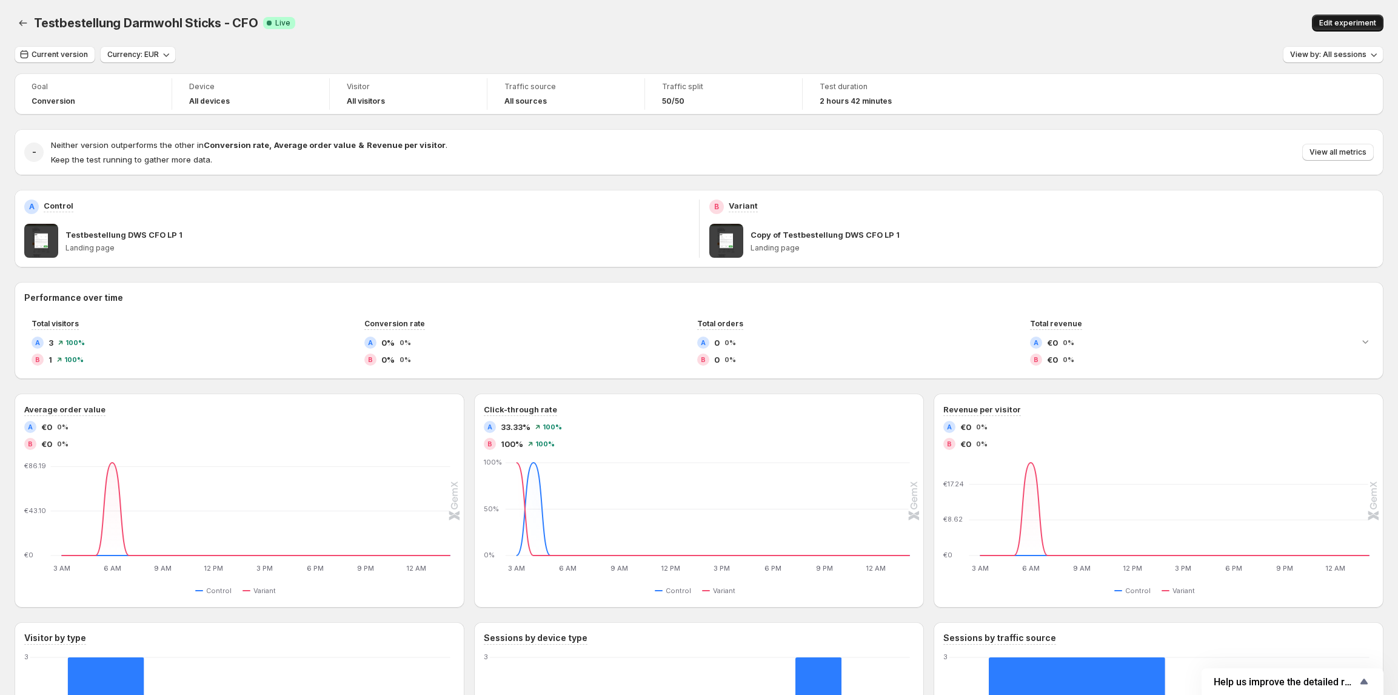
click at [1343, 25] on span "Edit experiment" at bounding box center [1347, 23] width 57 height 10
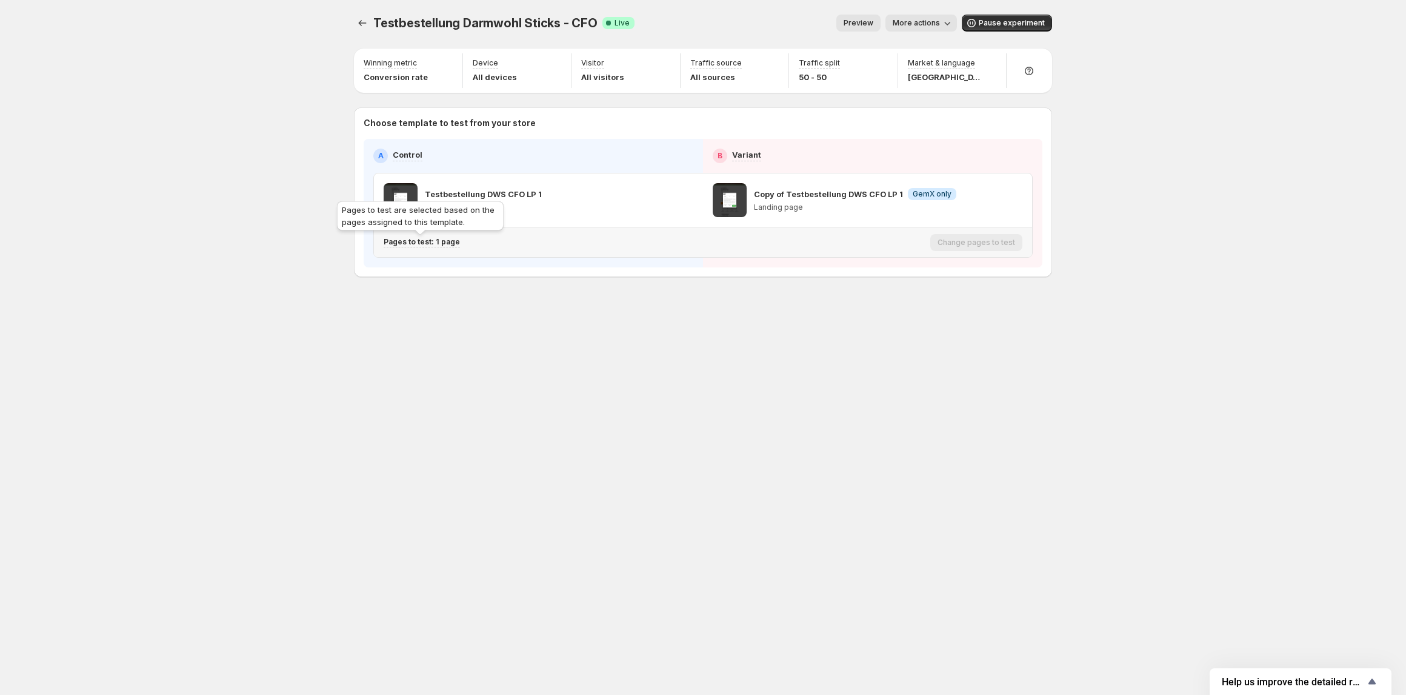
click at [442, 240] on p "Pages to test: 1 page" at bounding box center [422, 242] width 76 height 10
click at [614, 307] on icon "button" at bounding box center [610, 306] width 12 height 12
click at [834, 379] on div "Testbestellung Darmwohl Sticks - CFO. This page is ready Testbestellung Darmwoh…" at bounding box center [702, 347] width 727 height 695
click at [927, 25] on span "More actions" at bounding box center [916, 23] width 47 height 10
click at [917, 47] on span "View analytic" at bounding box center [939, 49] width 51 height 10
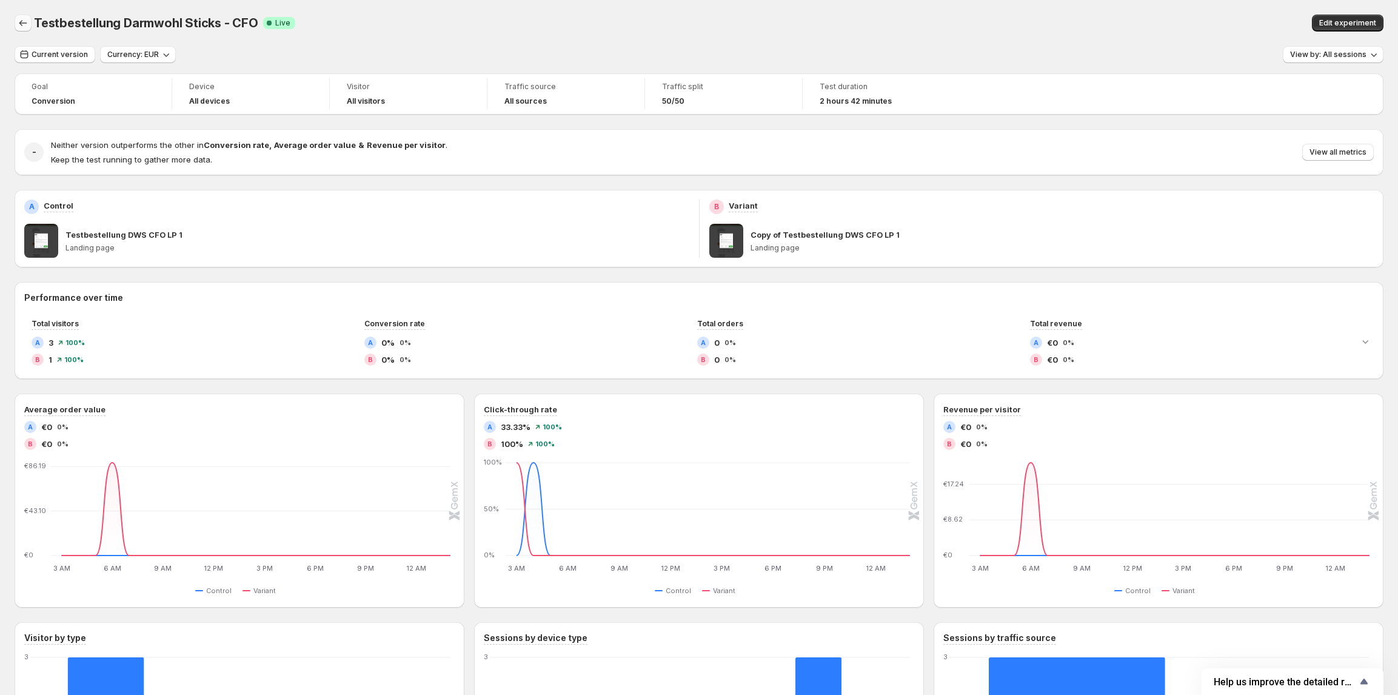
click at [22, 22] on icon "Back" at bounding box center [23, 23] width 12 height 12
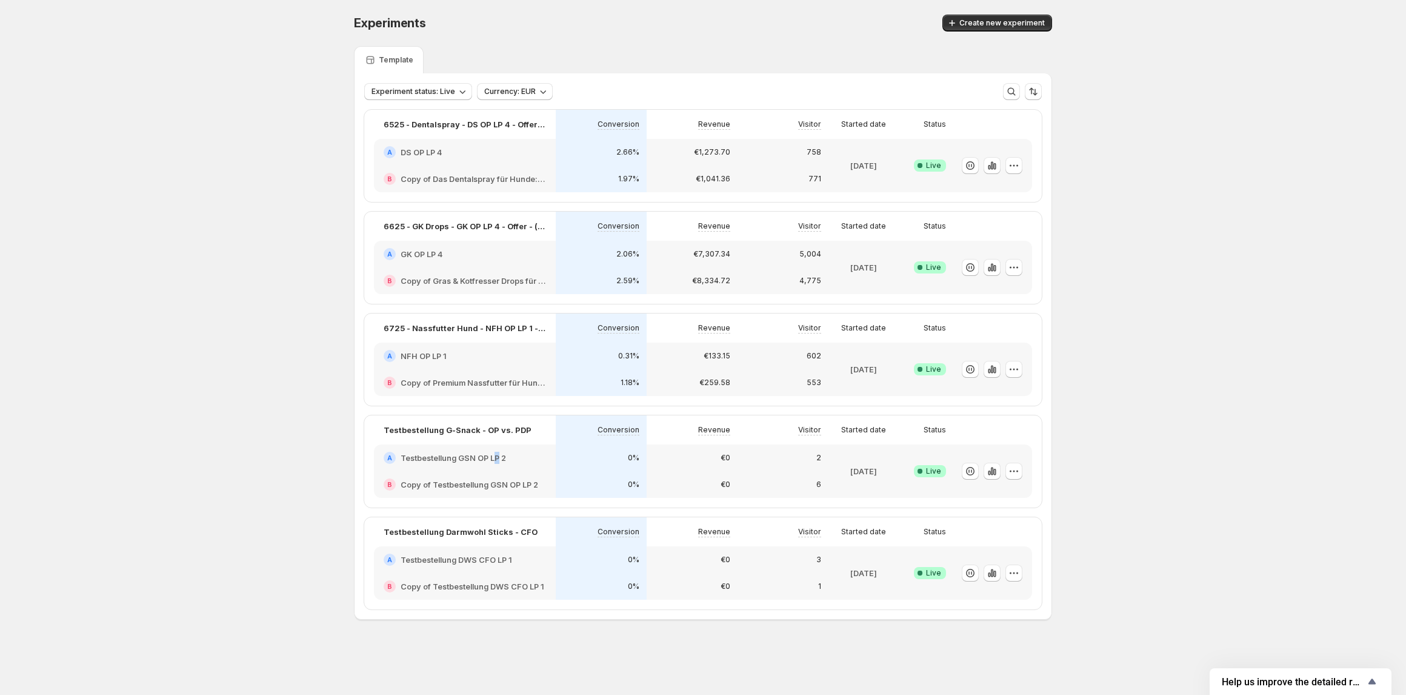
click at [500, 455] on h2 "Testbestellung GSN OP LP 2" at bounding box center [453, 458] width 105 height 12
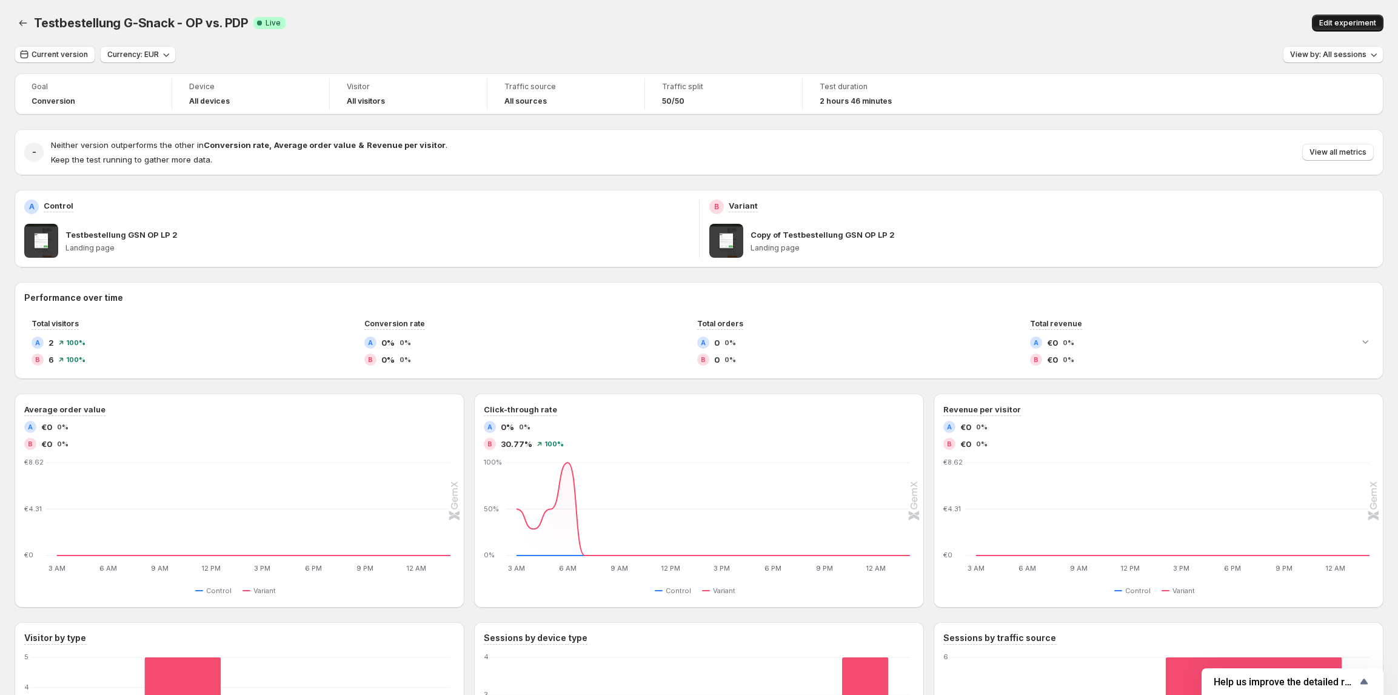
click at [1355, 24] on span "Edit experiment" at bounding box center [1347, 23] width 57 height 10
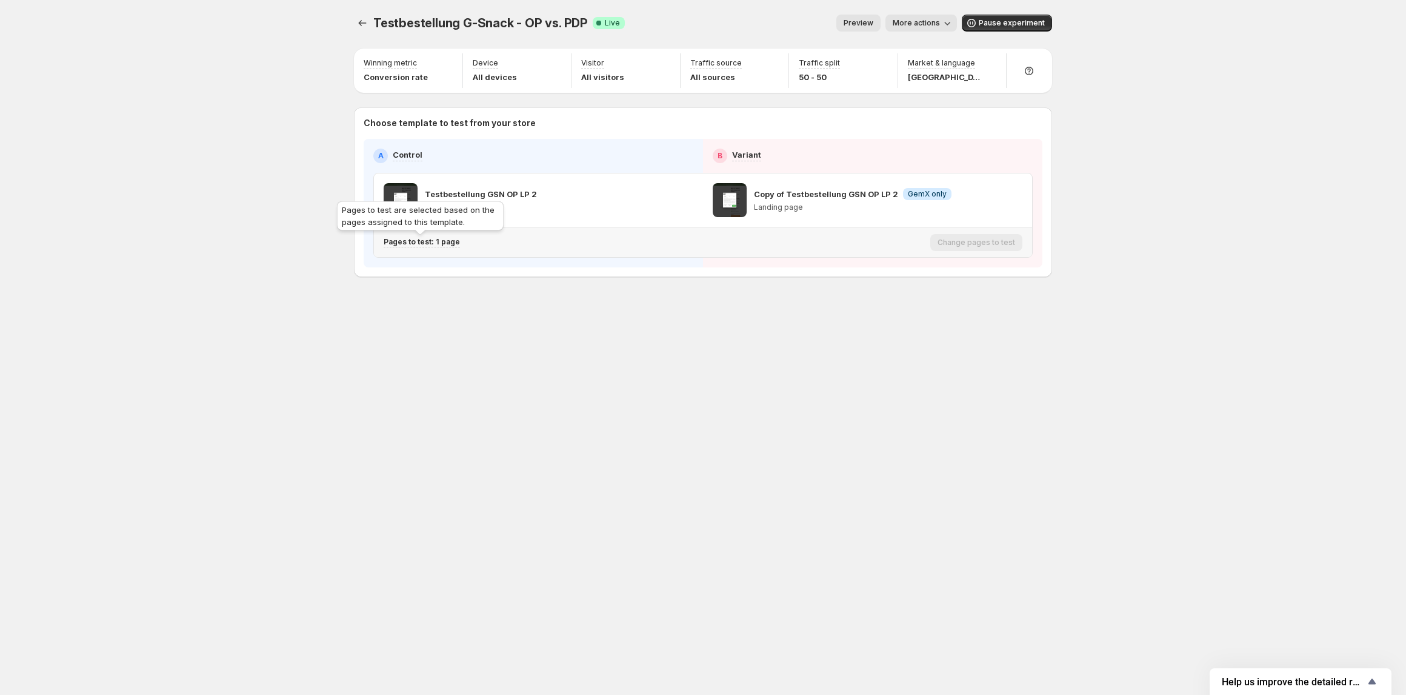
click at [434, 239] on p "Pages to test: 1 page" at bounding box center [422, 242] width 76 height 10
click at [613, 306] on icon "button" at bounding box center [610, 306] width 8 height 8
click at [367, 22] on icon "Experiments" at bounding box center [362, 23] width 12 height 12
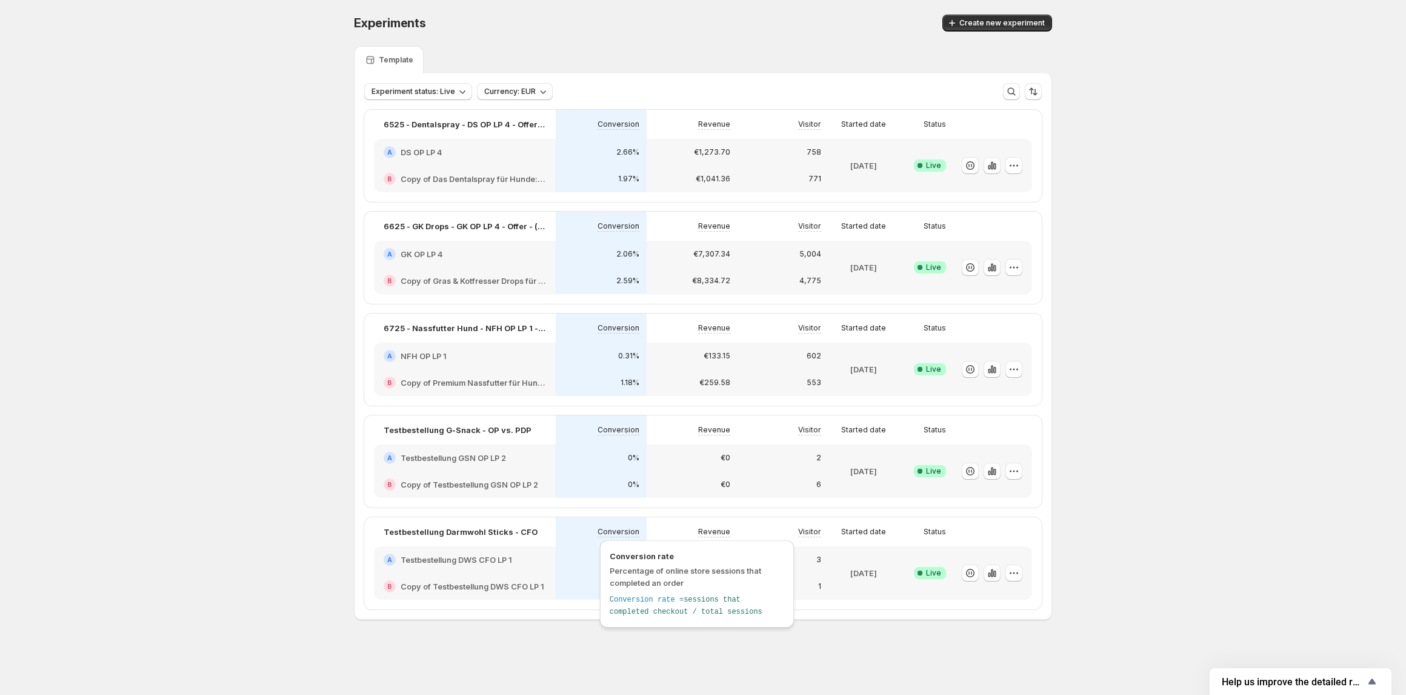
click at [794, 541] on div "Conversion rate Percentage of online store sessions that completed an order Con…" at bounding box center [697, 587] width 204 height 100
click at [468, 535] on p "Testbestellung Darmwohl Sticks - CFO" at bounding box center [461, 532] width 154 height 12
click at [498, 565] on h2 "Testbestellung DWS CFO LP 1" at bounding box center [457, 559] width 112 height 12
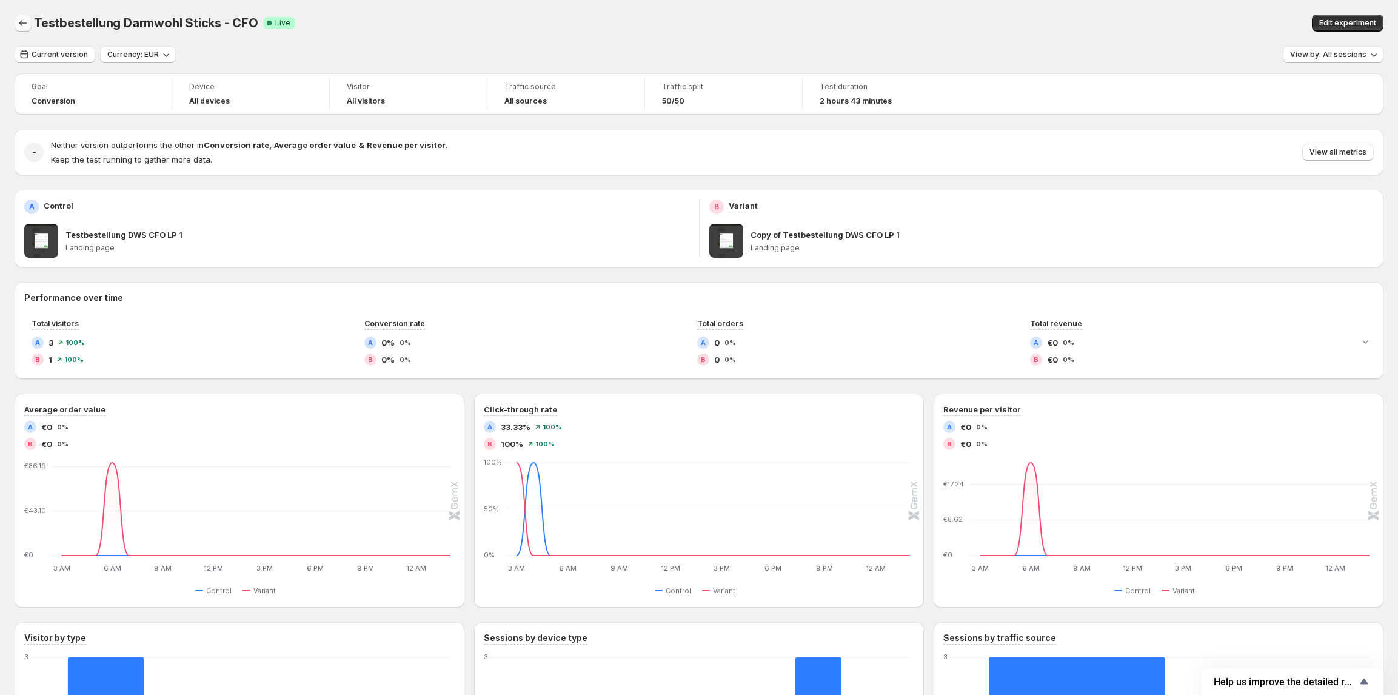
click at [19, 21] on icon "Back" at bounding box center [23, 23] width 12 height 12
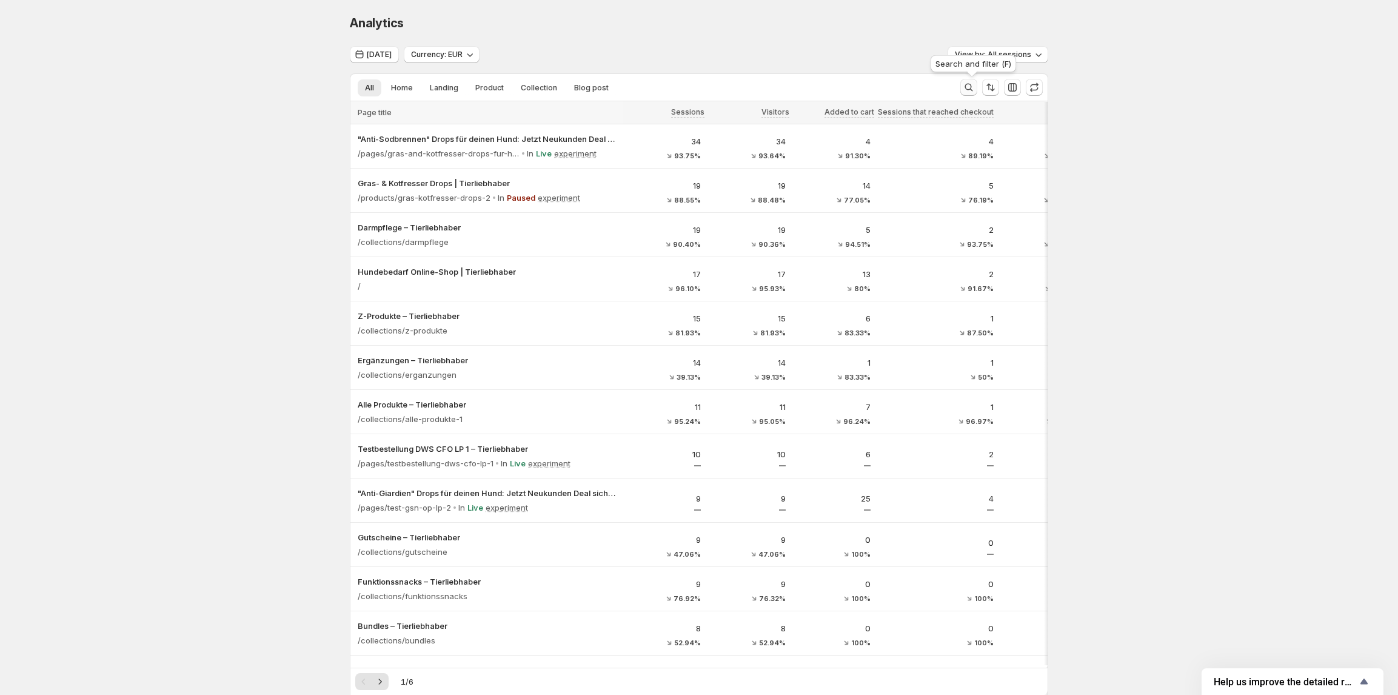
click at [975, 86] on icon "Search and filter results" at bounding box center [969, 87] width 12 height 12
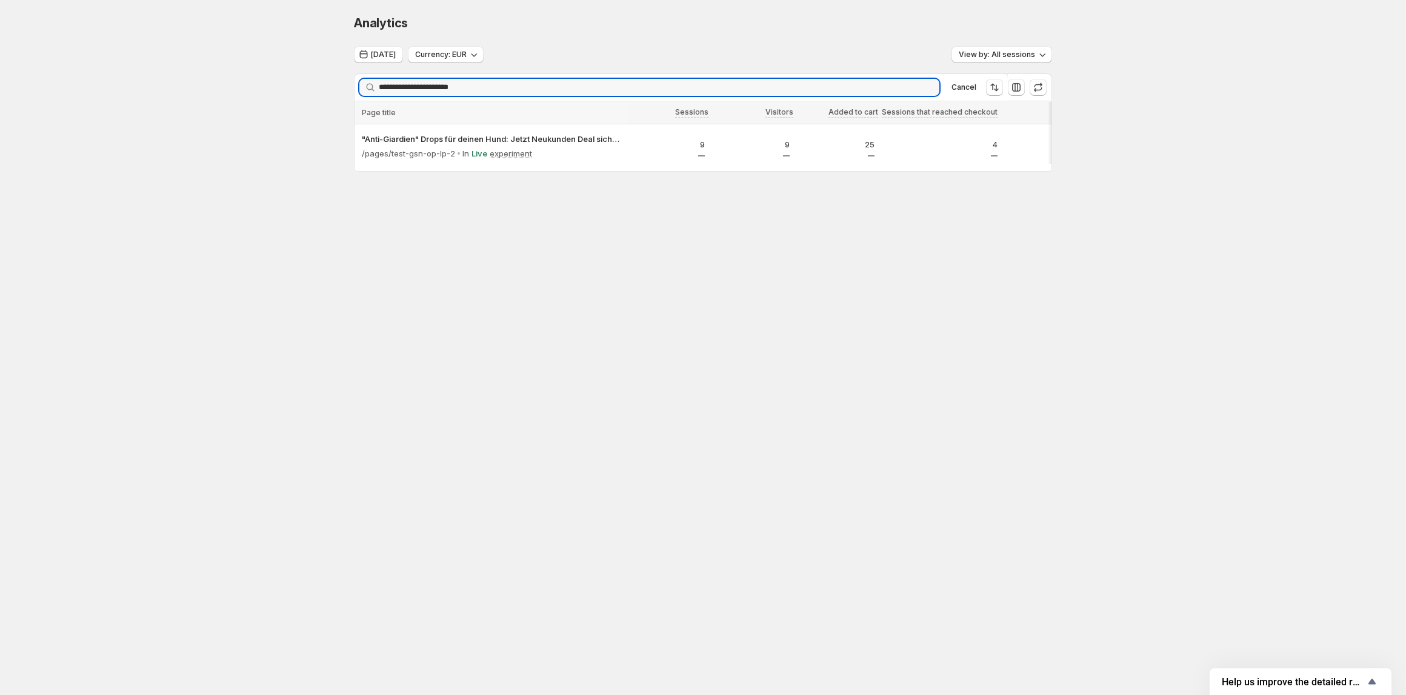
type input "**********"
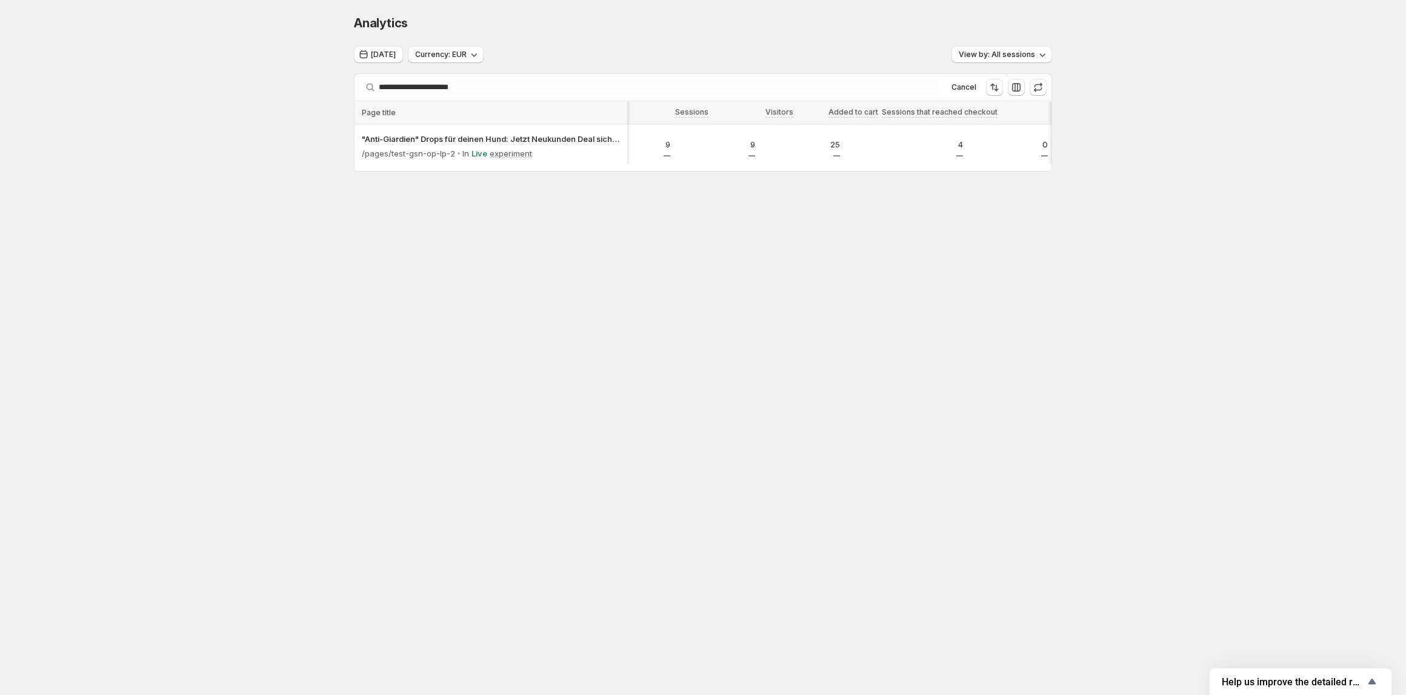
scroll to position [0, 35]
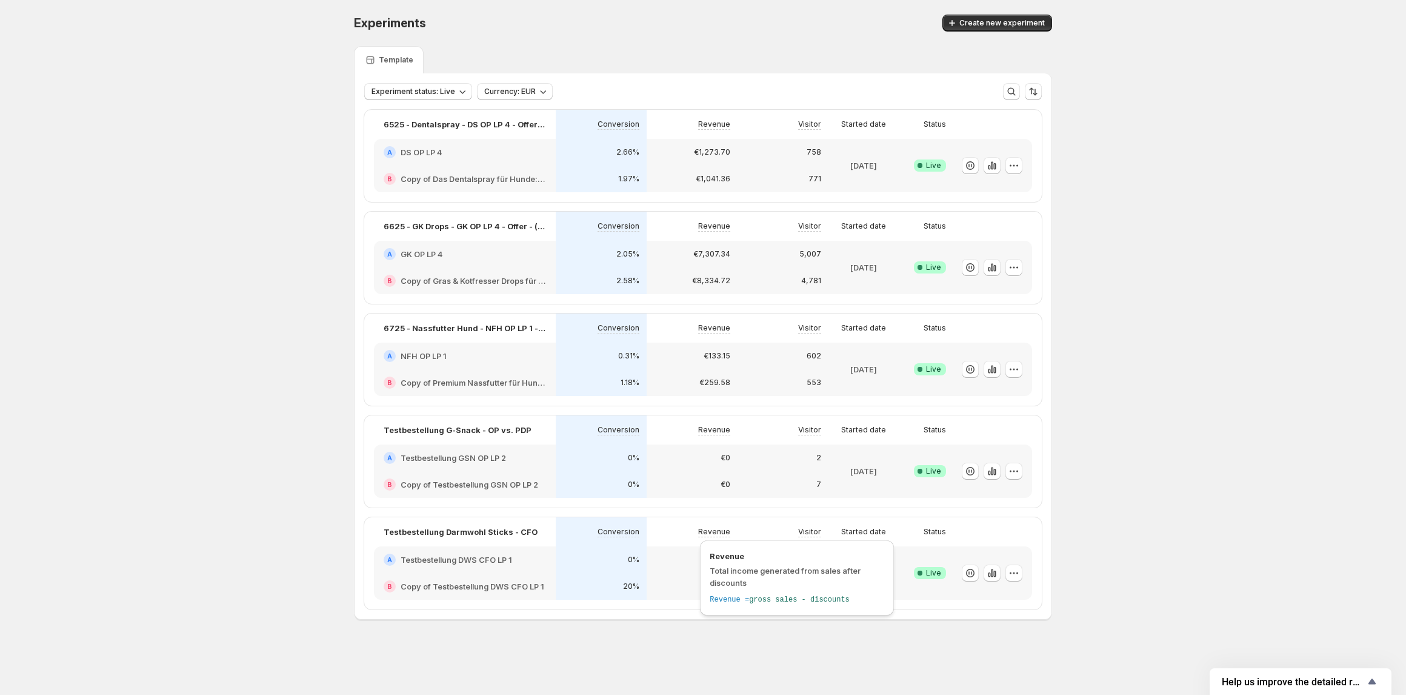
click at [713, 532] on p "Revenue" at bounding box center [714, 532] width 32 height 10
click at [502, 554] on h2 "Testbestellung DWS CFO LP 1" at bounding box center [457, 559] width 112 height 12
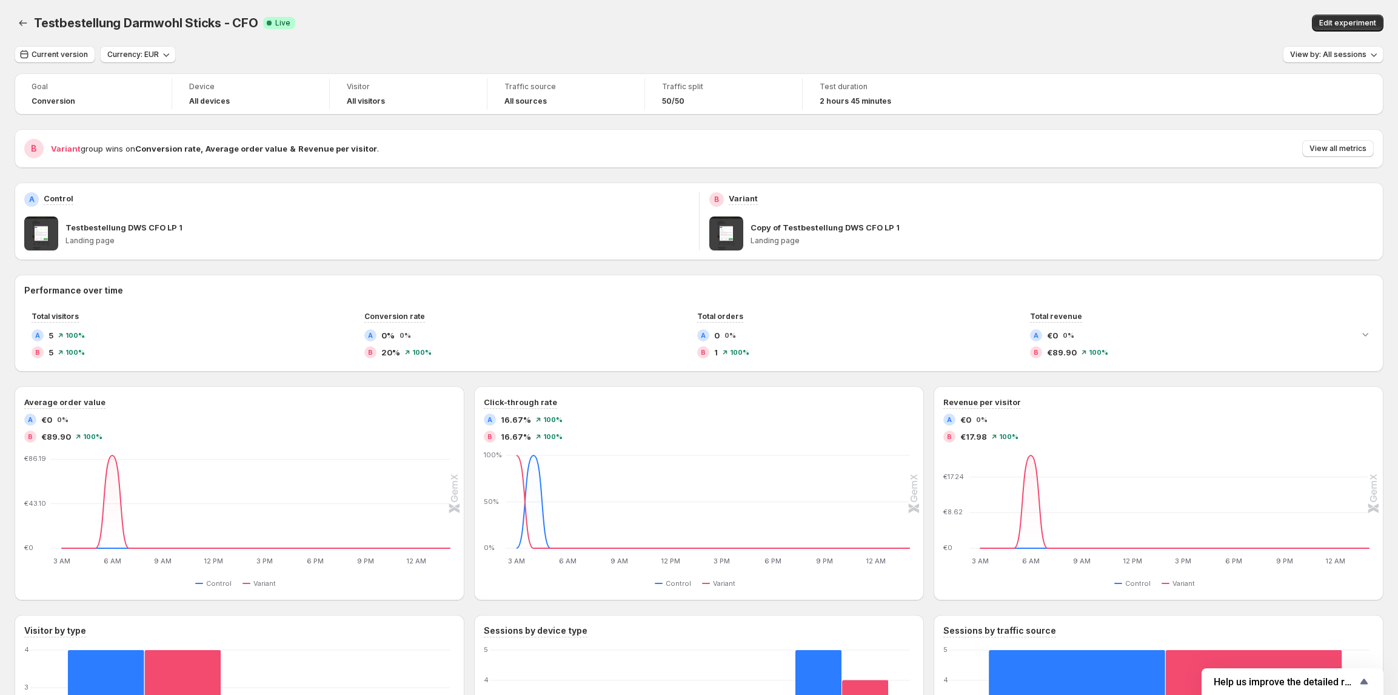
click at [61, 20] on span "Testbestellung Darmwohl Sticks - CFO" at bounding box center [146, 23] width 224 height 15
copy span "Testbestellung Darmwohl Sticks - CFO"
click at [22, 27] on icon "Back" at bounding box center [23, 23] width 12 height 12
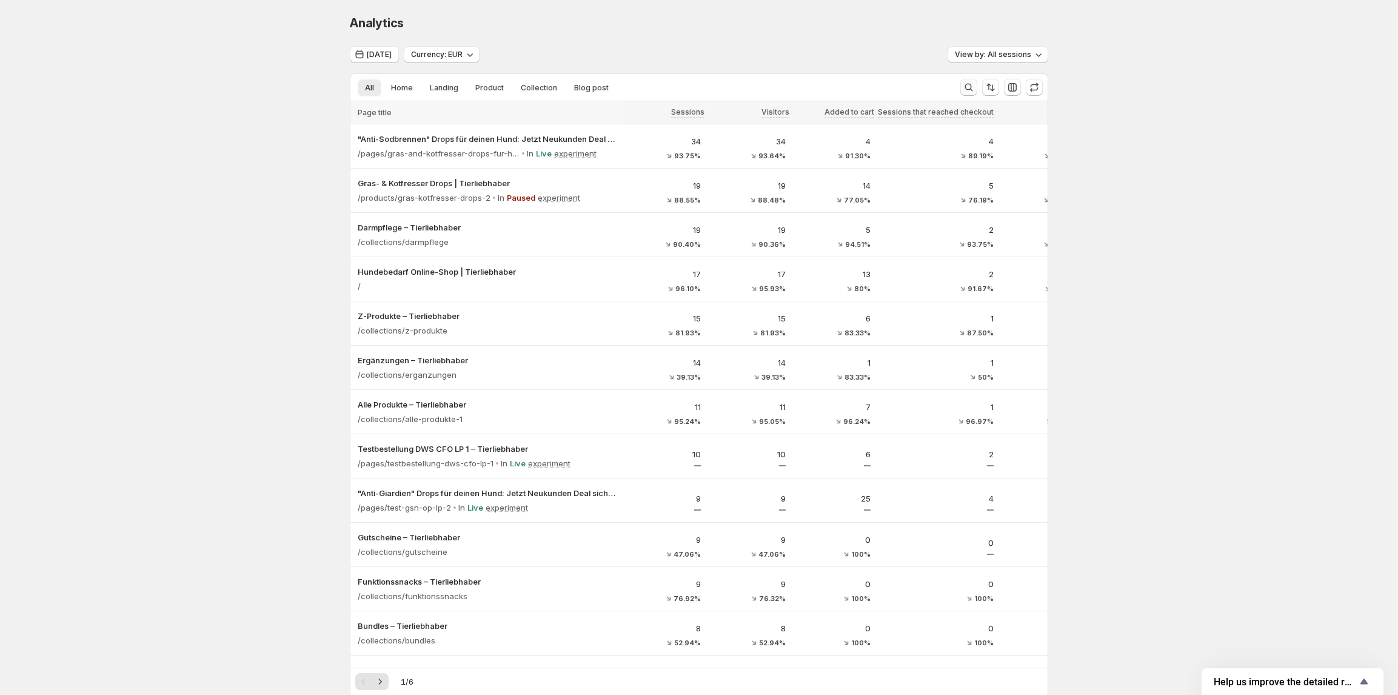
click at [971, 86] on icon "Search and filter results" at bounding box center [969, 87] width 12 height 12
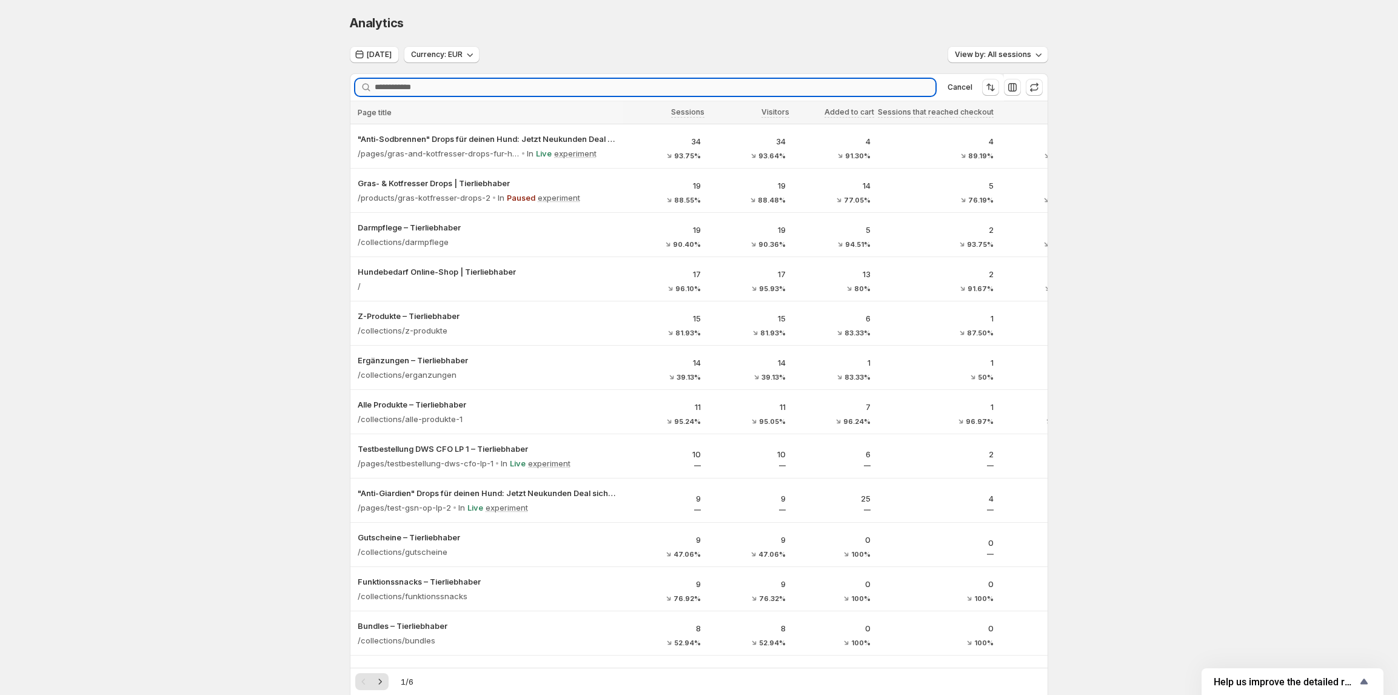
click at [806, 85] on input "Searching..." at bounding box center [655, 87] width 561 height 17
paste input "**********"
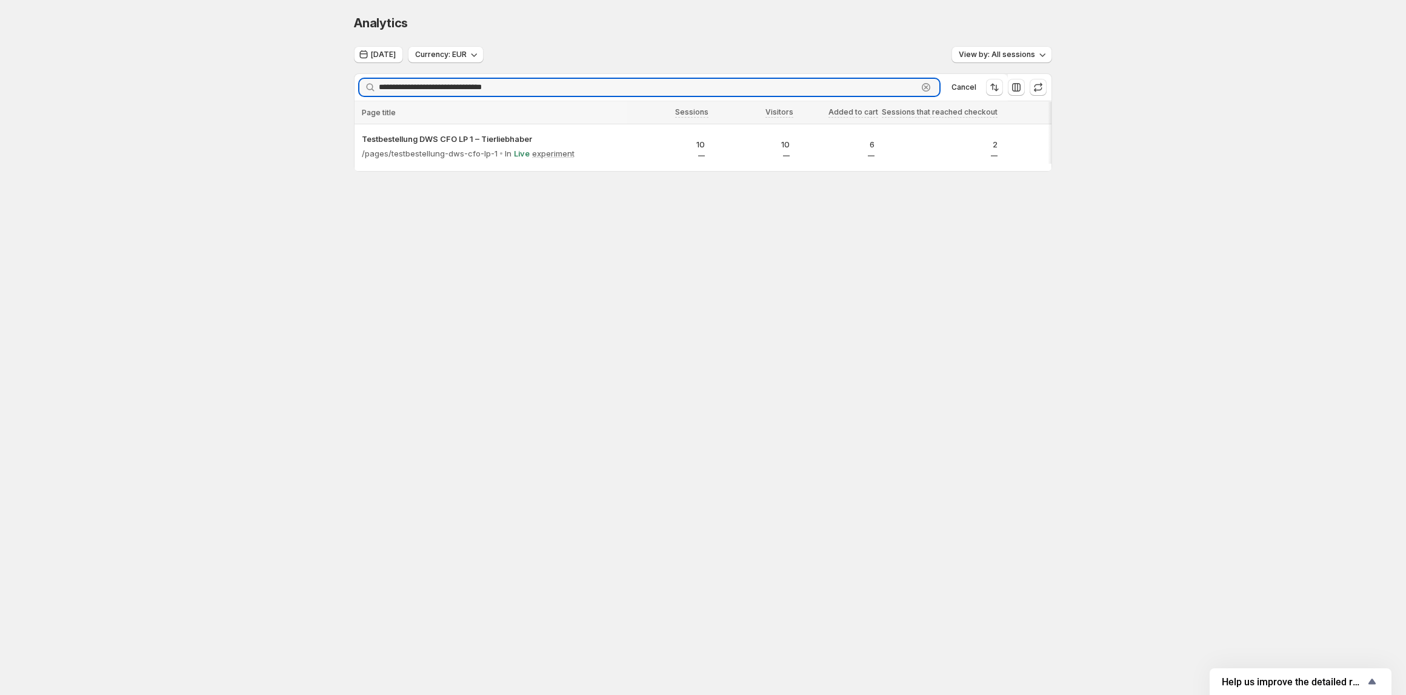
scroll to position [0, 35]
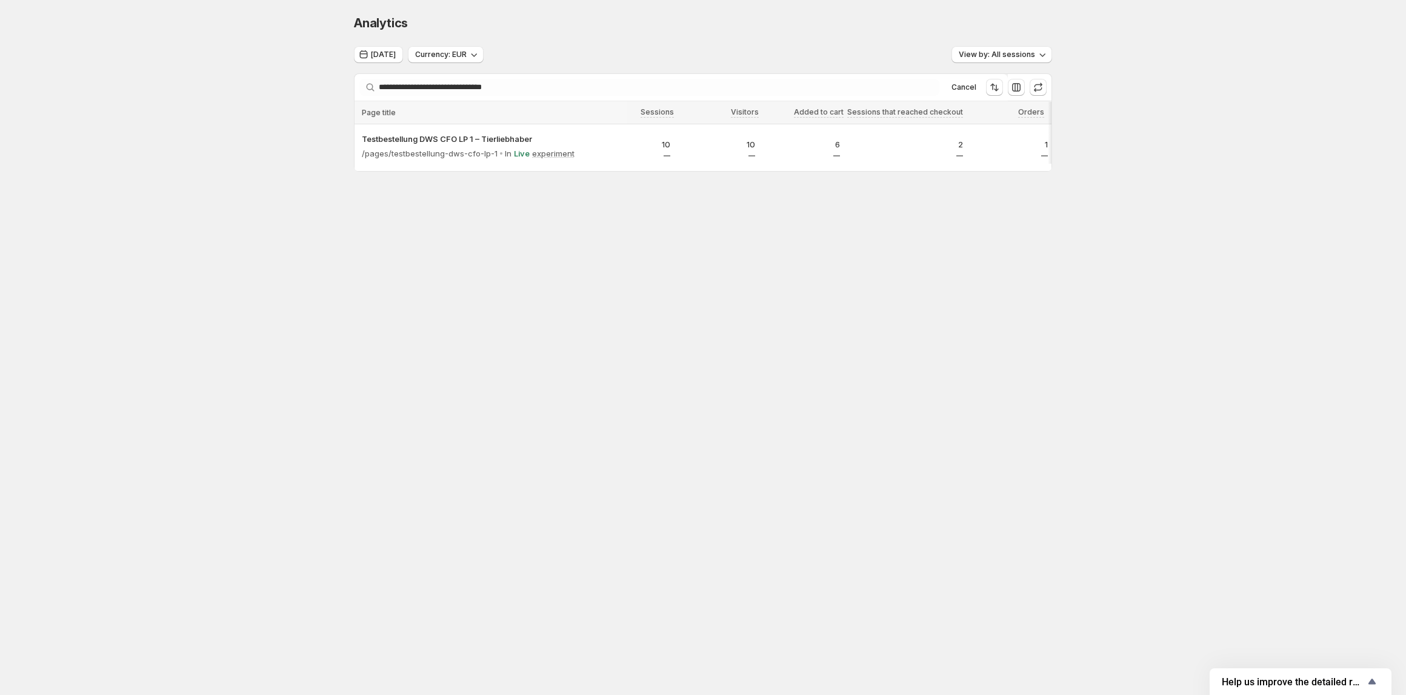
drag, startPoint x: 921, startPoint y: 170, endPoint x: 963, endPoint y: 175, distance: 41.5
click at [963, 170] on div at bounding box center [702, 169] width 687 height 1
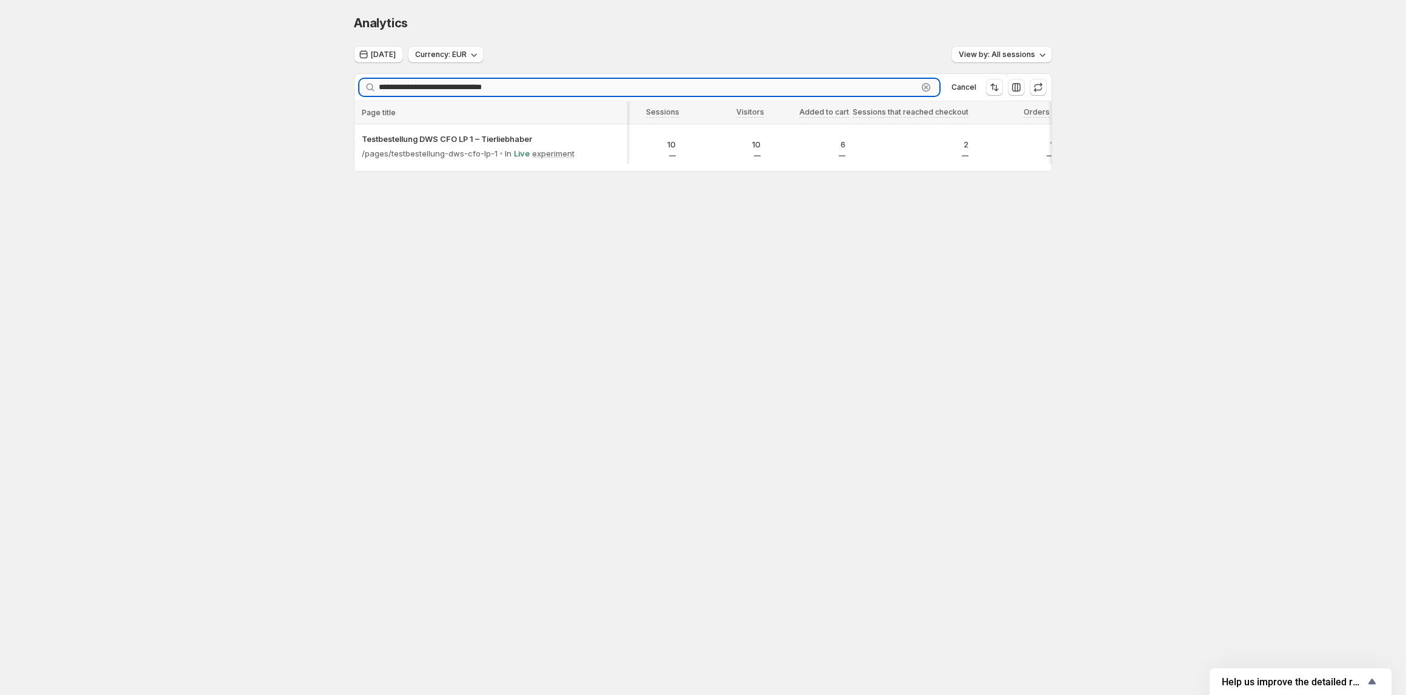
click at [626, 90] on input "**********" at bounding box center [648, 87] width 539 height 17
paste input "text"
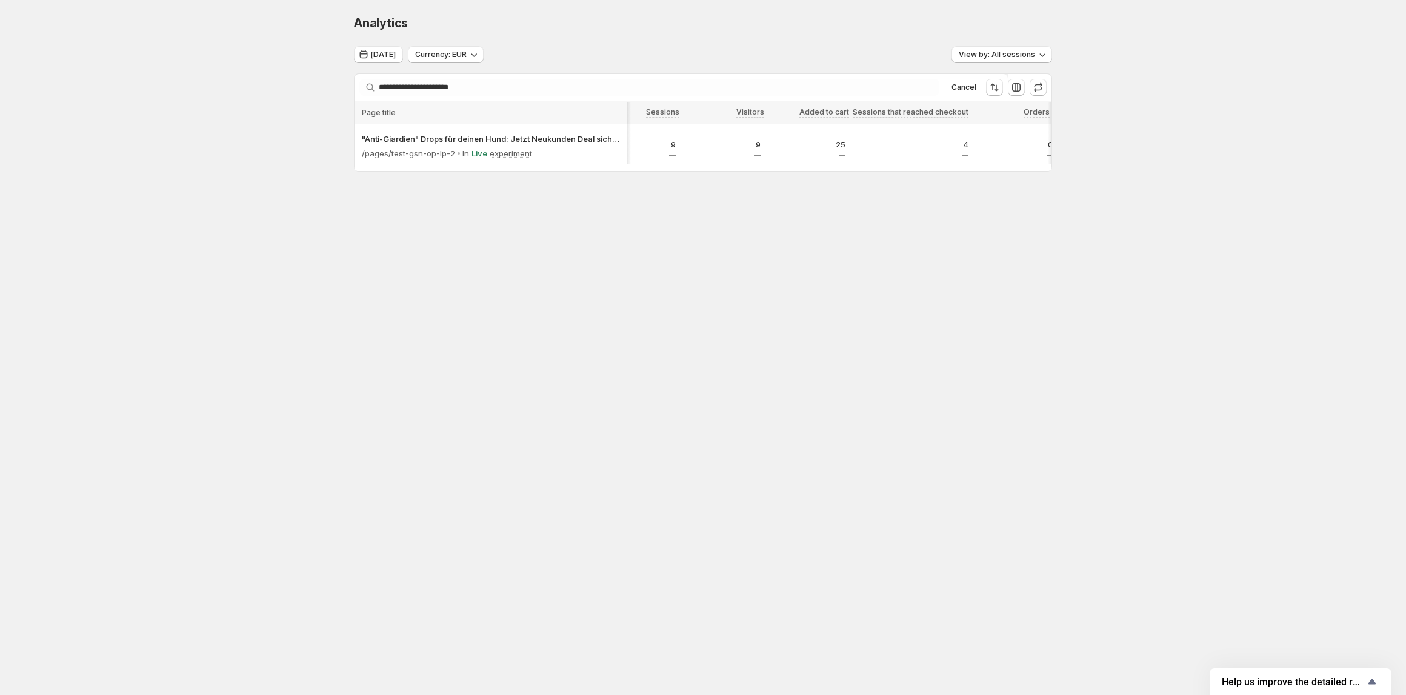
drag, startPoint x: 696, startPoint y: 176, endPoint x: 786, endPoint y: 176, distance: 89.7
click at [786, 171] on div at bounding box center [703, 169] width 697 height 3
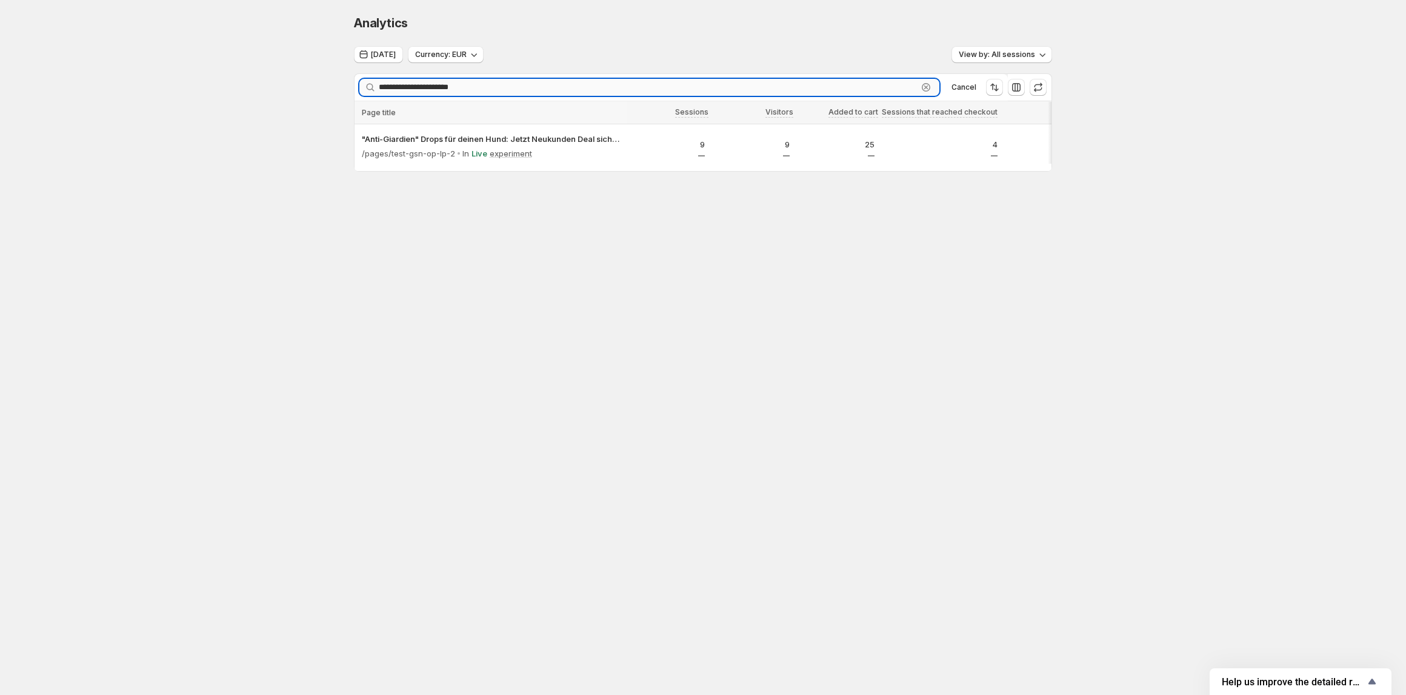
click at [740, 90] on input "**********" at bounding box center [648, 87] width 539 height 17
click at [536, 90] on input "**********" at bounding box center [648, 87] width 539 height 17
paste input "text"
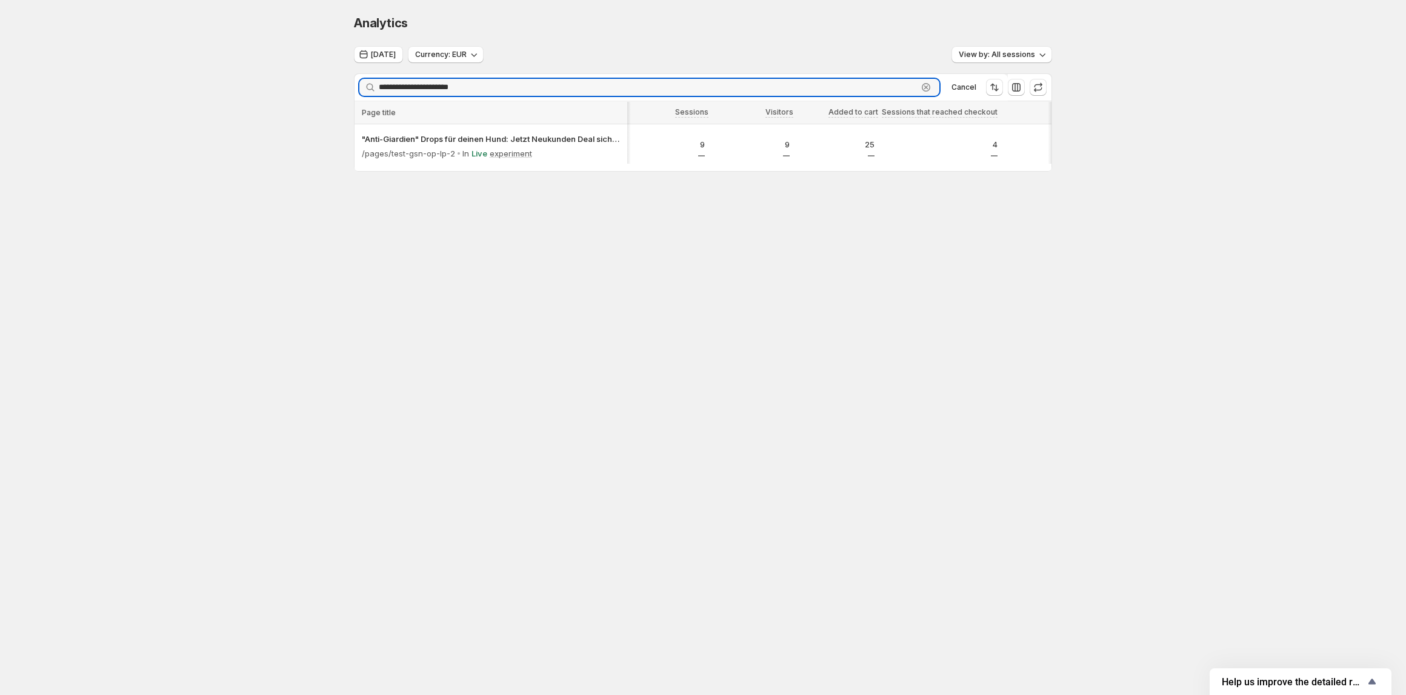
scroll to position [0, 35]
type input "**********"
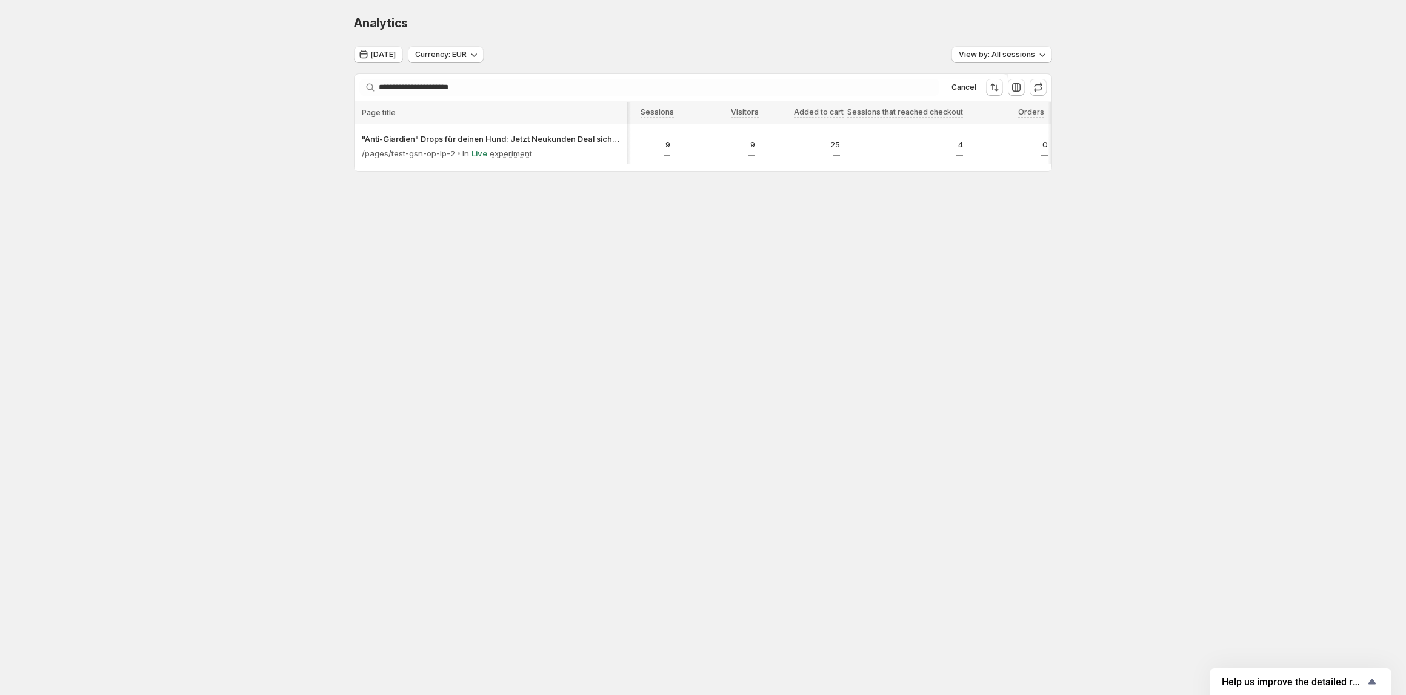
drag, startPoint x: 744, startPoint y: 170, endPoint x: 852, endPoint y: 172, distance: 107.3
click at [852, 170] on div at bounding box center [702, 169] width 687 height 1
drag, startPoint x: 842, startPoint y: 170, endPoint x: 920, endPoint y: 170, distance: 78.2
click at [920, 170] on div at bounding box center [686, 169] width 722 height 1
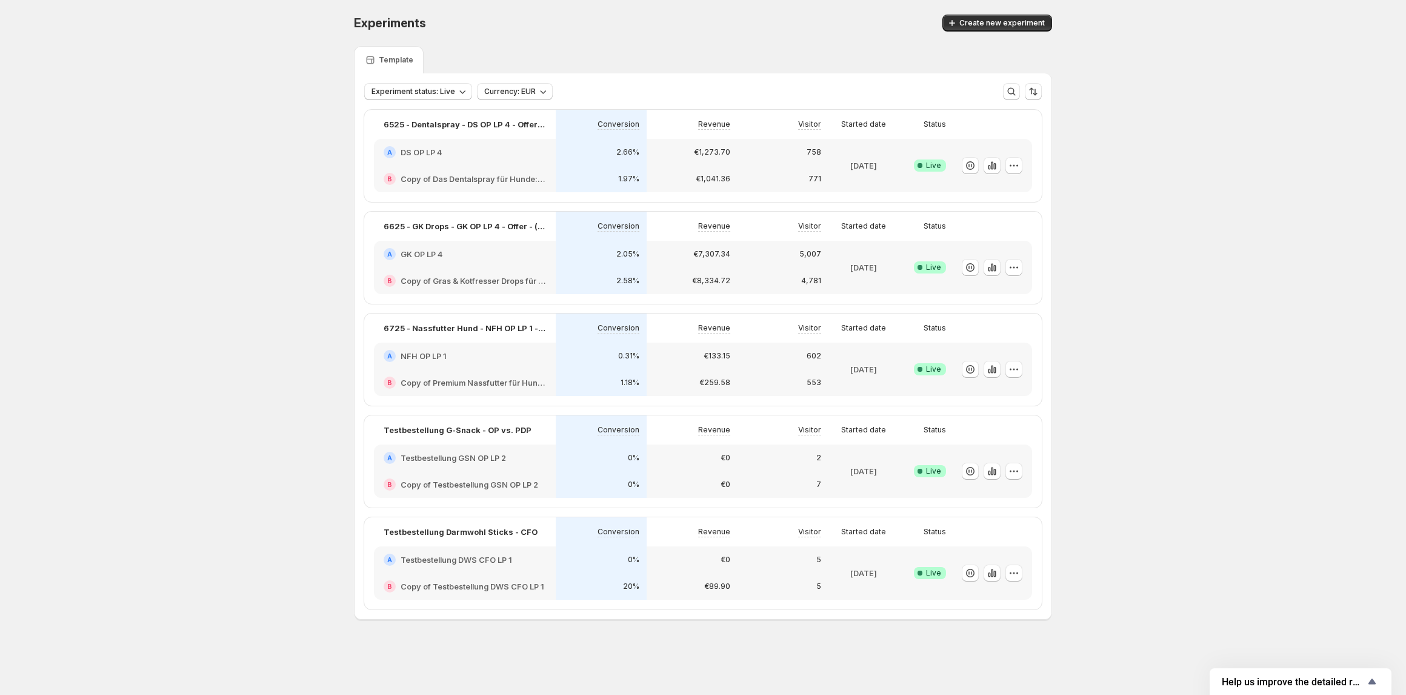
click at [719, 473] on div "€0" at bounding box center [692, 484] width 91 height 27
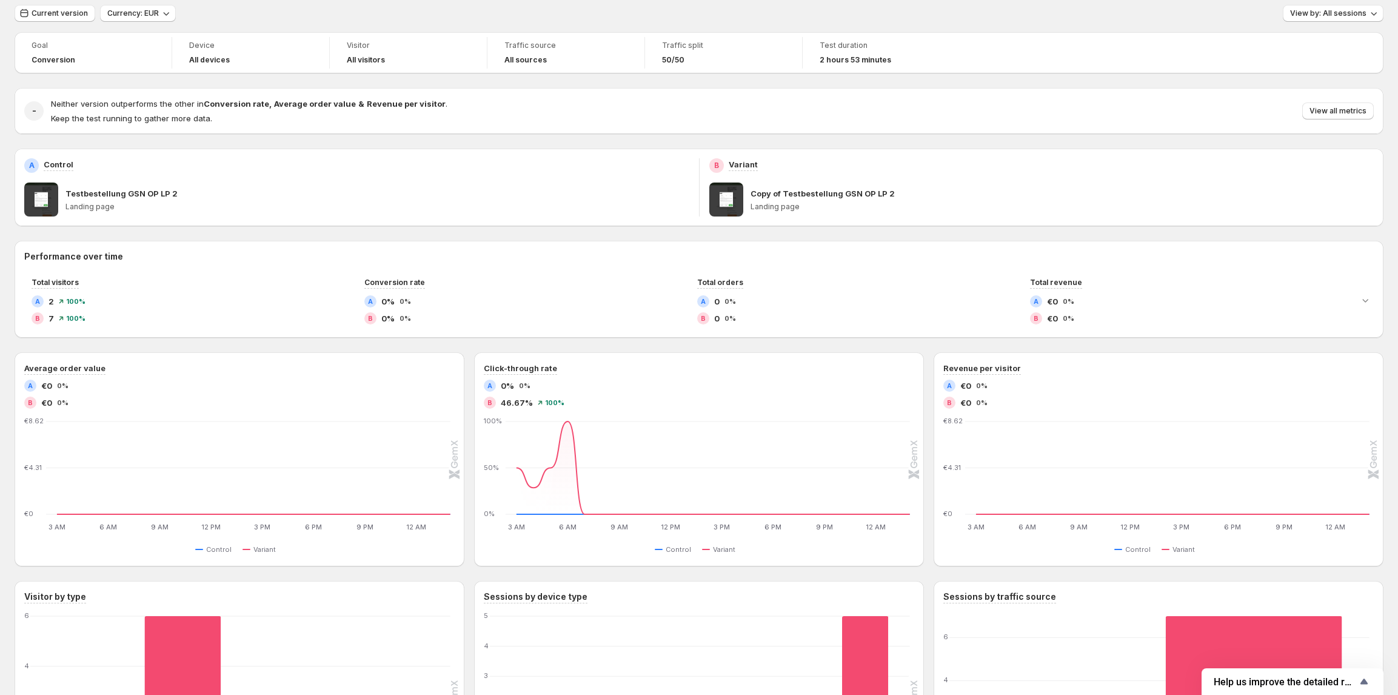
scroll to position [230, 0]
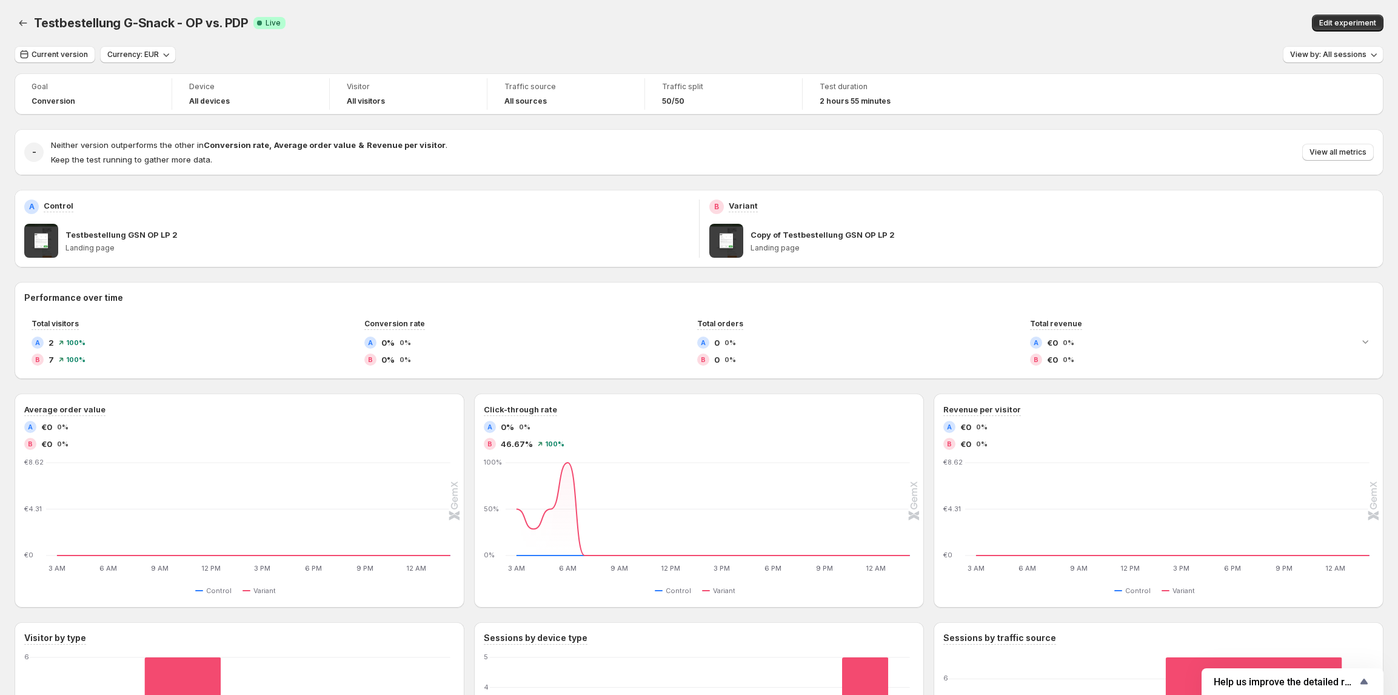
click at [13, 17] on div "Testbestellung G-Snack - OP vs. PDP. This page is ready Testbestellung G-Snack …" at bounding box center [699, 462] width 1398 height 925
click at [16, 21] on button "Back" at bounding box center [23, 23] width 17 height 17
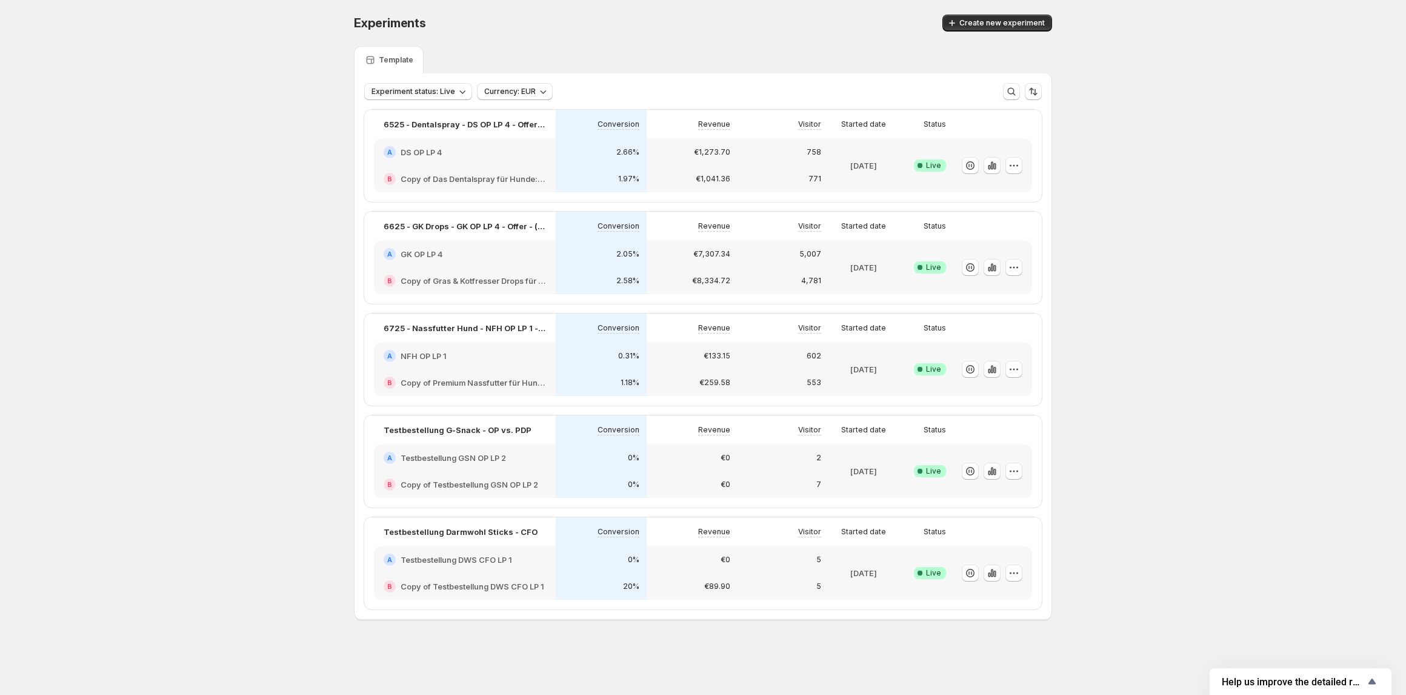
click at [747, 467] on div "2" at bounding box center [783, 457] width 91 height 27
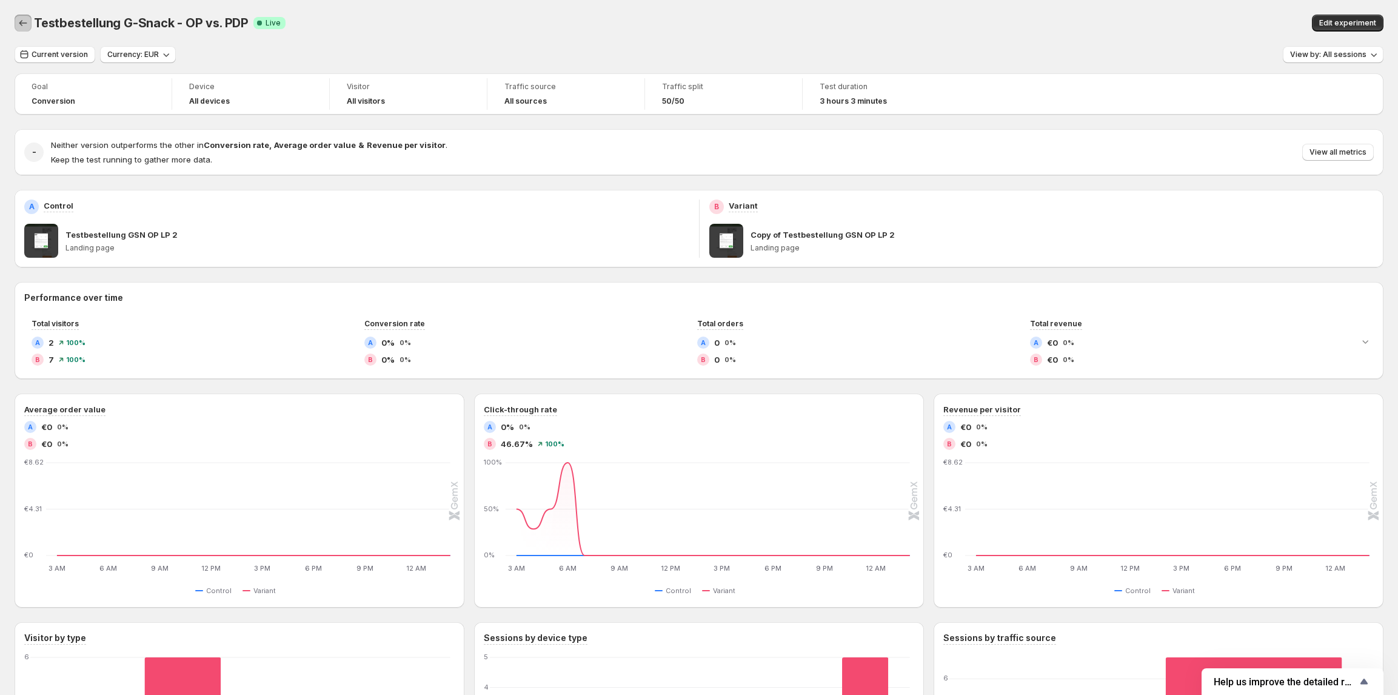
click at [15, 18] on button "Back" at bounding box center [23, 23] width 17 height 17
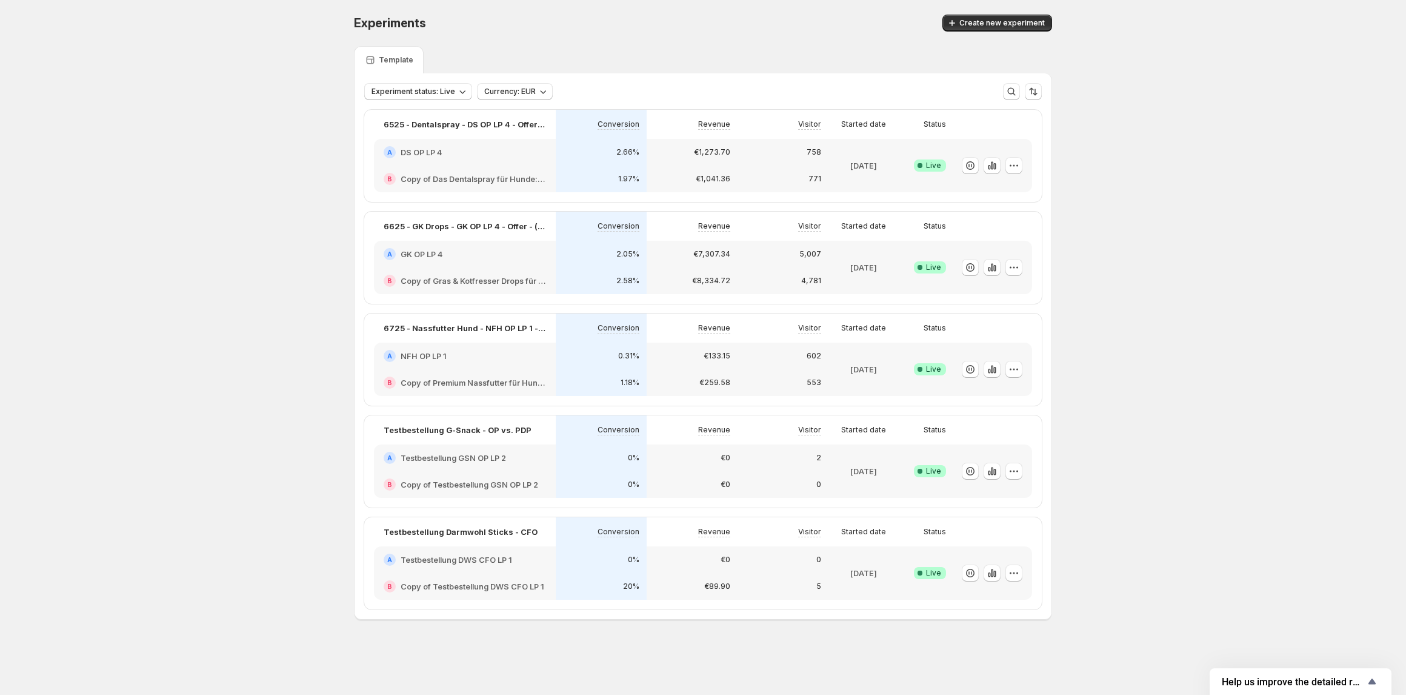
click at [726, 478] on div "€0" at bounding box center [692, 484] width 91 height 27
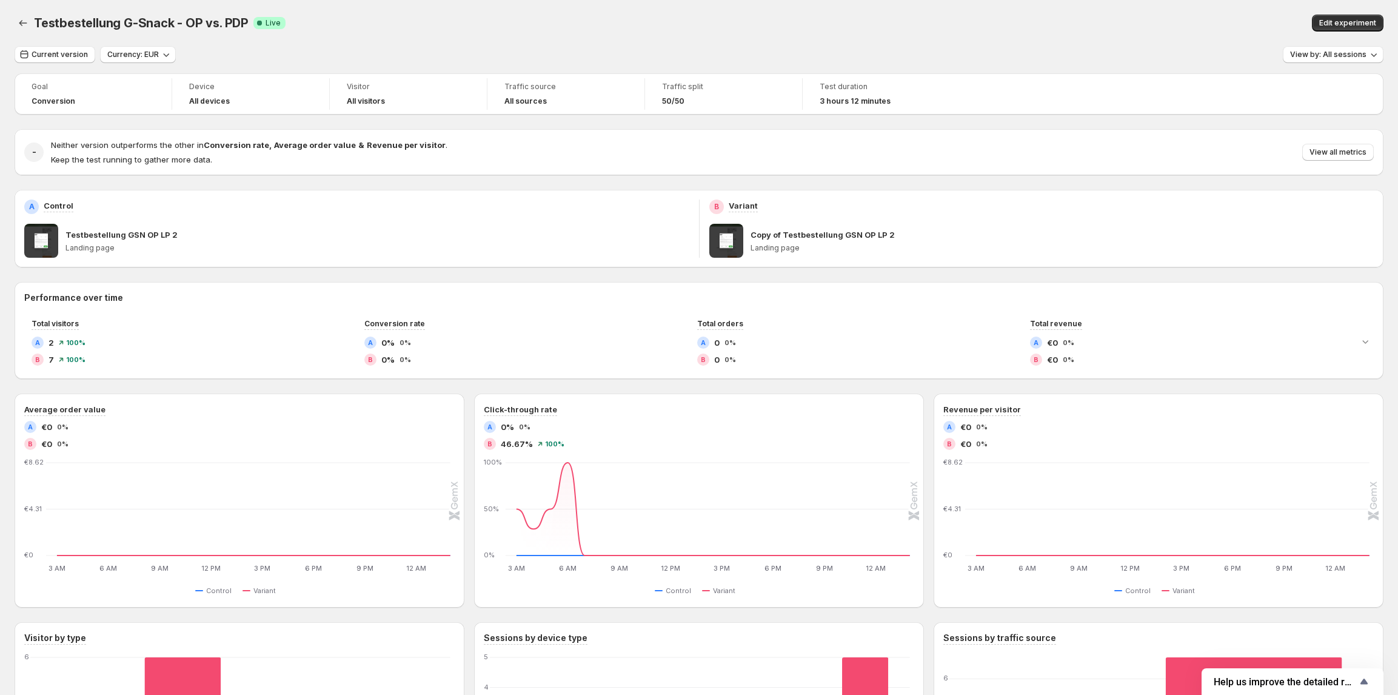
click at [33, 21] on div at bounding box center [24, 23] width 19 height 17
click at [25, 21] on icon "Back" at bounding box center [23, 23] width 12 height 12
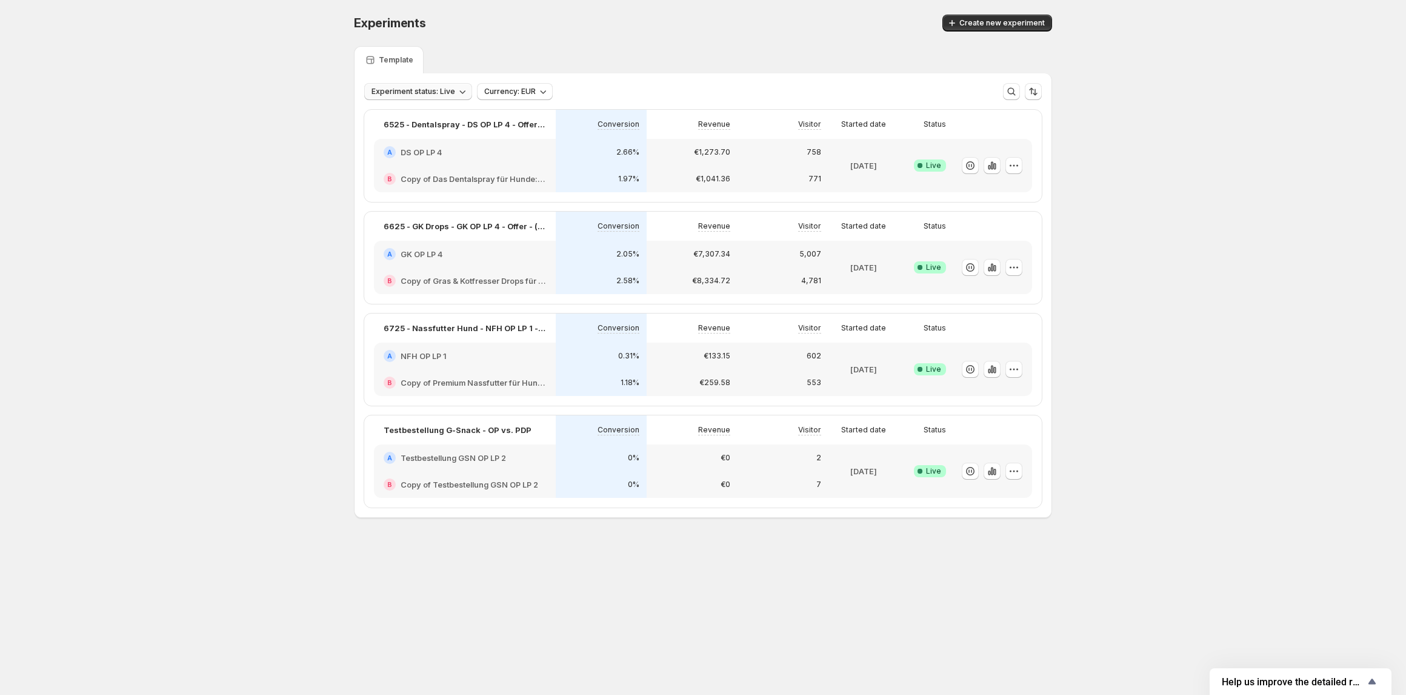
click at [418, 89] on span "Experiment status: Live" at bounding box center [414, 92] width 84 height 10
click at [794, 23] on div "Create new experiment" at bounding box center [870, 23] width 363 height 17
click at [595, 163] on div "2.66%" at bounding box center [601, 152] width 91 height 27
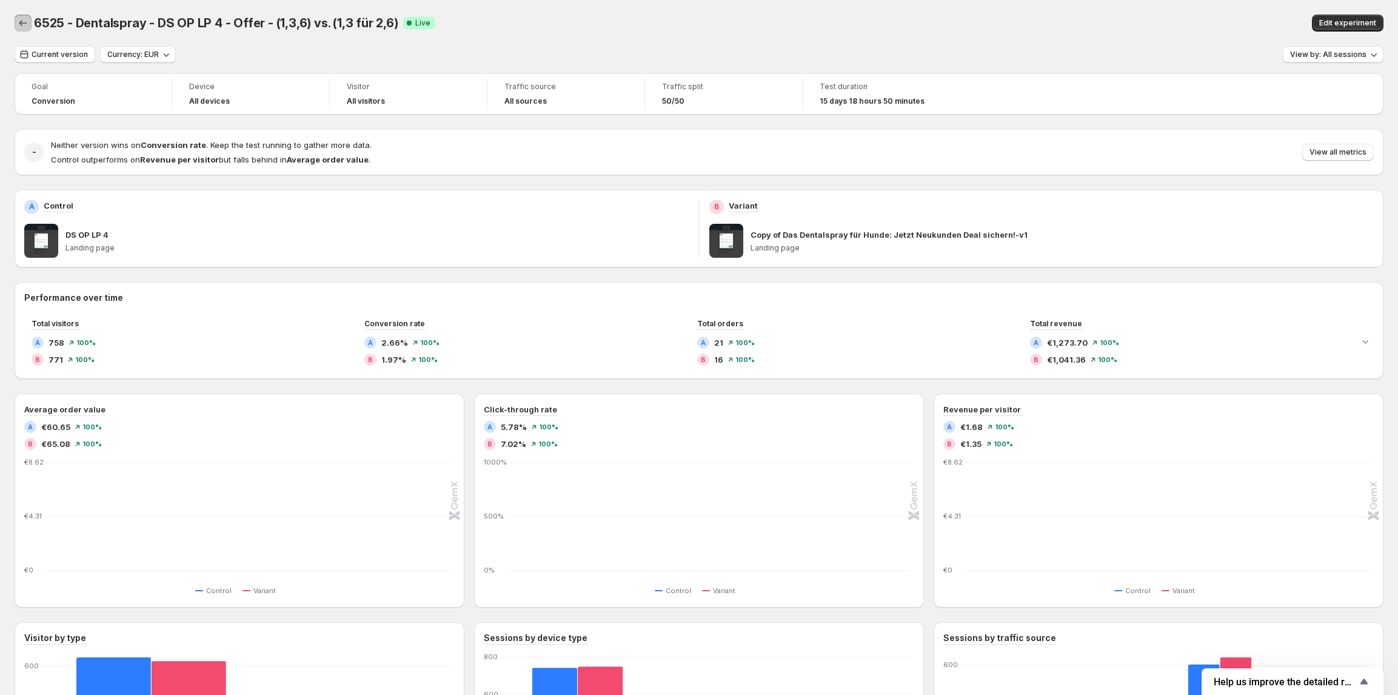
click at [22, 25] on icon "Back" at bounding box center [23, 23] width 12 height 12
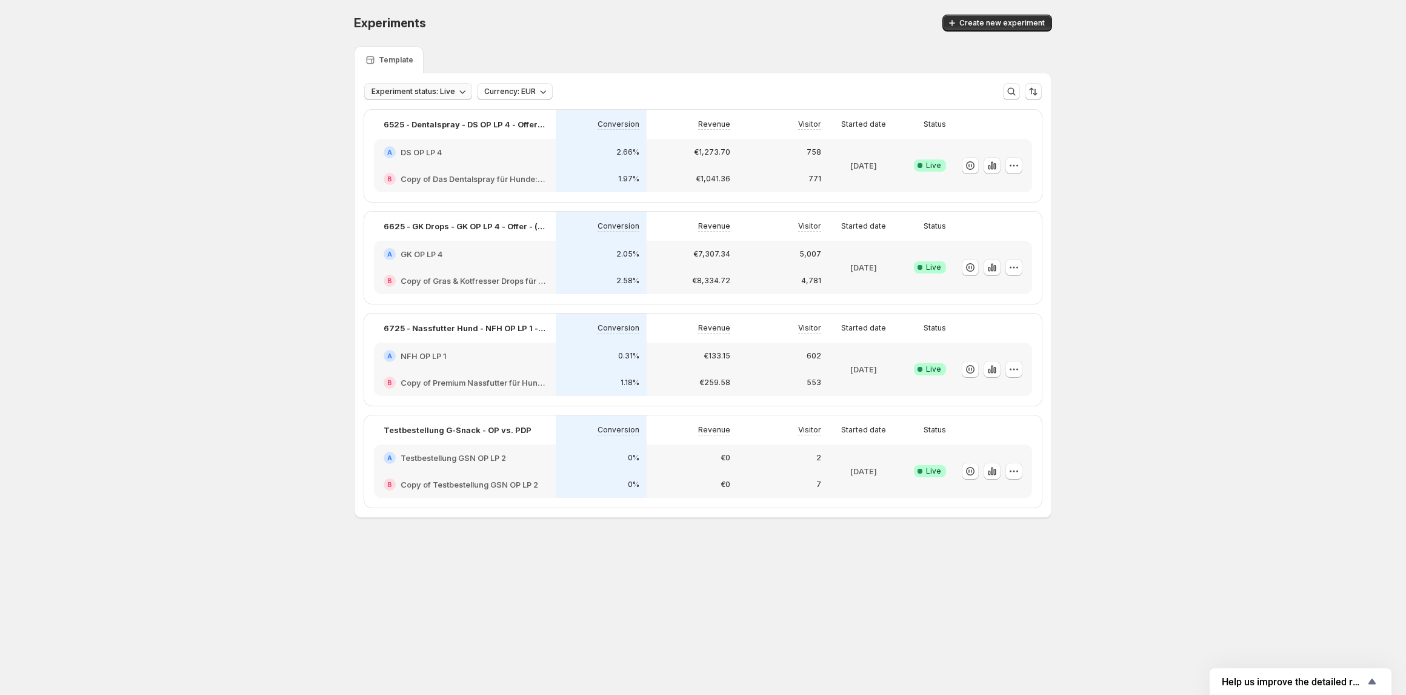
click at [401, 90] on span "Experiment status: Live" at bounding box center [414, 92] width 84 height 10
click at [386, 117] on p "Live" at bounding box center [391, 116] width 15 height 12
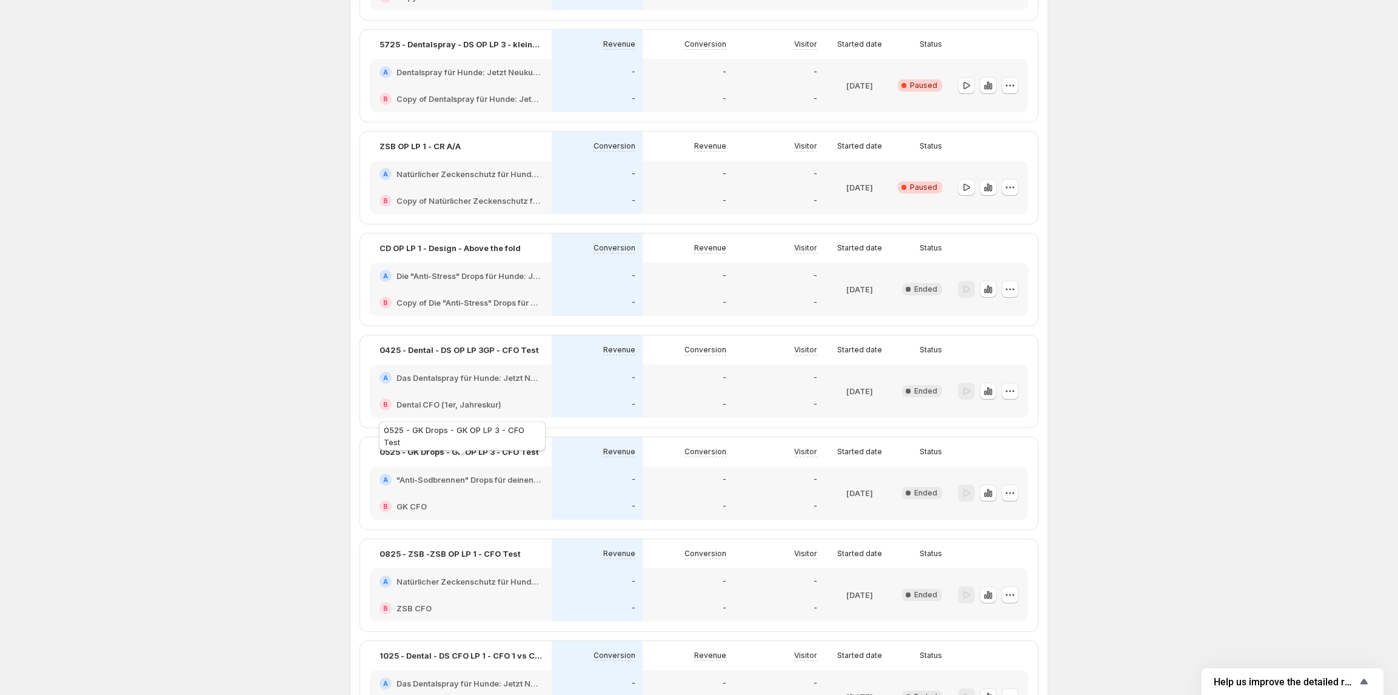
scroll to position [1221, 0]
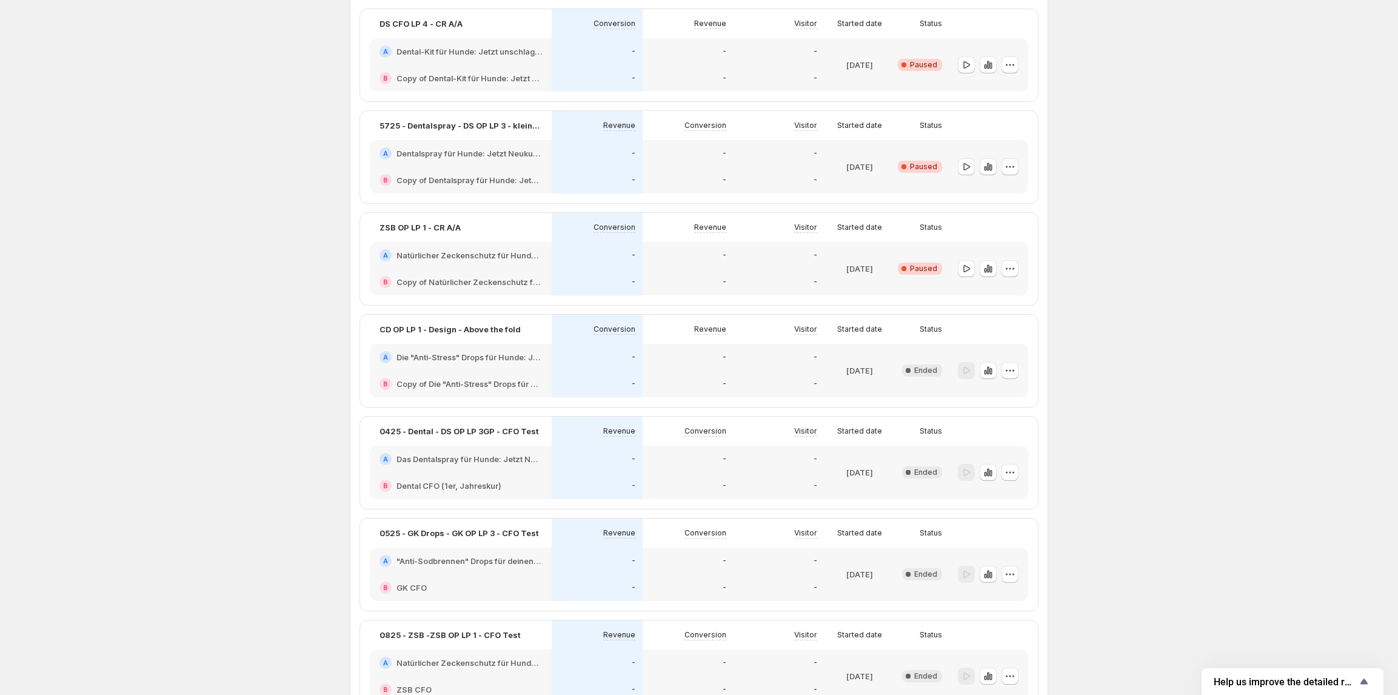
click at [462, 253] on h2 "Natürlicher Zeckenschutz für Hunde: Jetzt Neukunden Deal sichern!" at bounding box center [468, 255] width 145 height 12
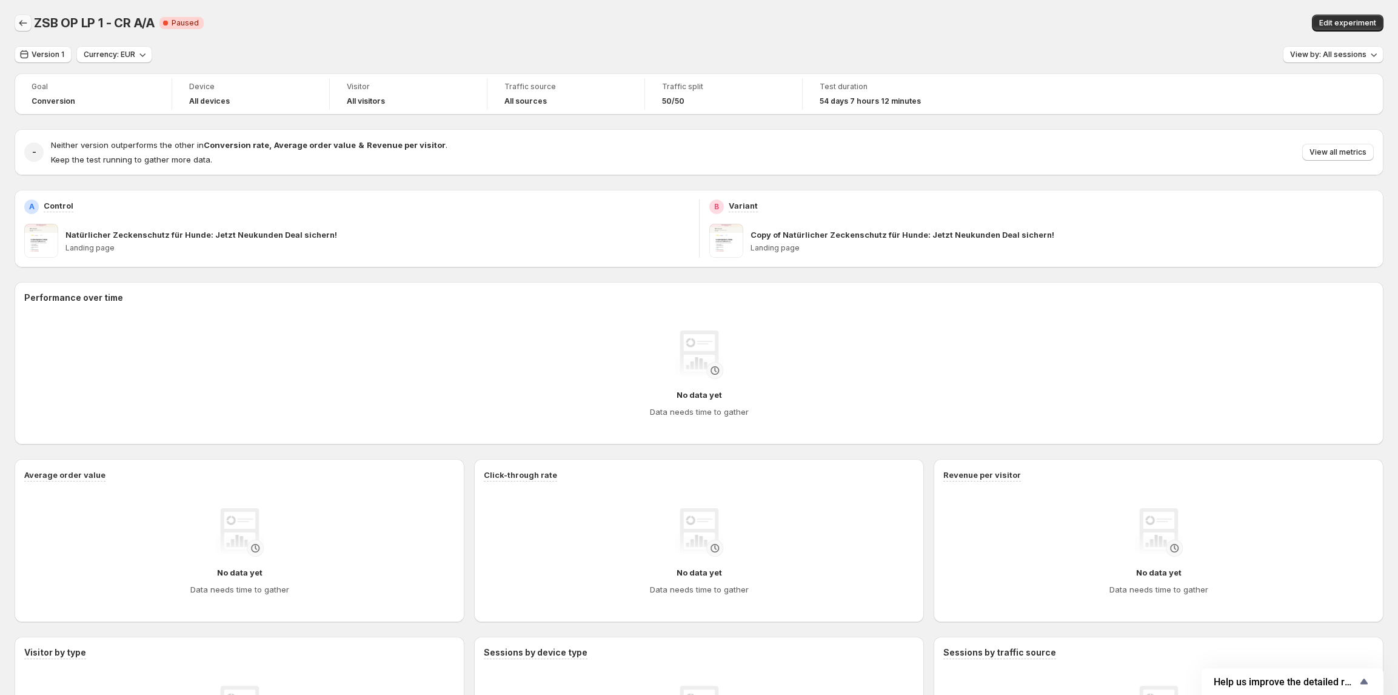
click at [25, 27] on icon "Back" at bounding box center [23, 23] width 12 height 12
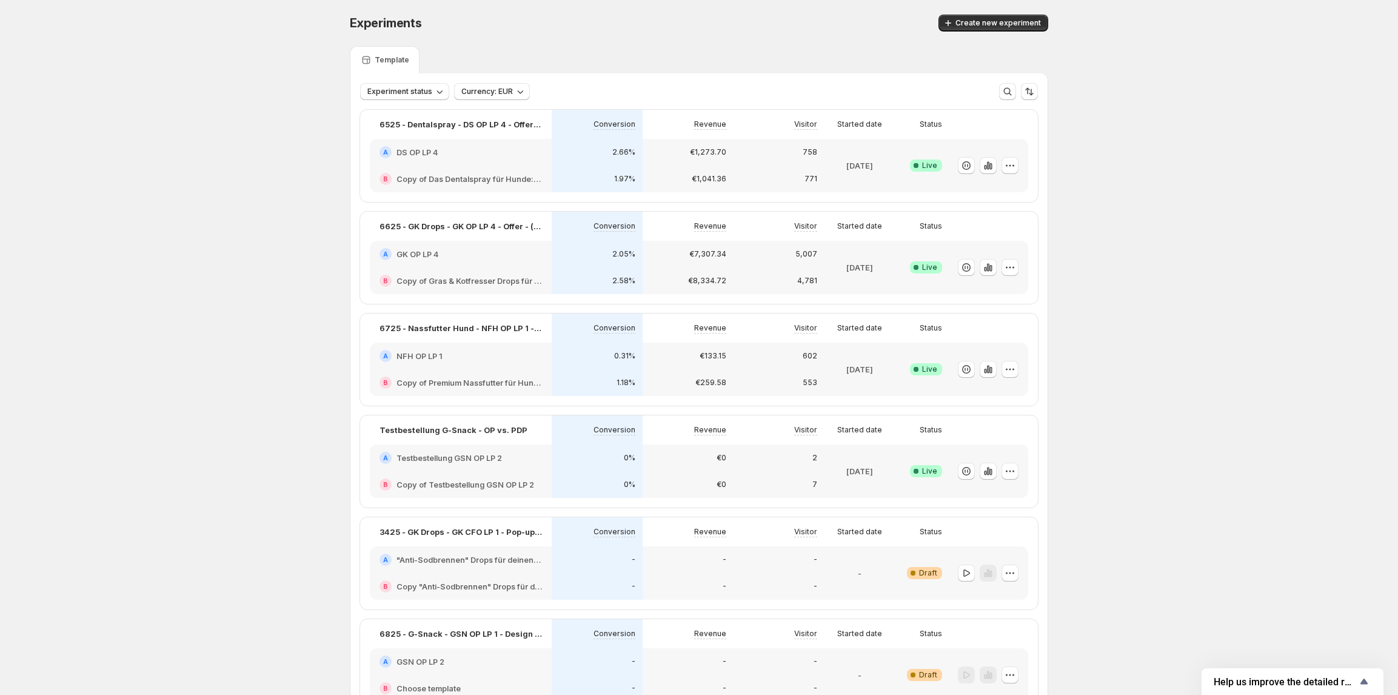
click at [423, 253] on h2 "GK OP LP 4" at bounding box center [417, 254] width 42 height 12
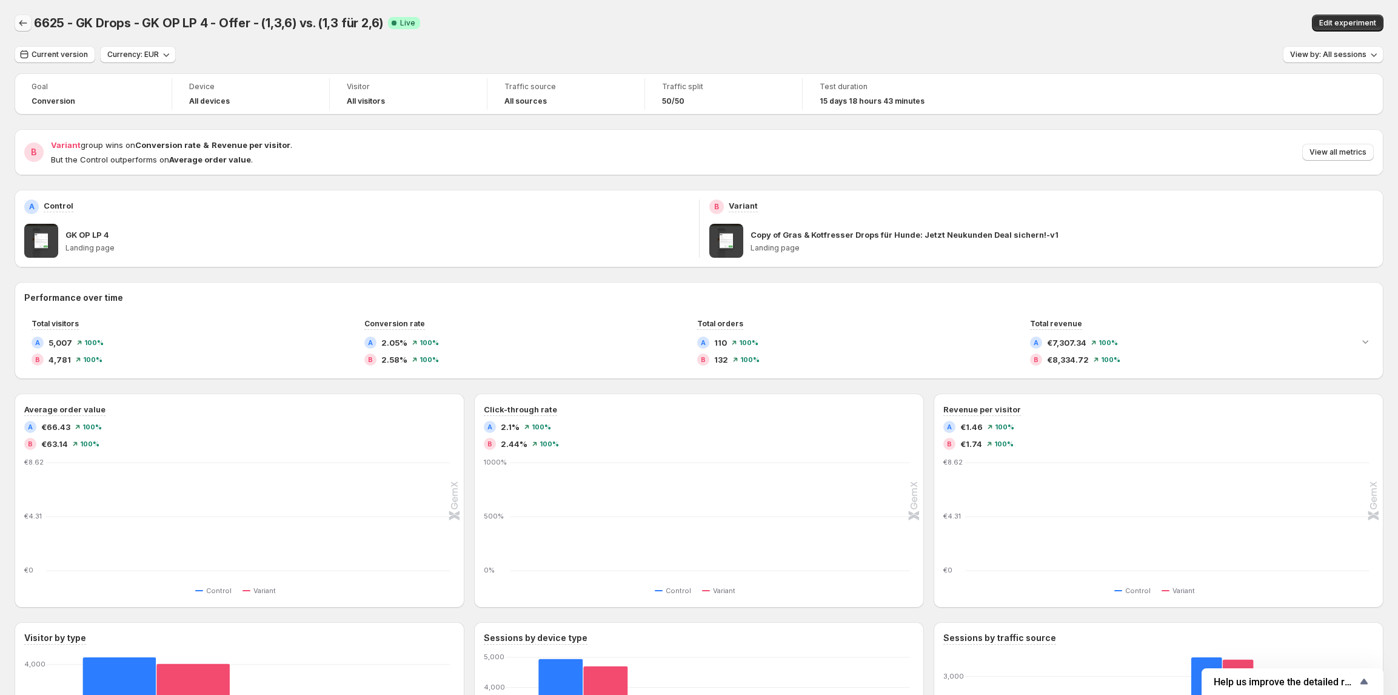
click at [24, 23] on icon "Back" at bounding box center [23, 23] width 8 height 6
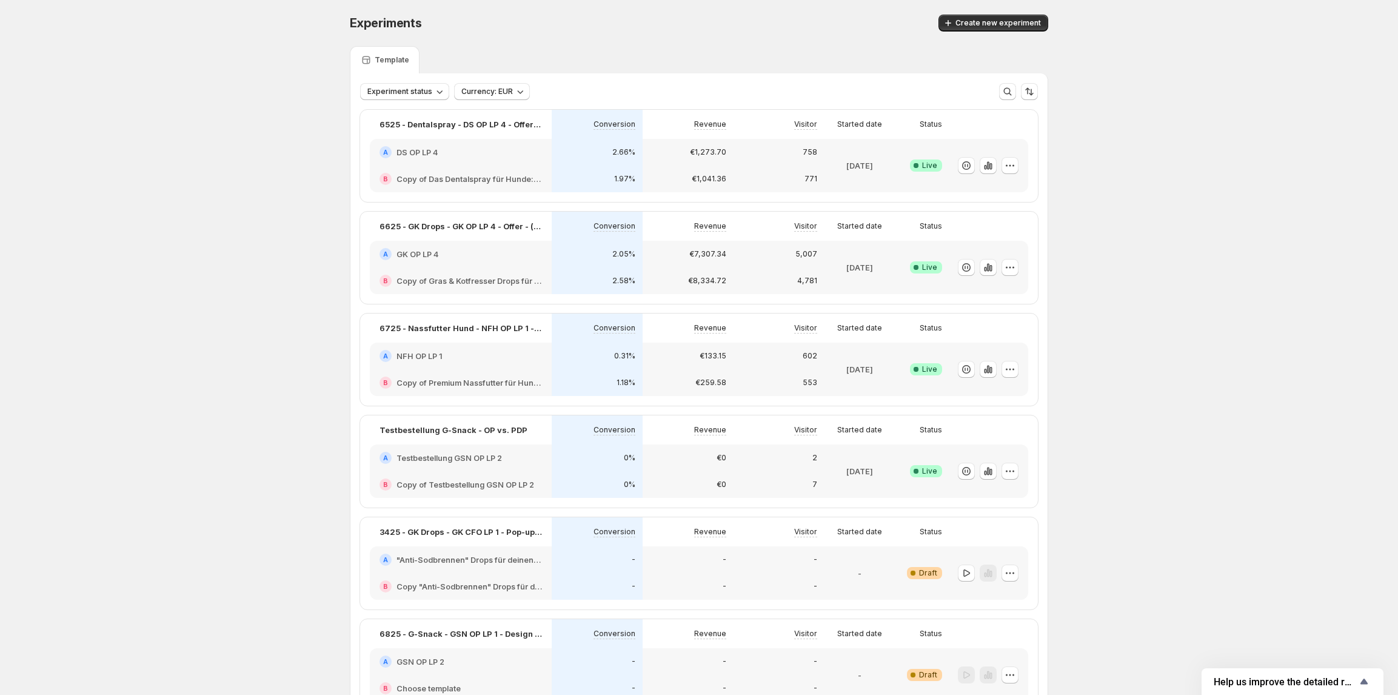
click at [476, 461] on h2 "Testbestellung GSN OP LP 2" at bounding box center [448, 458] width 105 height 12
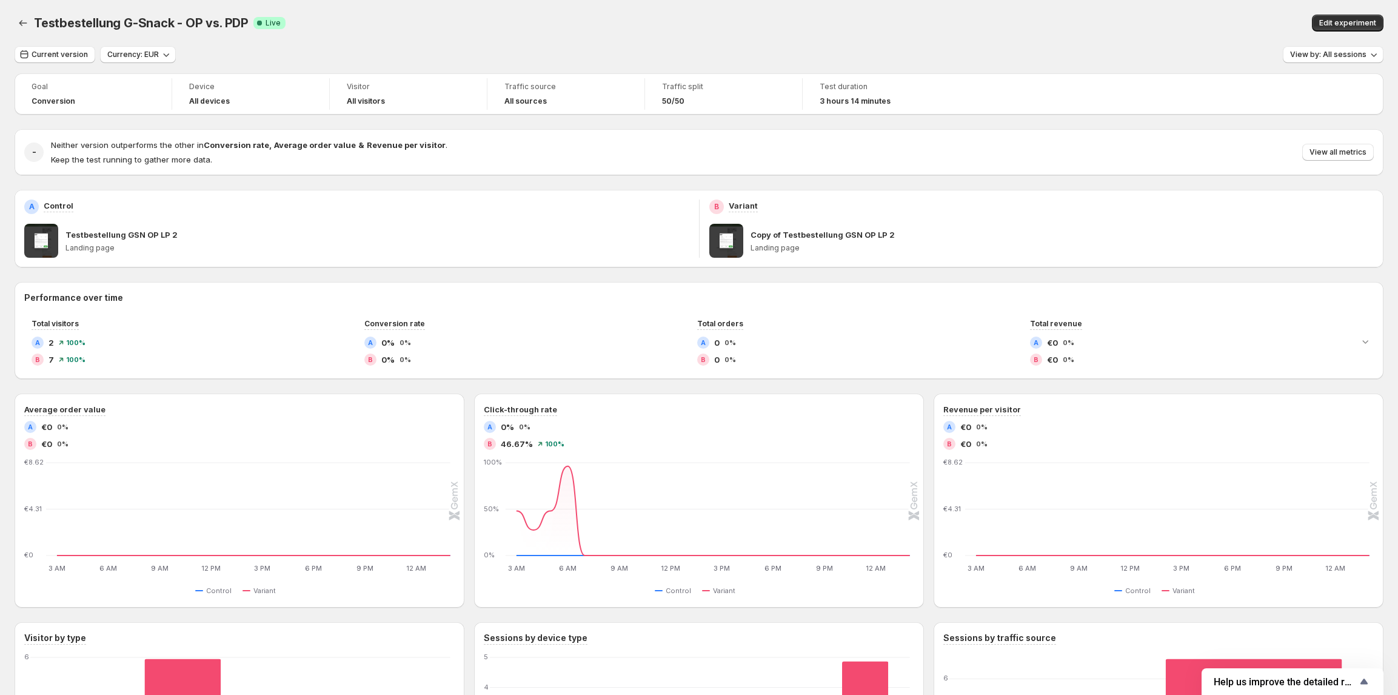
click at [12, 15] on div "Testbestellung G-Snack - OP vs. PDP. This page is ready Testbestellung G-Snack …" at bounding box center [699, 462] width 1398 height 925
click at [20, 27] on icon "Back" at bounding box center [23, 23] width 12 height 12
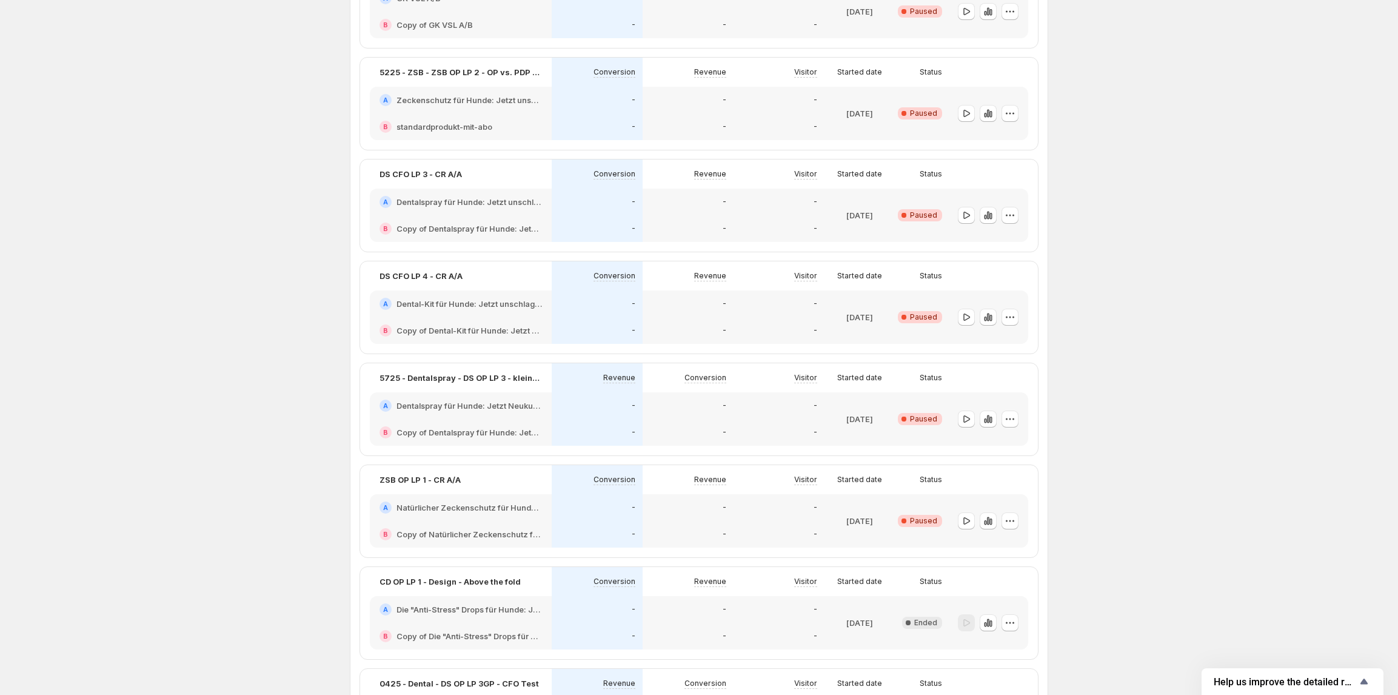
scroll to position [970, 0]
drag, startPoint x: 495, startPoint y: 507, endPoint x: 1064, endPoint y: 490, distance: 570.1
click at [1063, 490] on div "Experiments. This page is ready Experiments Create new experiment Template Expe…" at bounding box center [698, 149] width 727 height 2239
click at [543, 512] on div "A Natürlicher Zeckenschutz für Hunde: Jetzt Neukunden Deal sichern!" at bounding box center [461, 506] width 182 height 27
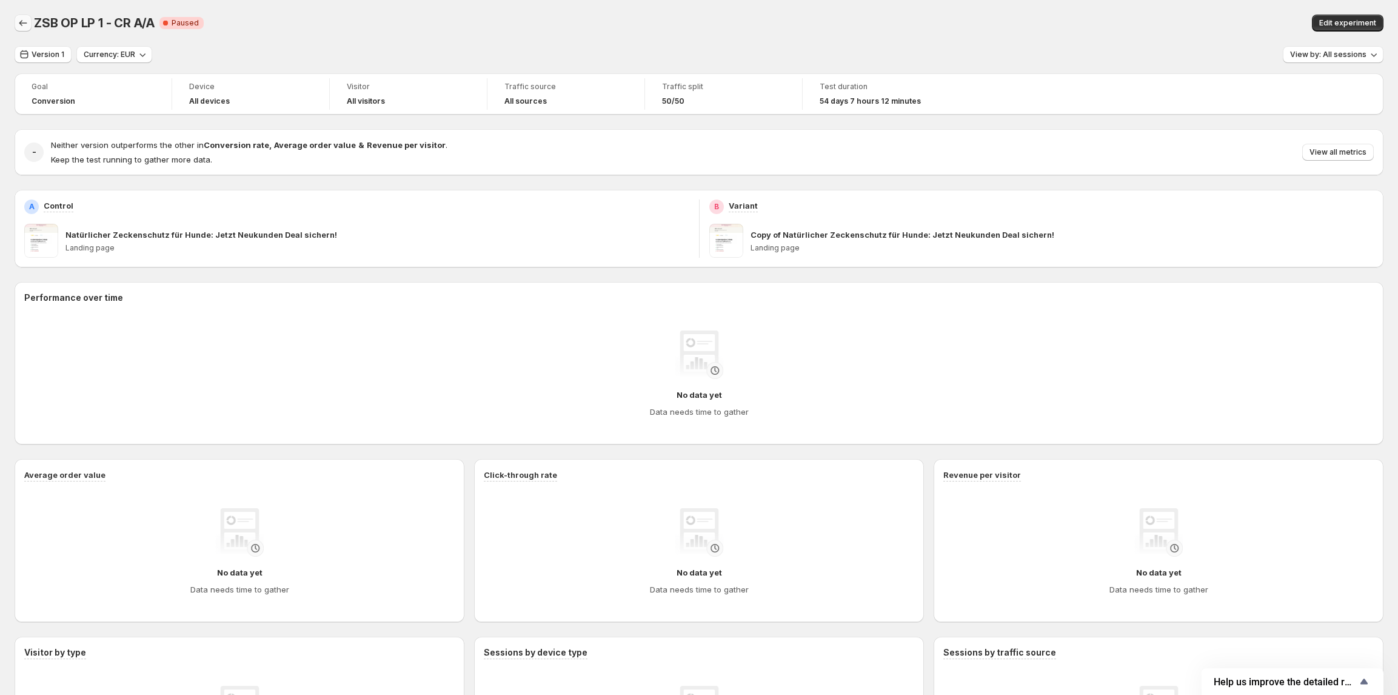
click at [15, 22] on button "Back" at bounding box center [23, 23] width 17 height 17
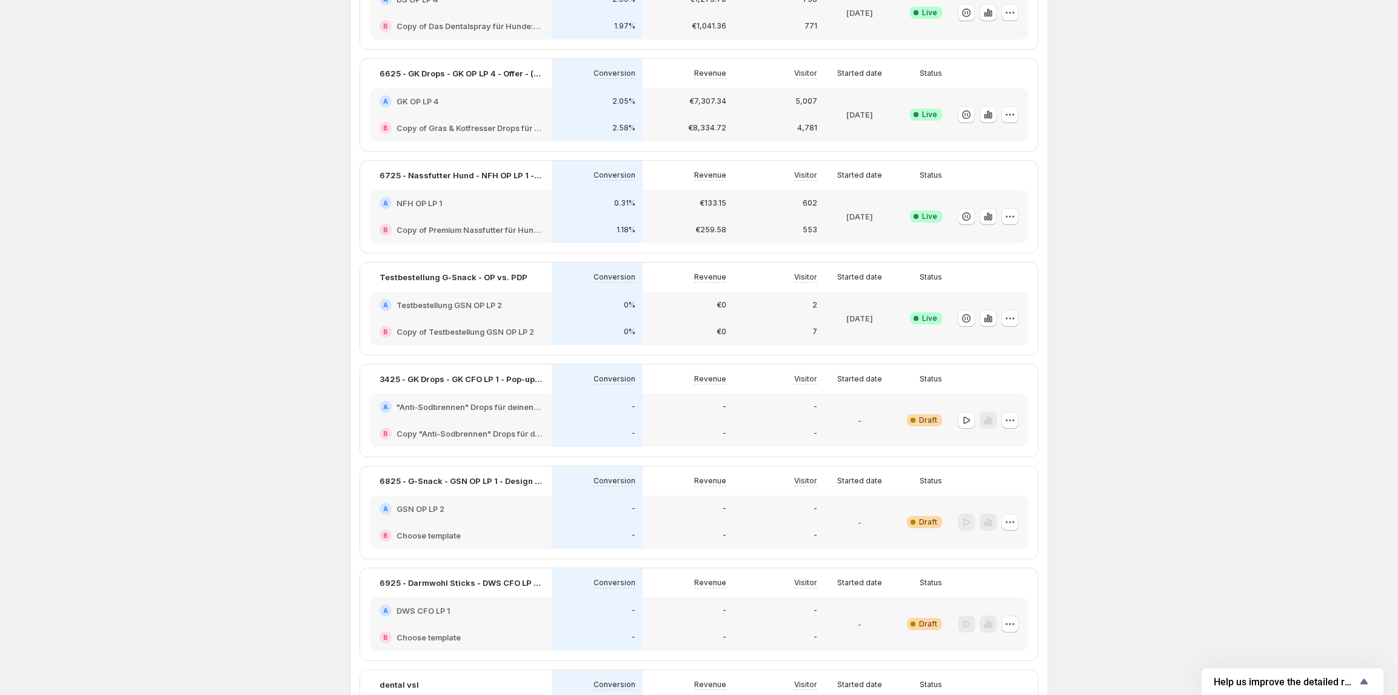
scroll to position [404, 0]
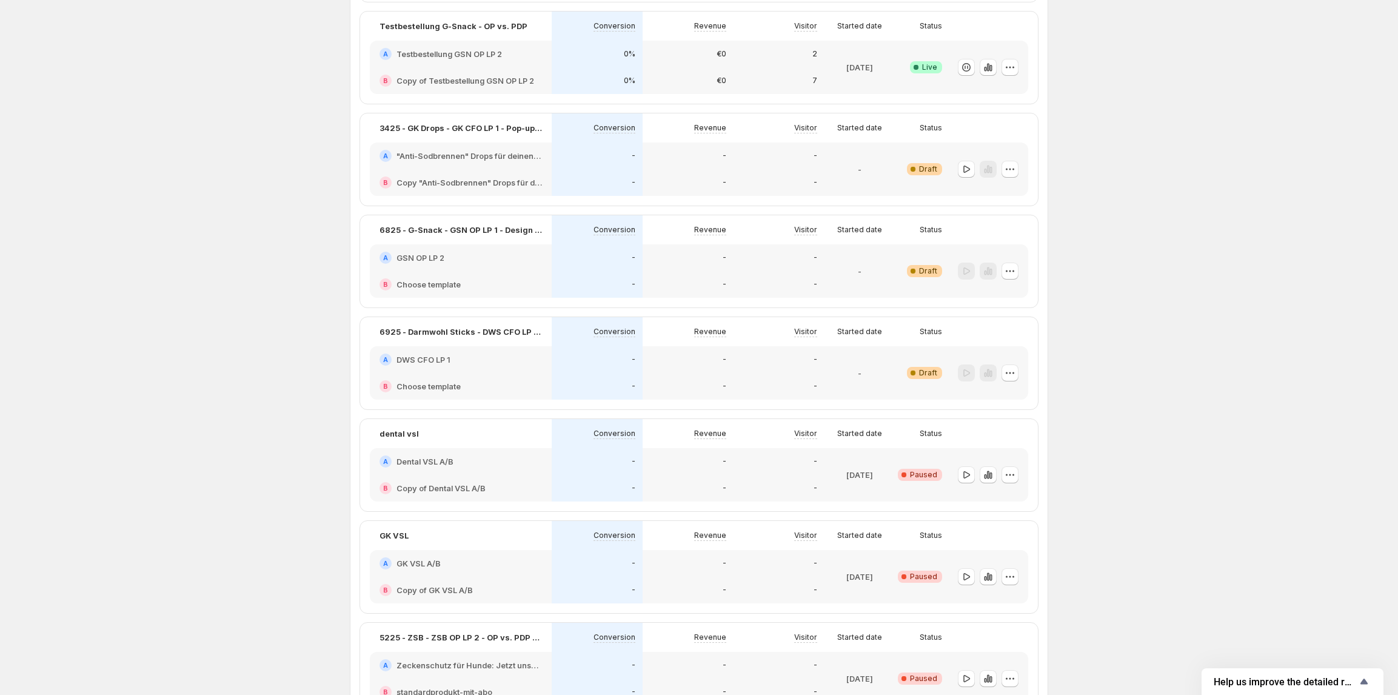
click at [464, 256] on div "A GSN OP LP 2" at bounding box center [460, 258] width 162 height 12
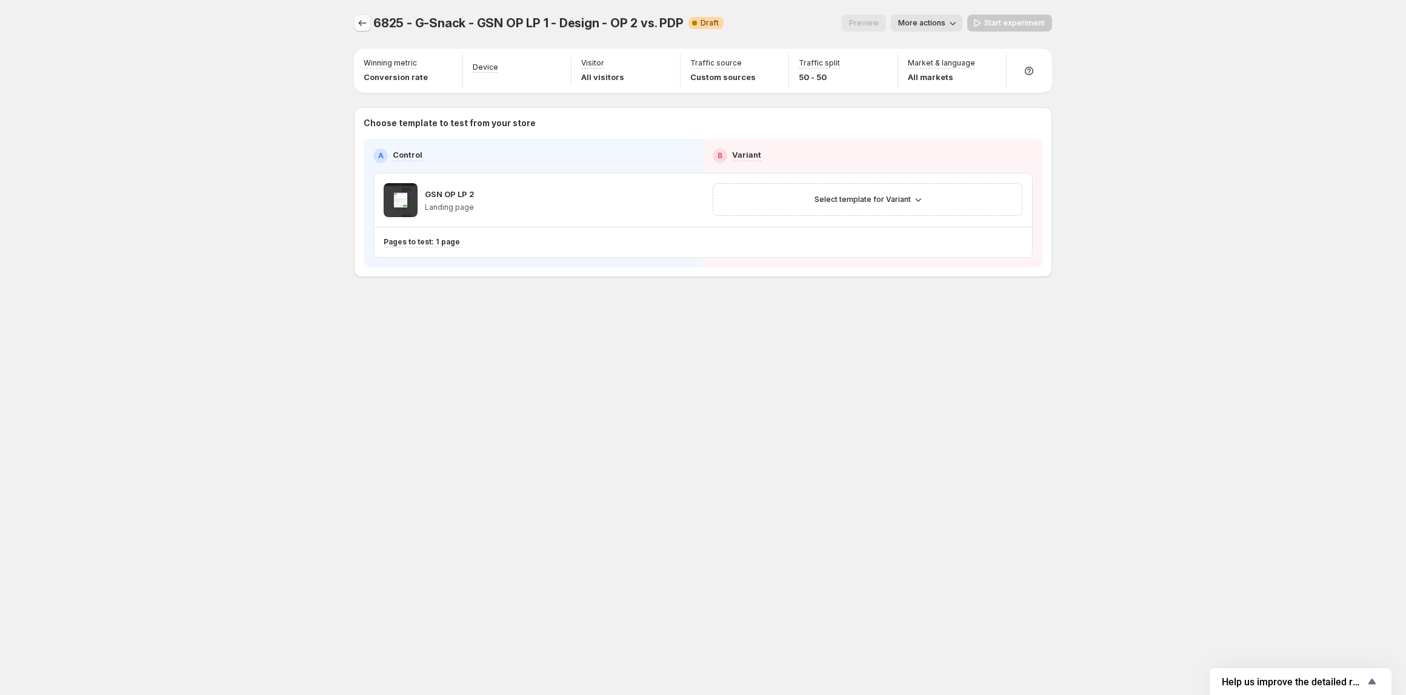
click at [367, 18] on icon "Experiments" at bounding box center [362, 23] width 12 height 12
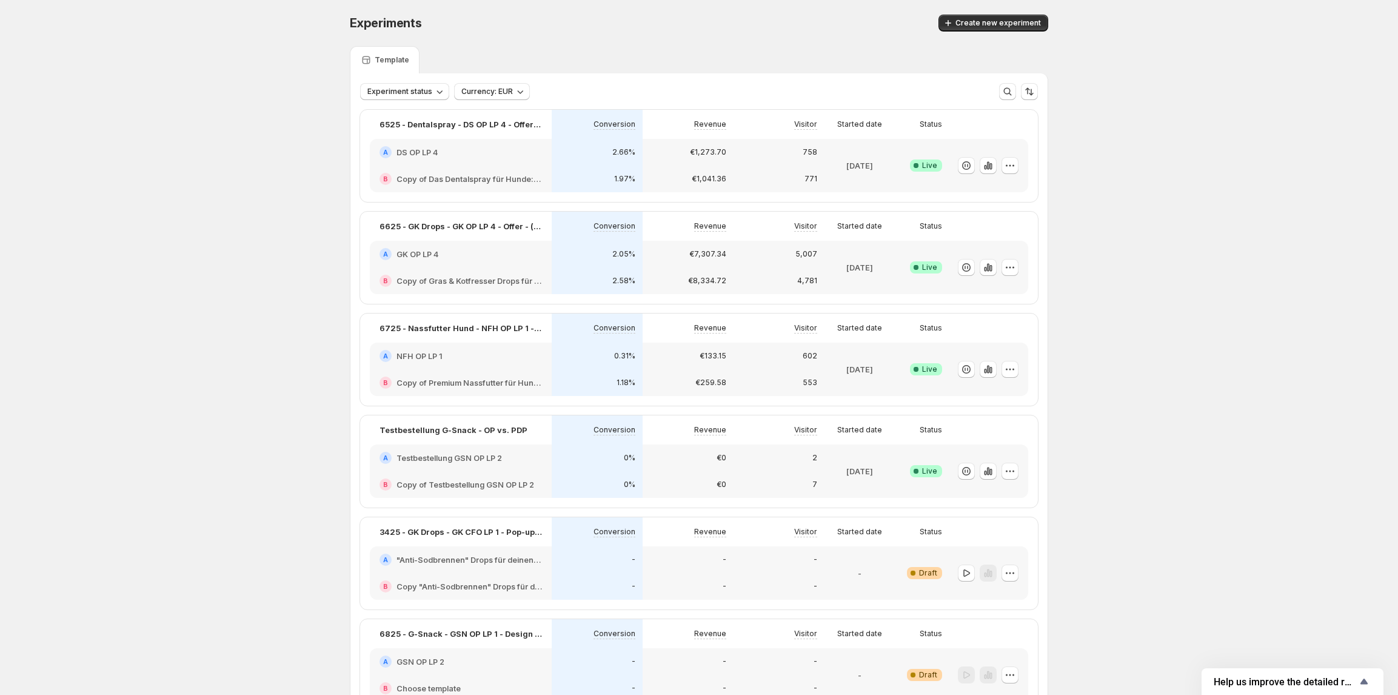
click at [487, 483] on h2 "Copy of Testbestellung GSN OP LP 2" at bounding box center [465, 484] width 138 height 12
